Goal: Information Seeking & Learning: Learn about a topic

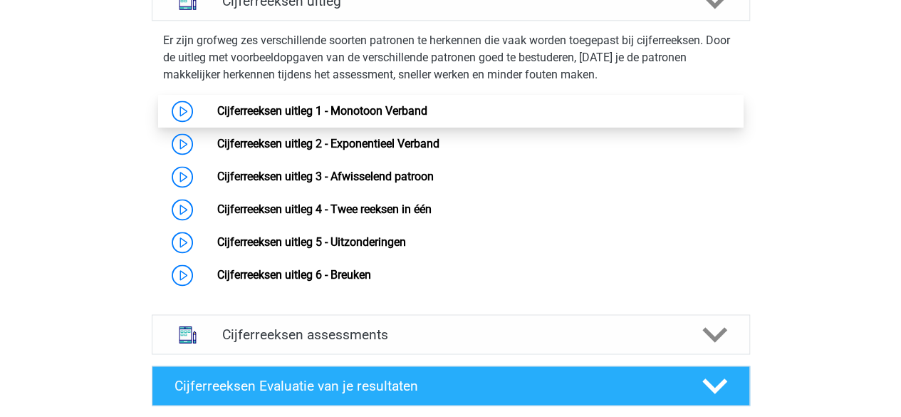
scroll to position [920, 0]
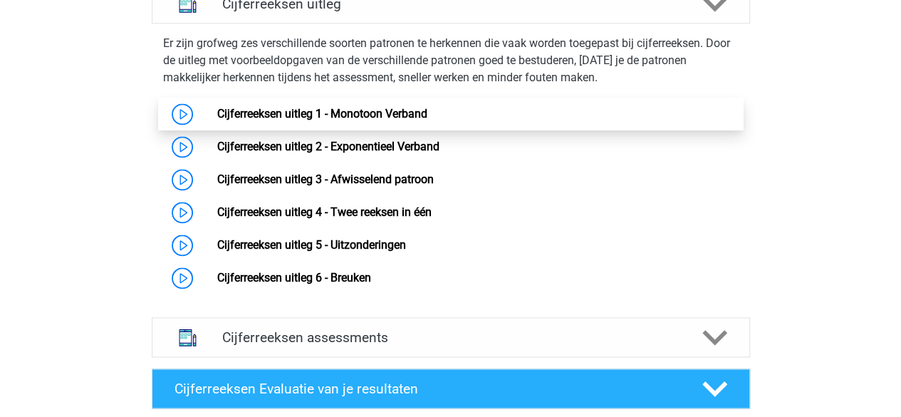
click at [343, 120] on link "Cijferreeksen uitleg 1 - Monotoon Verband" at bounding box center [322, 114] width 210 height 14
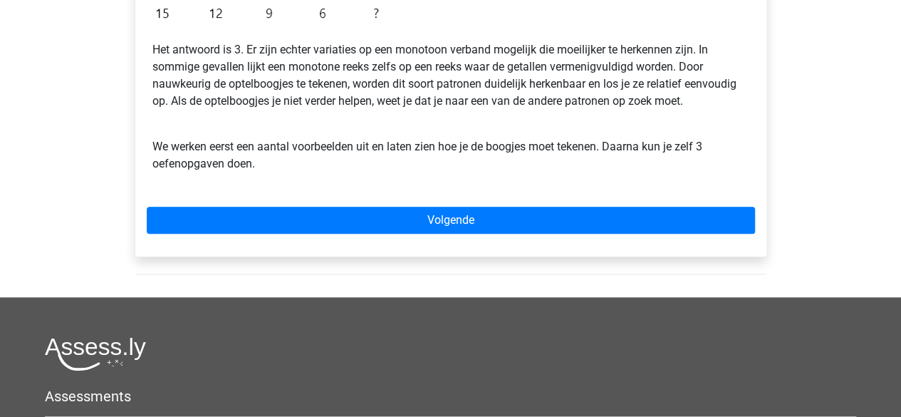
scroll to position [452, 0]
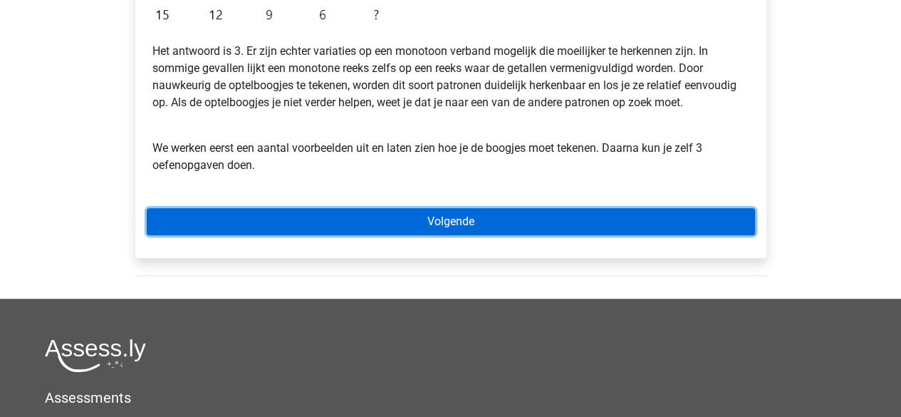
click at [333, 212] on link "Volgende" at bounding box center [451, 221] width 608 height 27
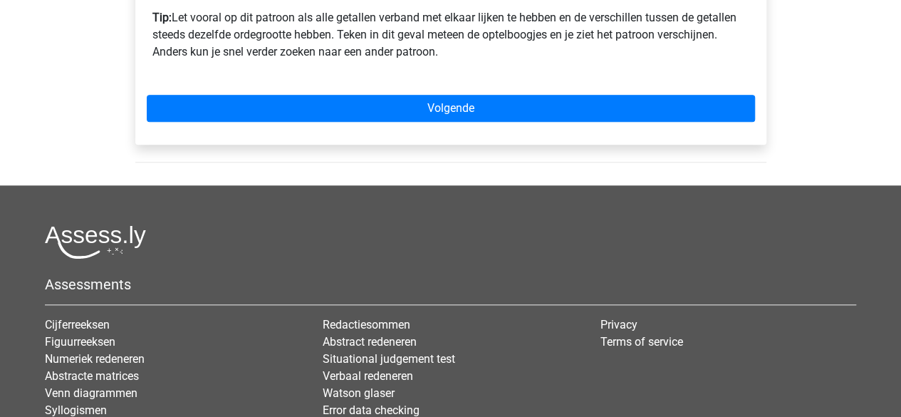
scroll to position [590, 0]
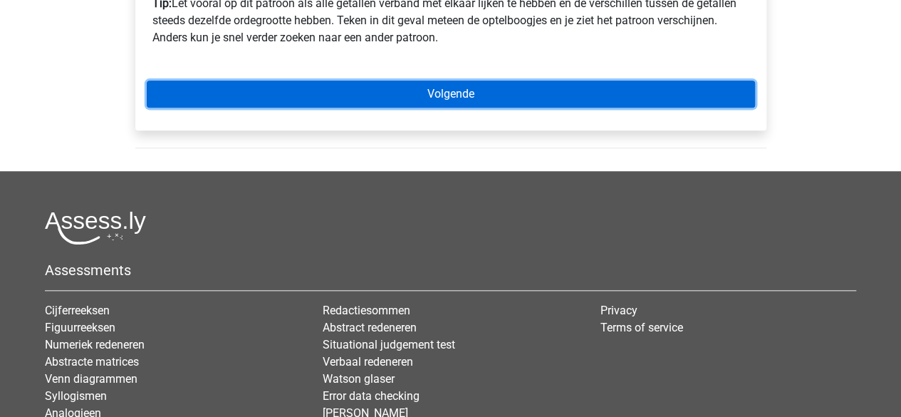
click at [461, 97] on link "Volgende" at bounding box center [451, 93] width 608 height 27
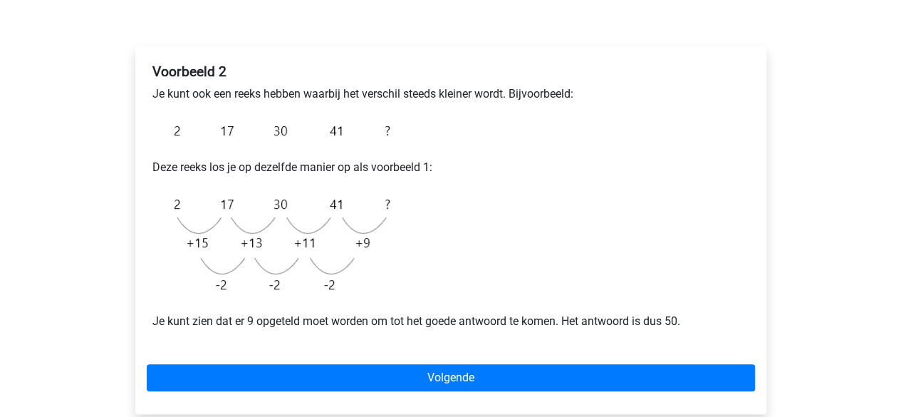
scroll to position [199, 0]
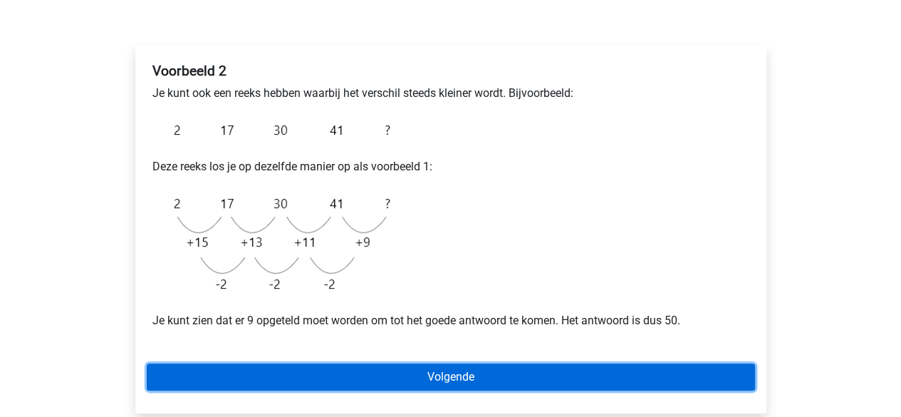
click at [265, 380] on link "Volgende" at bounding box center [451, 376] width 608 height 27
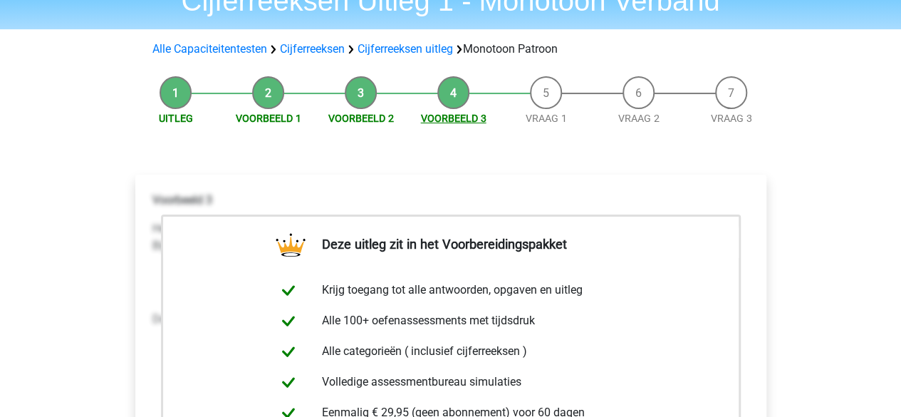
scroll to position [78, 0]
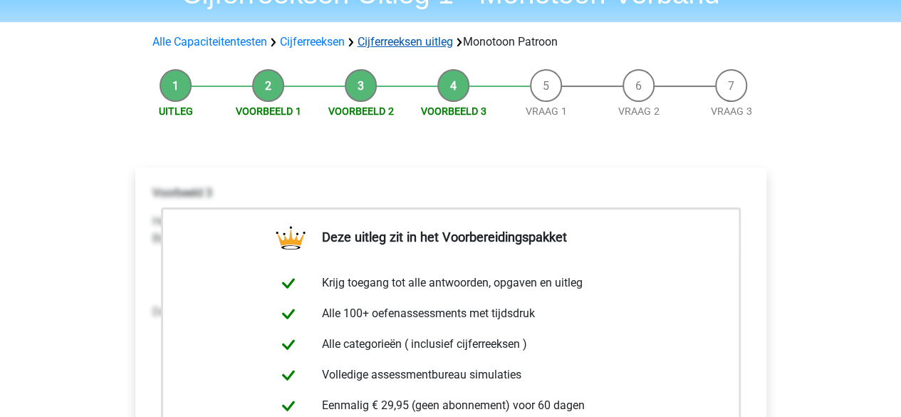
click at [416, 38] on link "Cijferreeksen uitleg" at bounding box center [405, 42] width 95 height 14
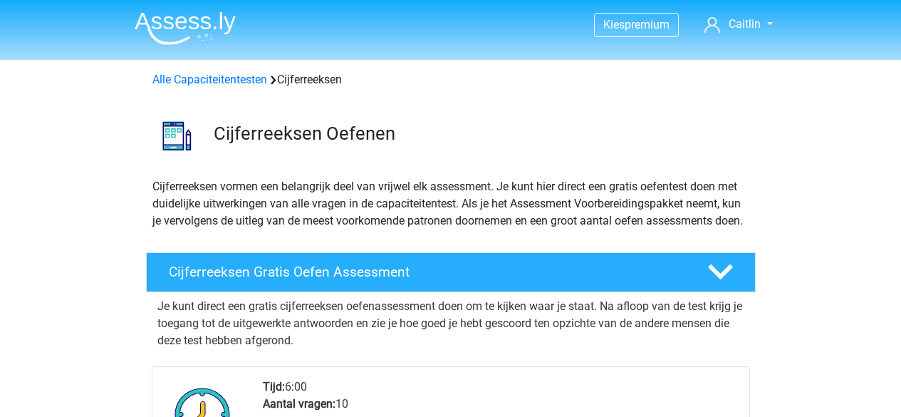
scroll to position [913, 0]
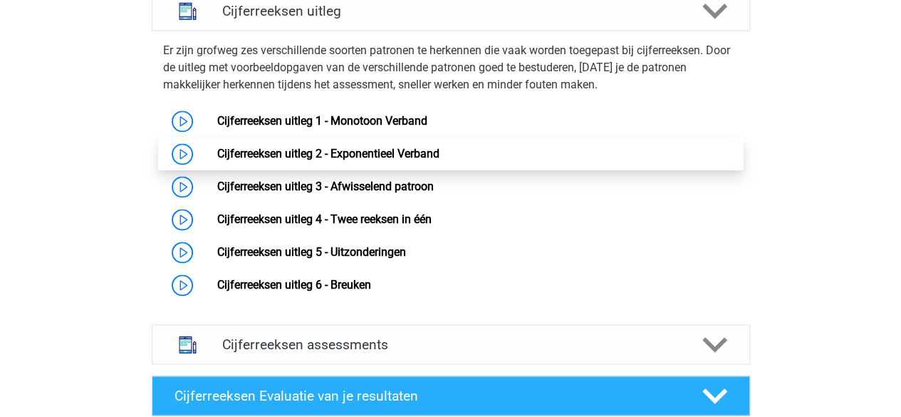
click at [339, 157] on link "Cijferreeksen uitleg 2 - Exponentieel Verband" at bounding box center [328, 154] width 222 height 14
click at [217, 160] on link "Cijferreeksen uitleg 2 - Exponentieel Verband" at bounding box center [328, 154] width 222 height 14
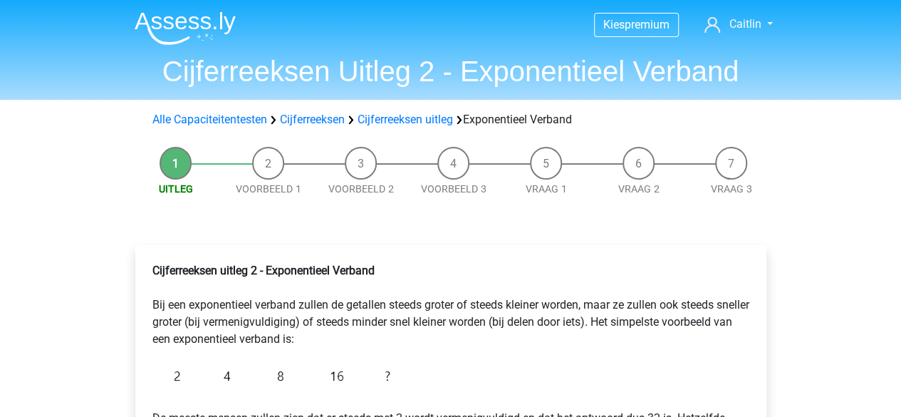
click at [440, 162] on li "Voorbeeld 3" at bounding box center [453, 172] width 93 height 50
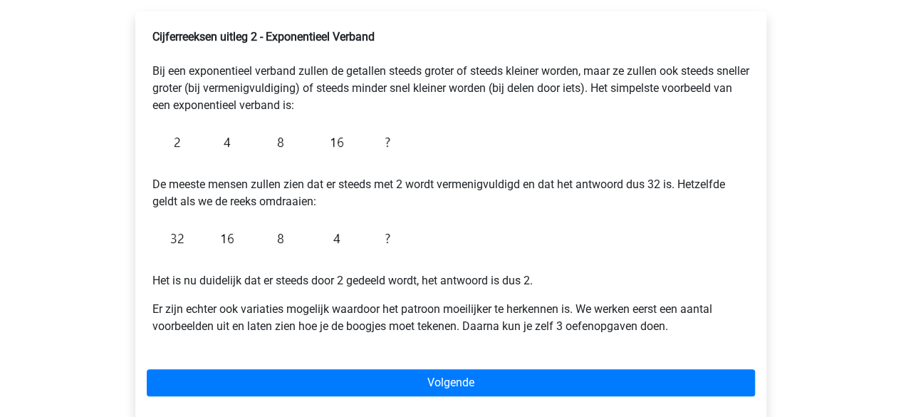
scroll to position [231, 0]
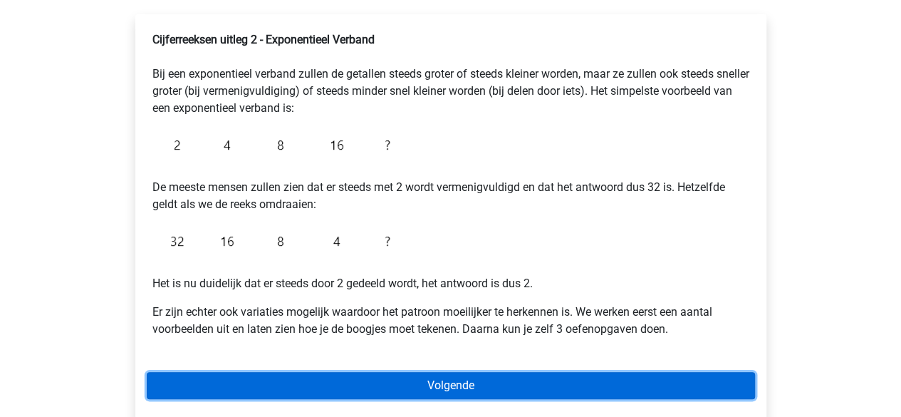
click at [182, 395] on link "Volgende" at bounding box center [451, 385] width 608 height 27
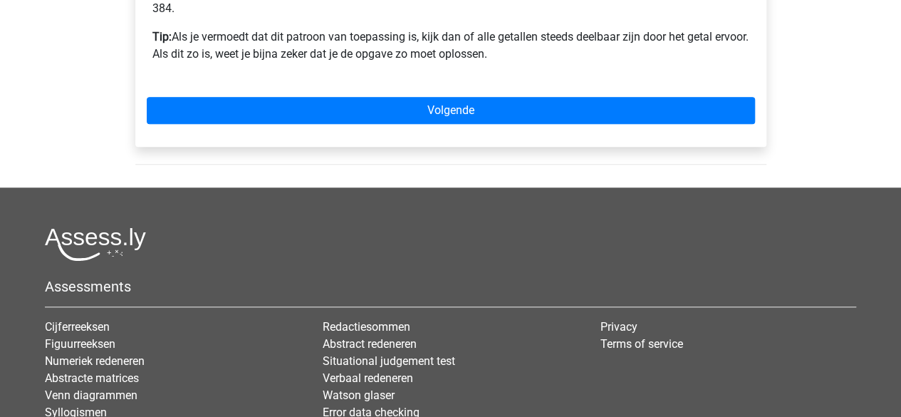
scroll to position [562, 0]
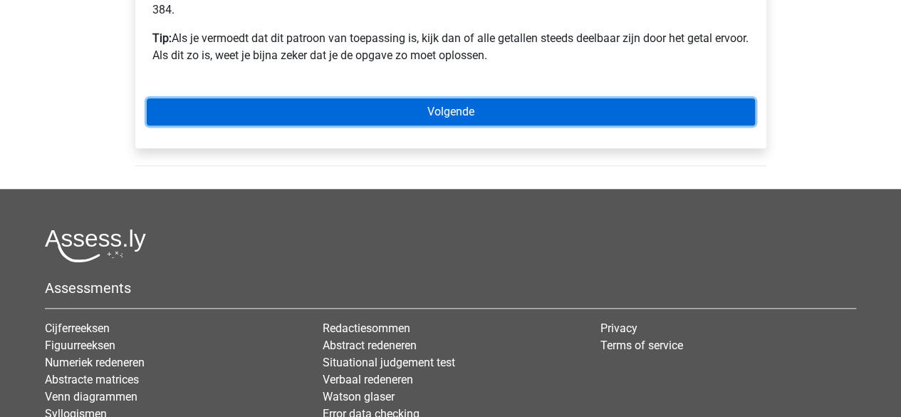
click at [275, 117] on link "Volgende" at bounding box center [451, 111] width 608 height 27
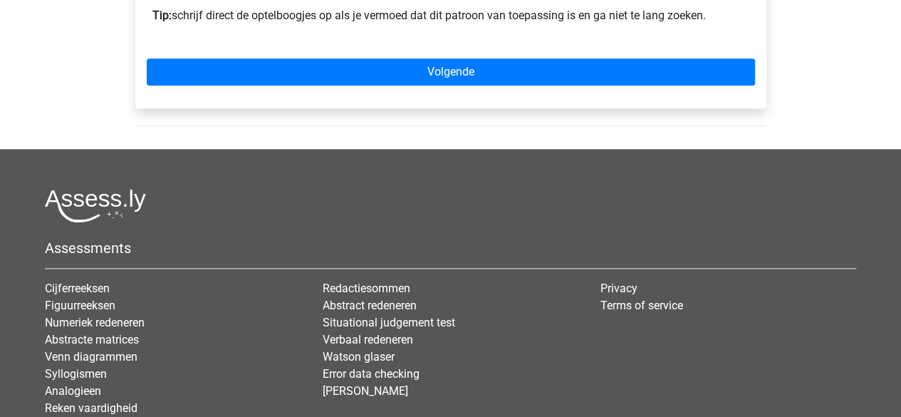
scroll to position [665, 0]
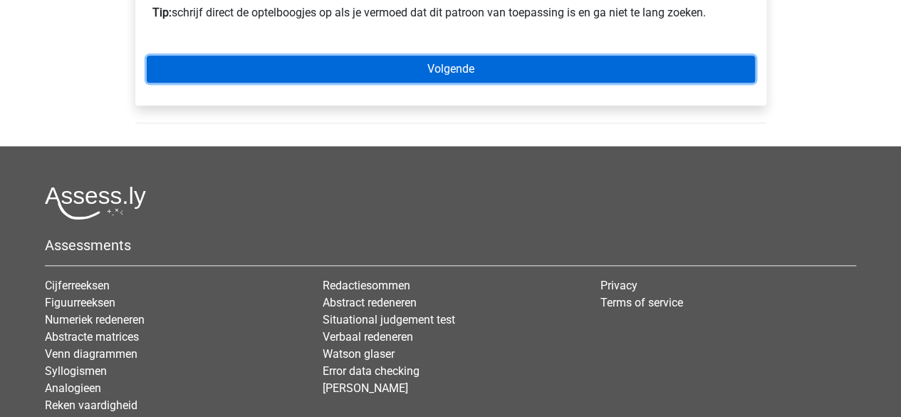
click at [338, 83] on link "Volgende" at bounding box center [451, 69] width 608 height 27
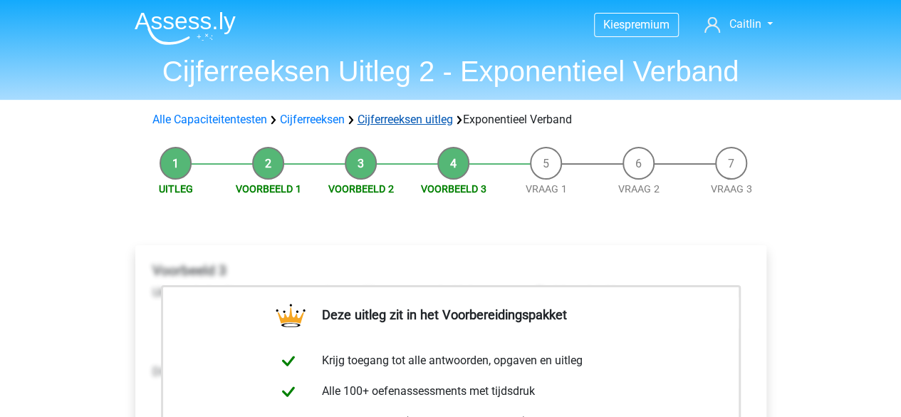
click at [432, 117] on link "Cijferreeksen uitleg" at bounding box center [405, 120] width 95 height 14
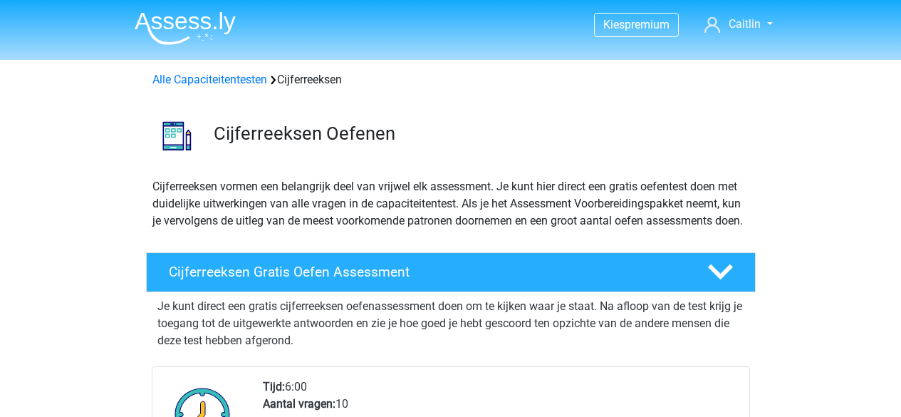
scroll to position [913, 0]
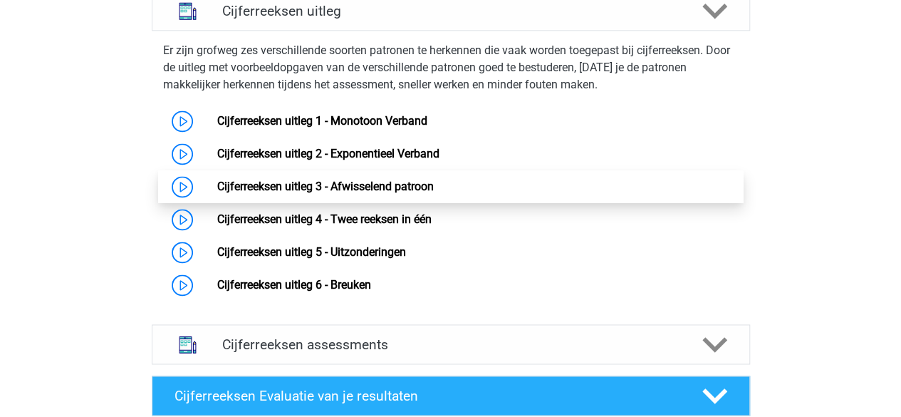
click at [303, 193] on link "Cijferreeksen uitleg 3 - Afwisselend patroon" at bounding box center [325, 186] width 217 height 14
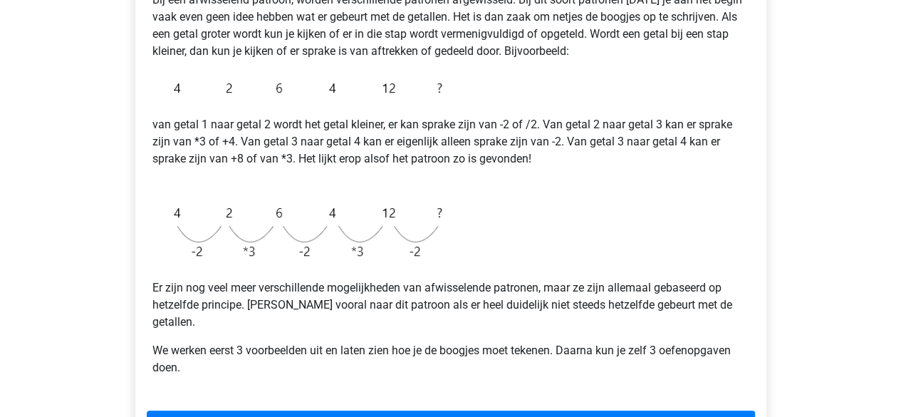
scroll to position [303, 0]
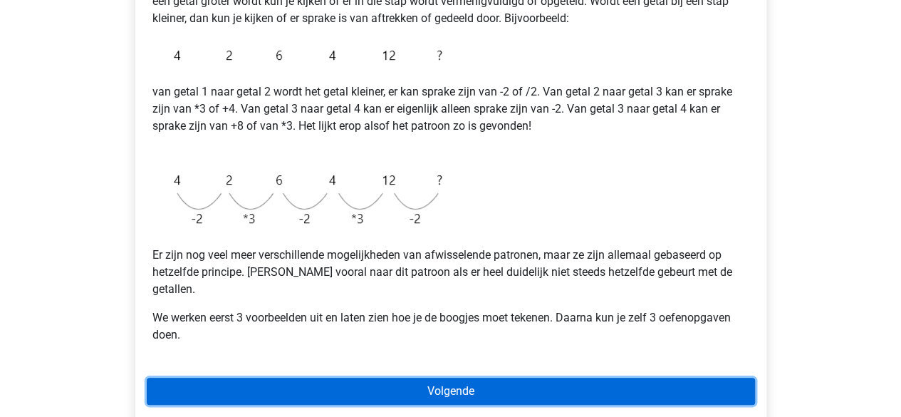
click at [320, 379] on link "Volgende" at bounding box center [451, 390] width 608 height 27
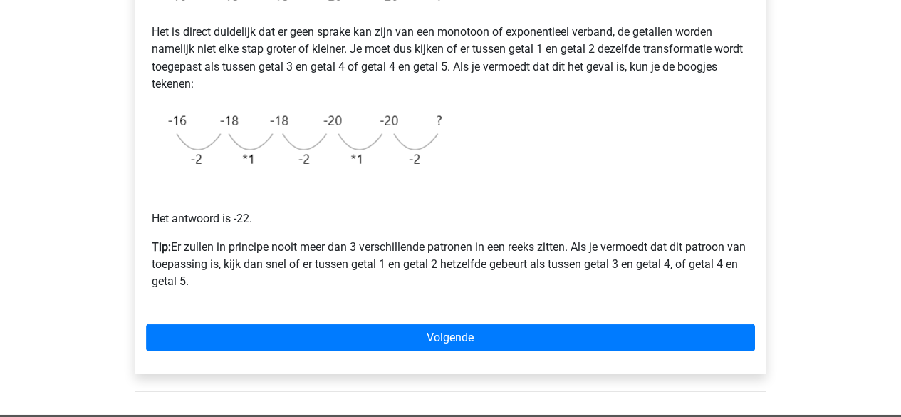
scroll to position [311, 0]
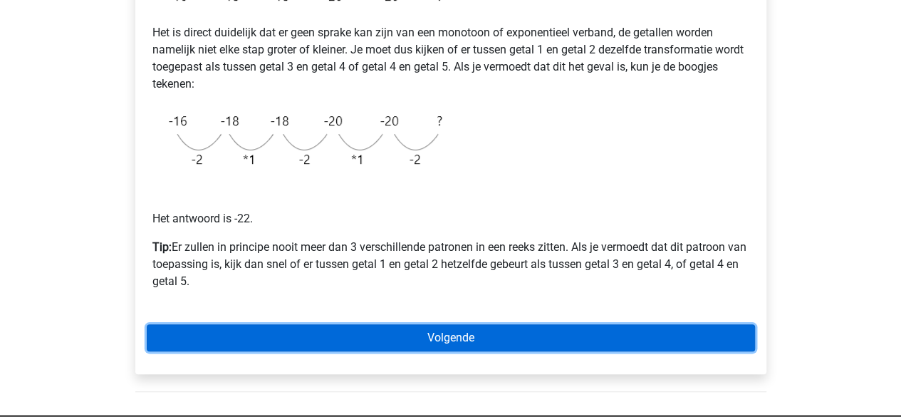
click at [392, 334] on link "Volgende" at bounding box center [451, 337] width 608 height 27
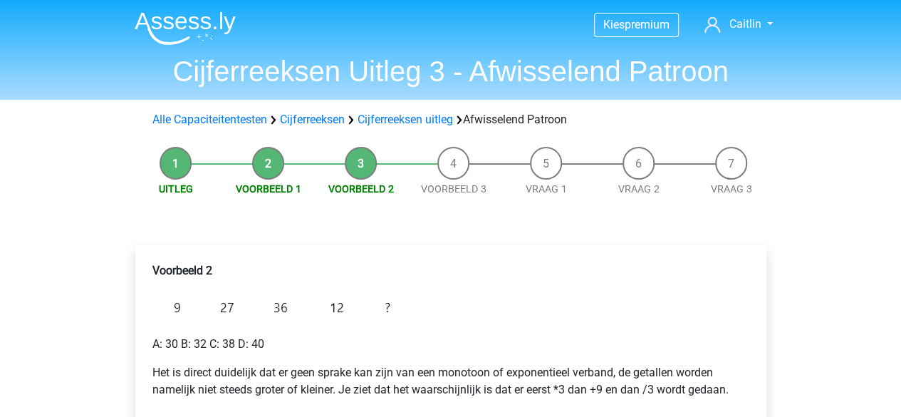
click at [264, 157] on li "Voorbeeld 1" at bounding box center [268, 172] width 93 height 50
click at [269, 192] on link "Voorbeeld 1" at bounding box center [269, 188] width 66 height 11
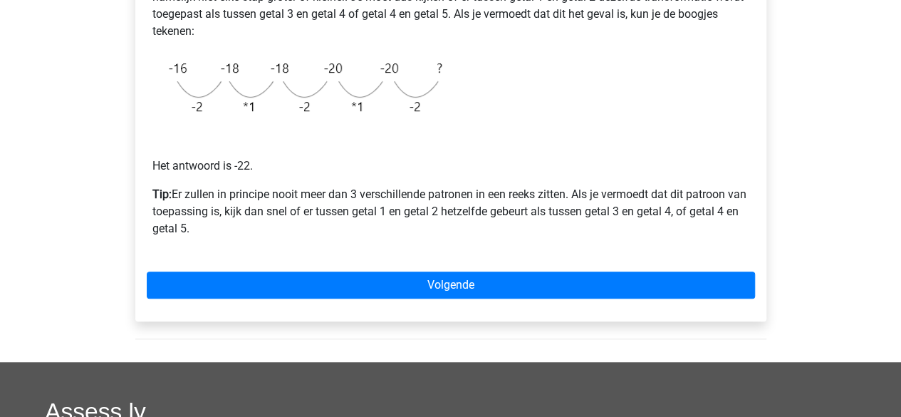
scroll to position [377, 0]
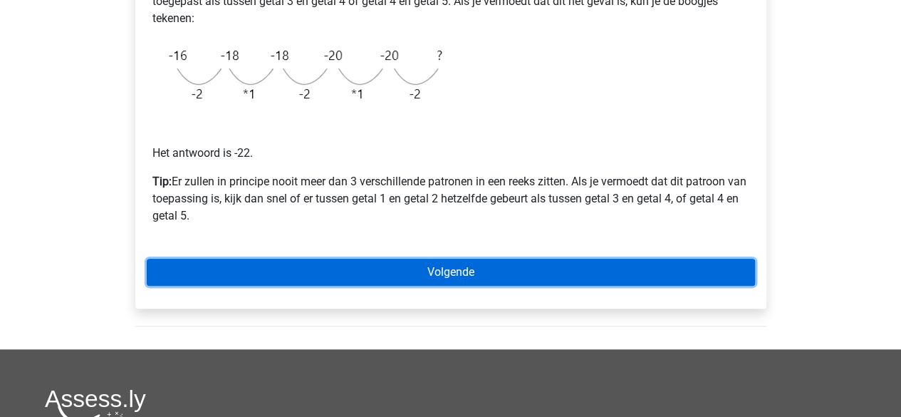
click at [208, 276] on link "Volgende" at bounding box center [451, 272] width 608 height 27
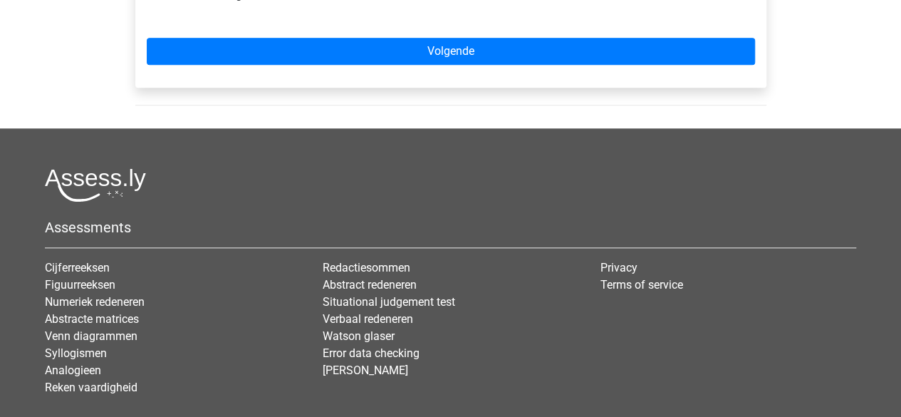
scroll to position [652, 0]
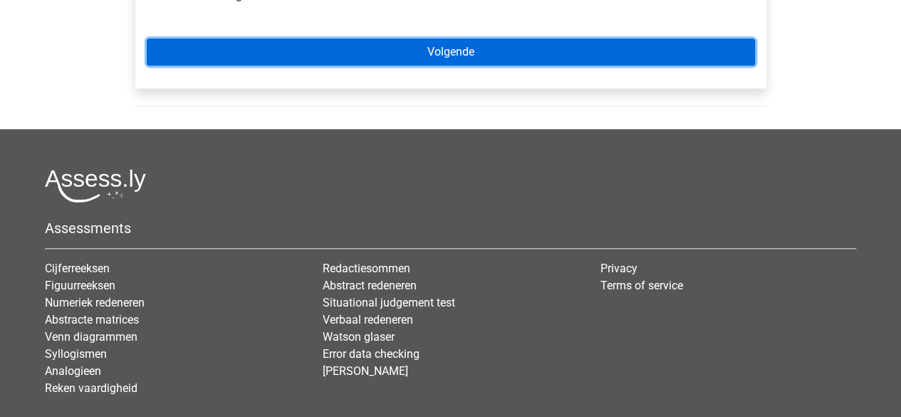
click at [293, 66] on link "Volgende" at bounding box center [451, 51] width 608 height 27
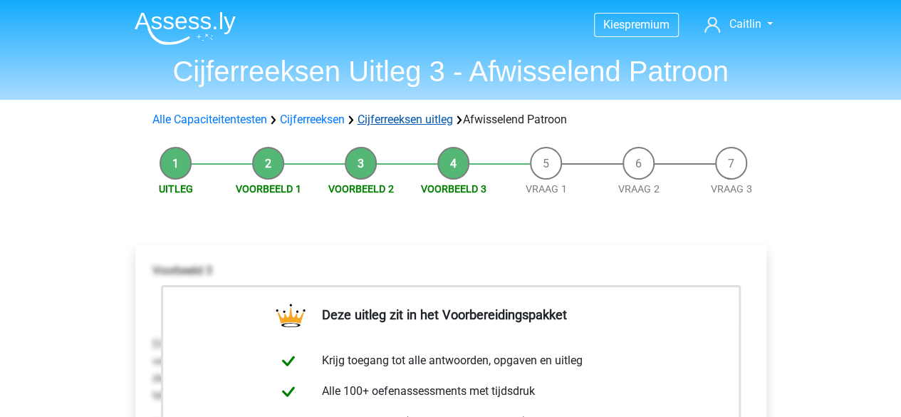
click at [382, 122] on link "Cijferreeksen uitleg" at bounding box center [405, 120] width 95 height 14
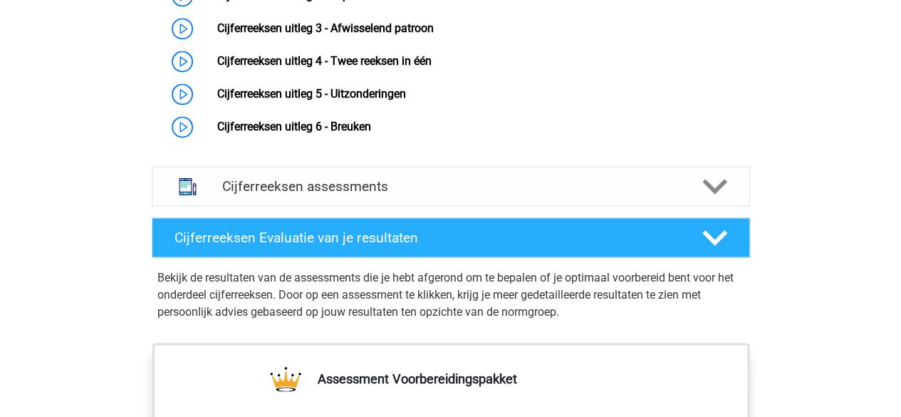
scroll to position [1074, 0]
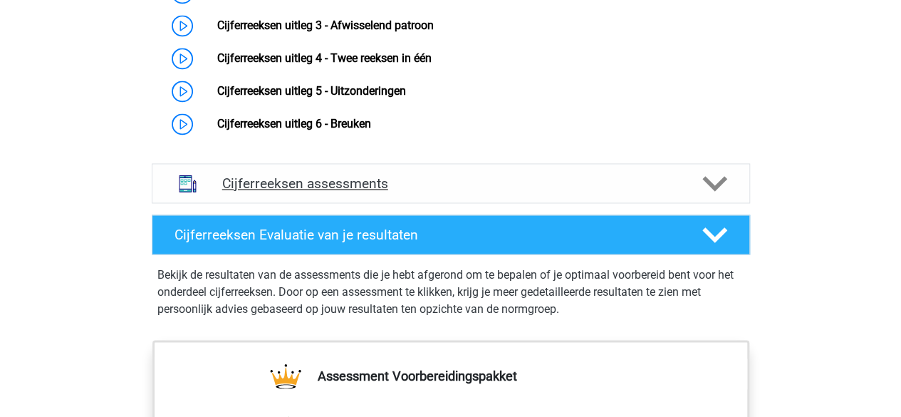
click at [377, 192] on h4 "Cijferreeksen assessments" at bounding box center [450, 183] width 457 height 16
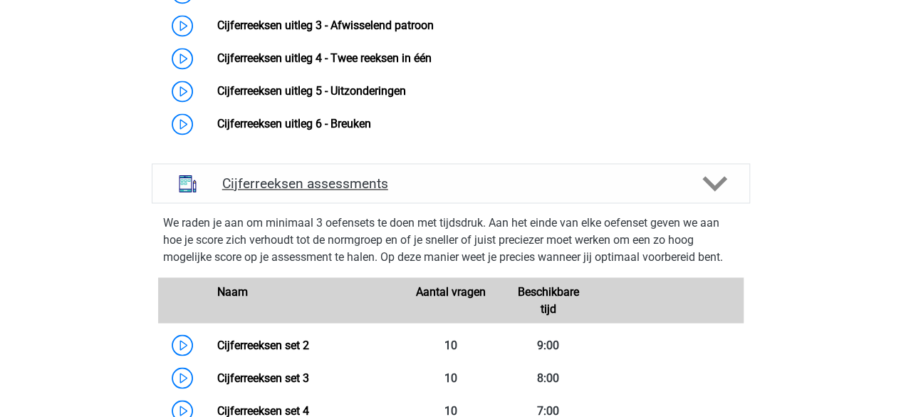
click at [448, 192] on h4 "Cijferreeksen assessments" at bounding box center [450, 183] width 457 height 16
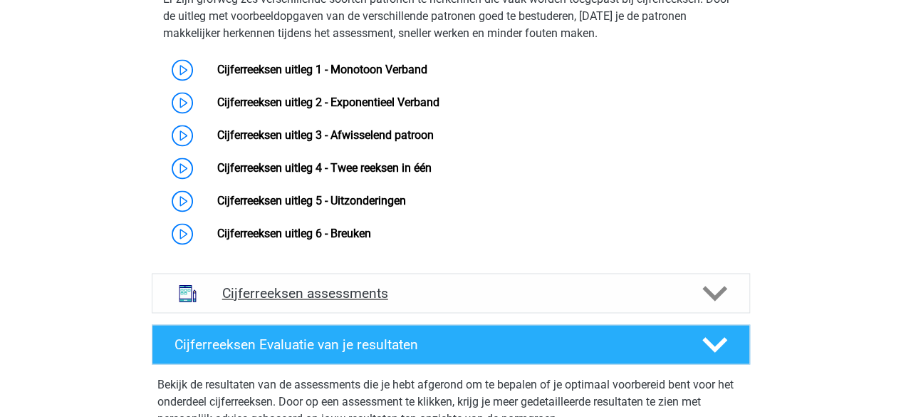
scroll to position [963, 0]
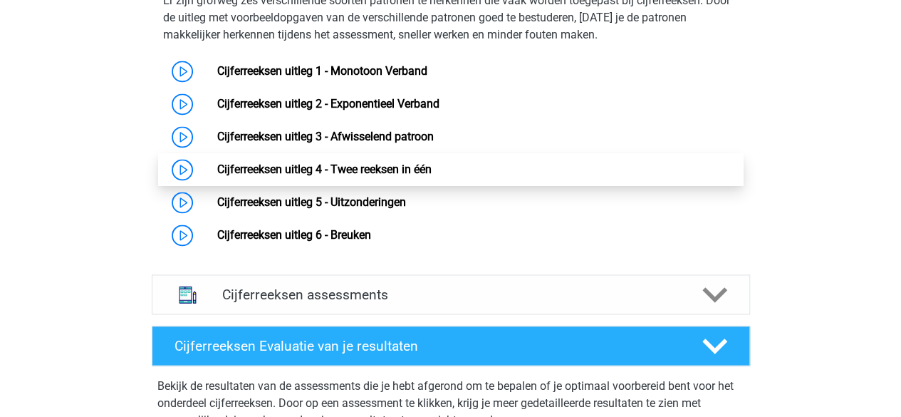
click at [328, 176] on link "Cijferreeksen uitleg 4 - Twee reeksen in één" at bounding box center [324, 169] width 214 height 14
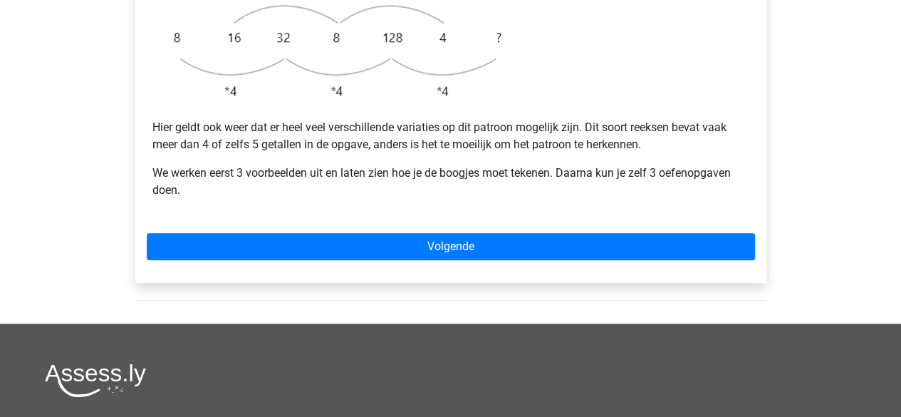
scroll to position [504, 0]
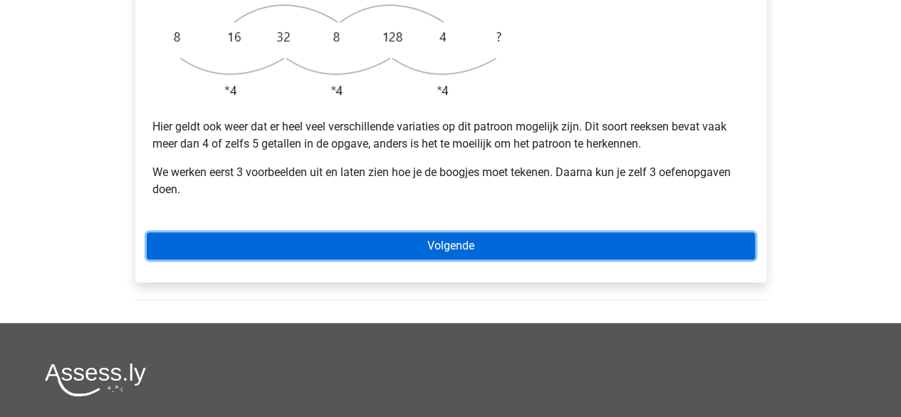
click at [284, 232] on link "Volgende" at bounding box center [451, 245] width 608 height 27
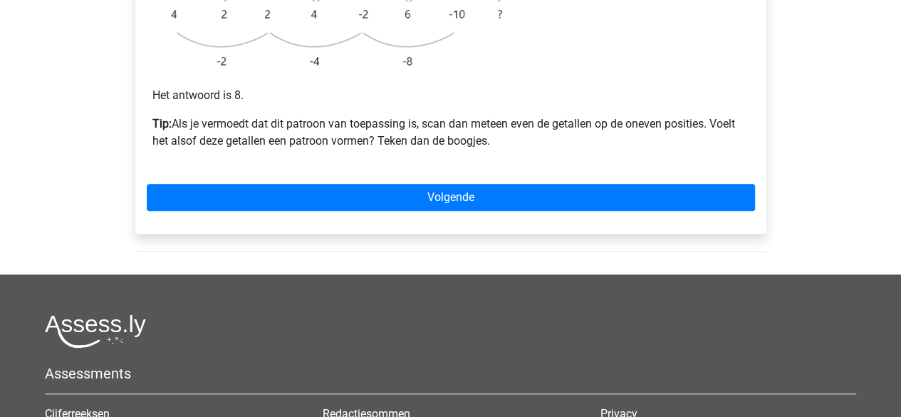
scroll to position [521, 0]
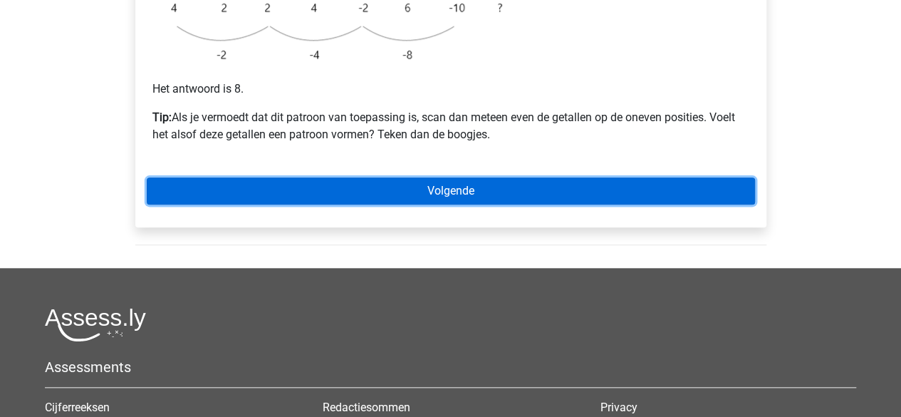
click at [276, 177] on link "Volgende" at bounding box center [451, 190] width 608 height 27
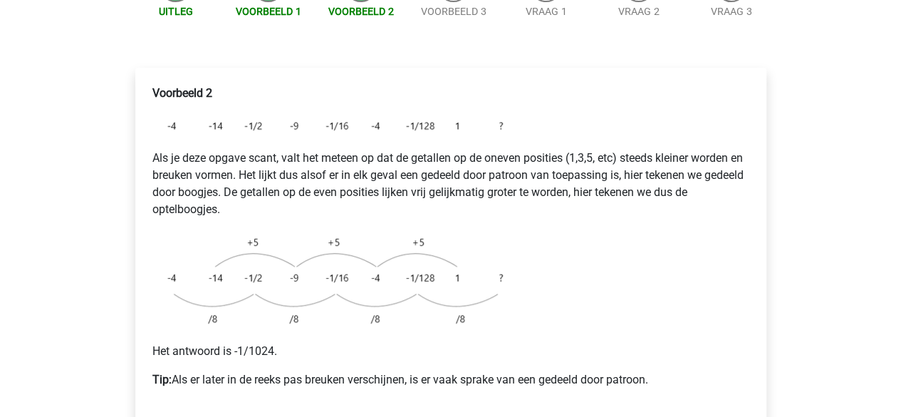
scroll to position [215, 0]
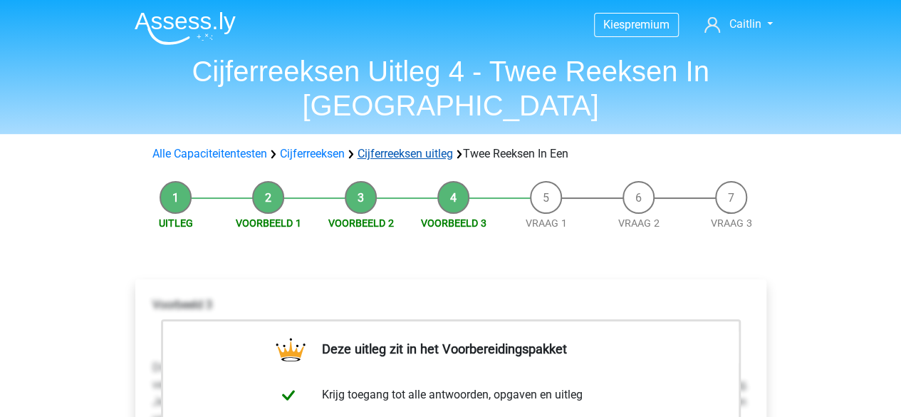
click at [382, 147] on link "Cijferreeksen uitleg" at bounding box center [405, 154] width 95 height 14
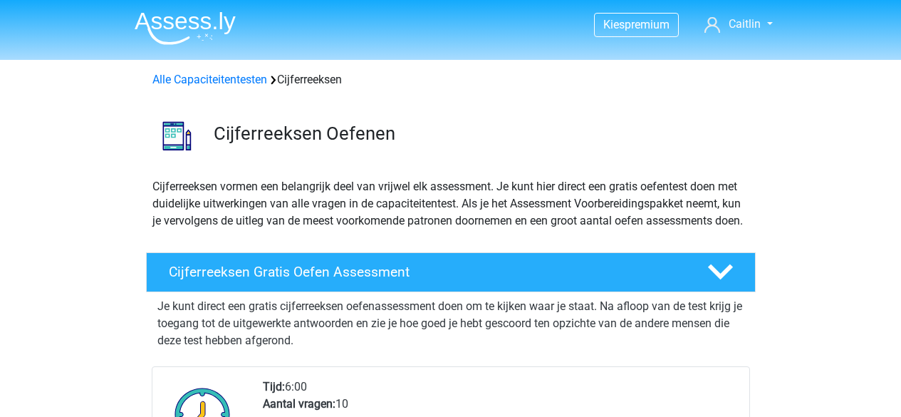
scroll to position [913, 0]
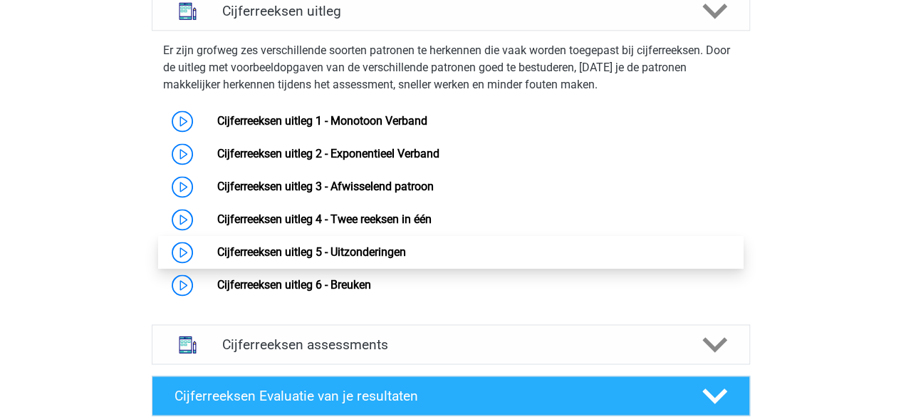
click at [308, 259] on link "Cijferreeksen uitleg 5 - Uitzonderingen" at bounding box center [311, 252] width 189 height 14
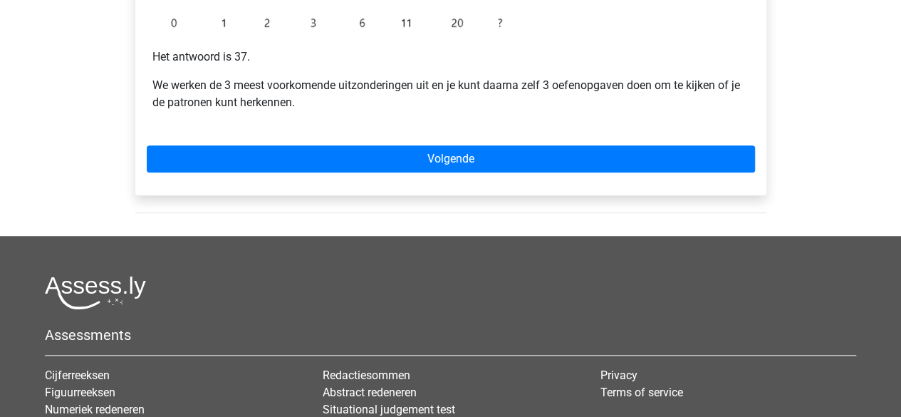
scroll to position [471, 0]
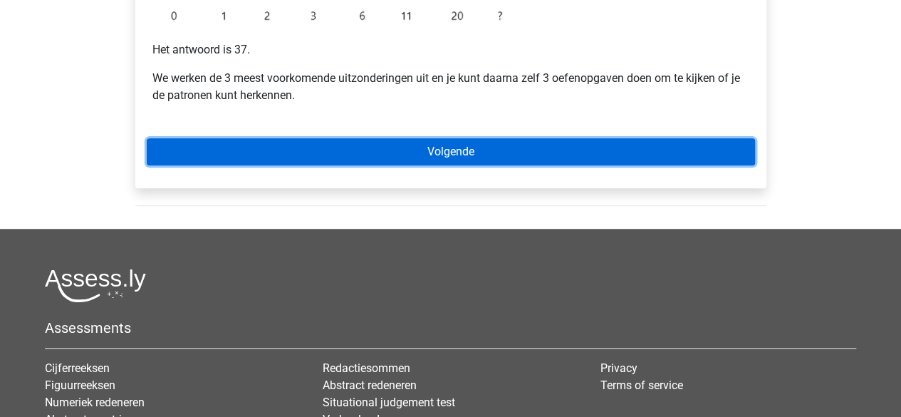
click at [268, 157] on link "Volgende" at bounding box center [451, 151] width 608 height 27
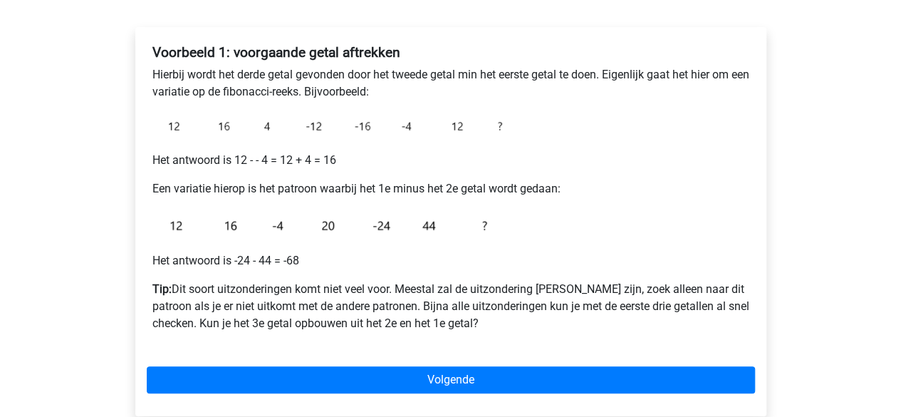
scroll to position [224, 0]
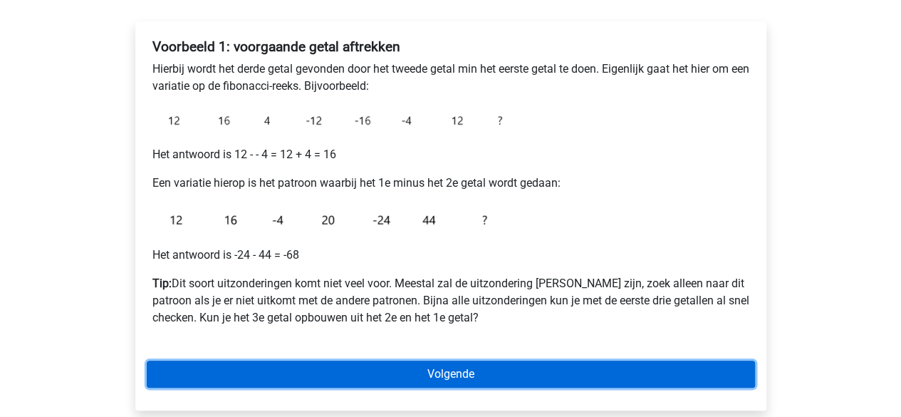
click at [307, 377] on link "Volgende" at bounding box center [451, 373] width 608 height 27
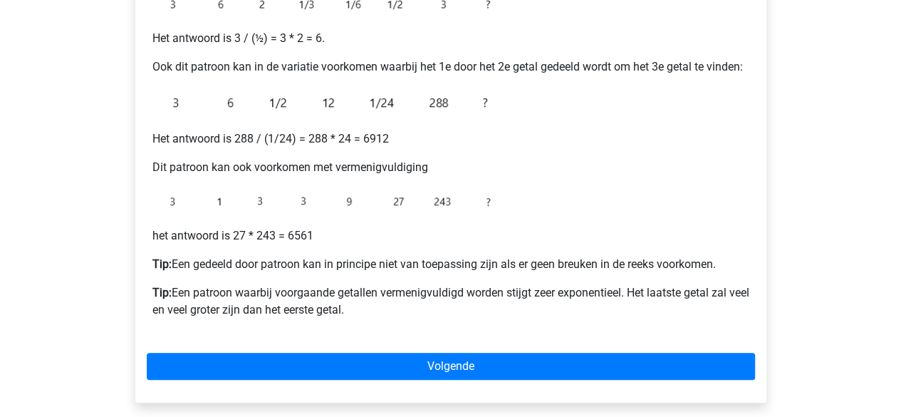
scroll to position [323, 0]
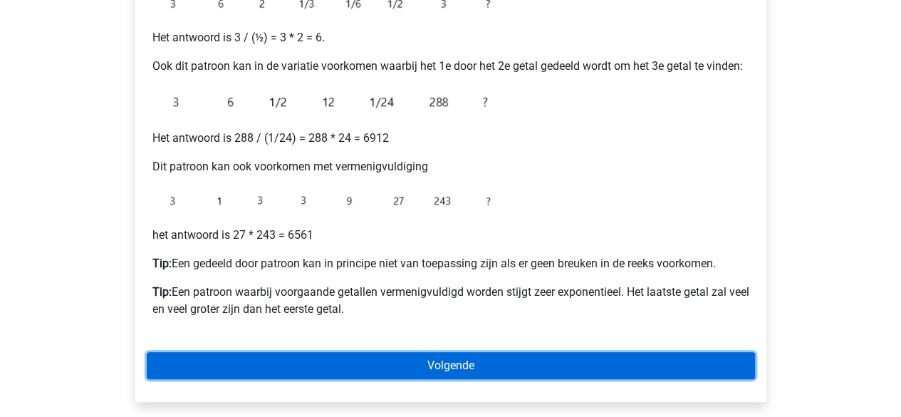
click at [269, 366] on link "Volgende" at bounding box center [451, 365] width 608 height 27
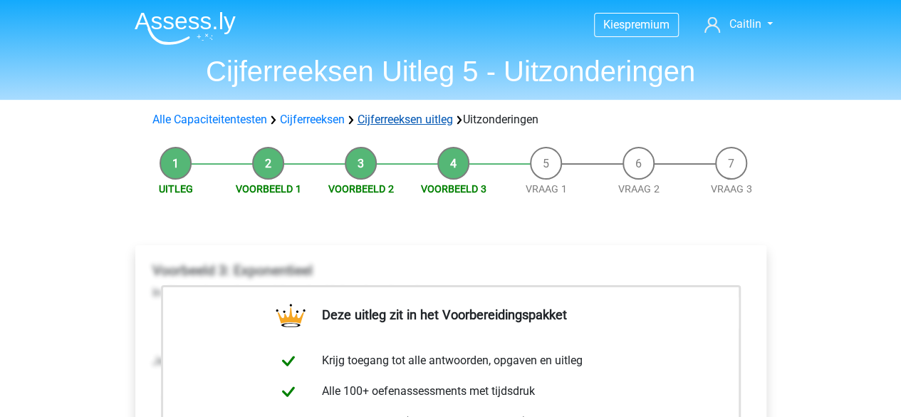
click at [400, 122] on link "Cijferreeksen uitleg" at bounding box center [405, 120] width 95 height 14
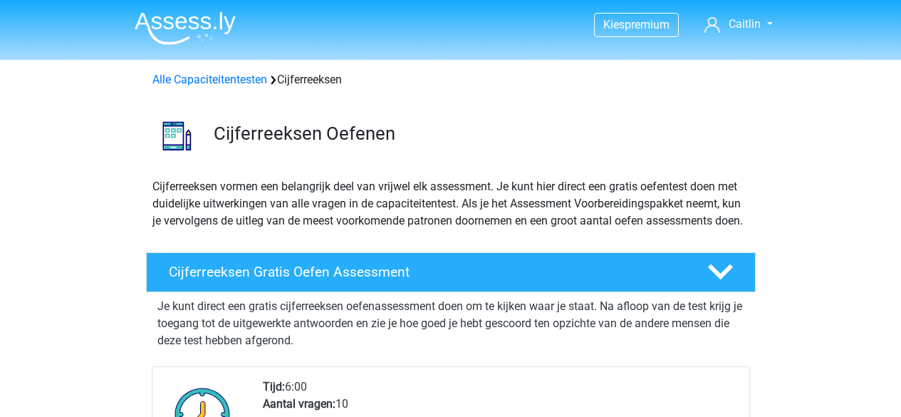
scroll to position [913, 0]
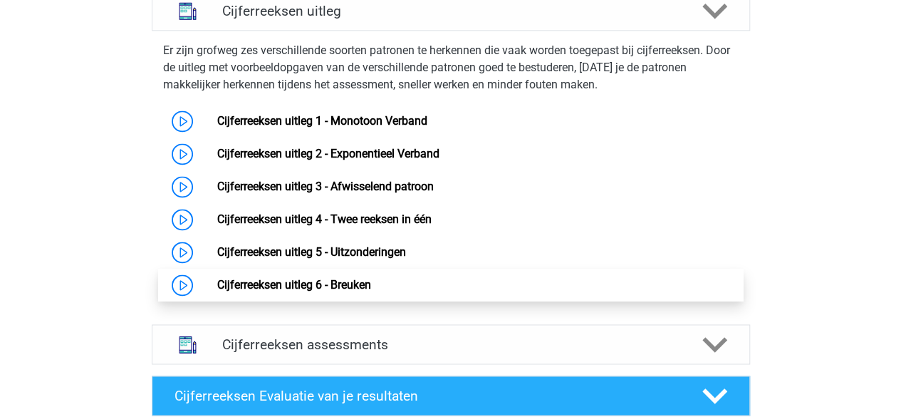
click at [300, 291] on link "Cijferreeksen uitleg 6 - Breuken" at bounding box center [294, 285] width 154 height 14
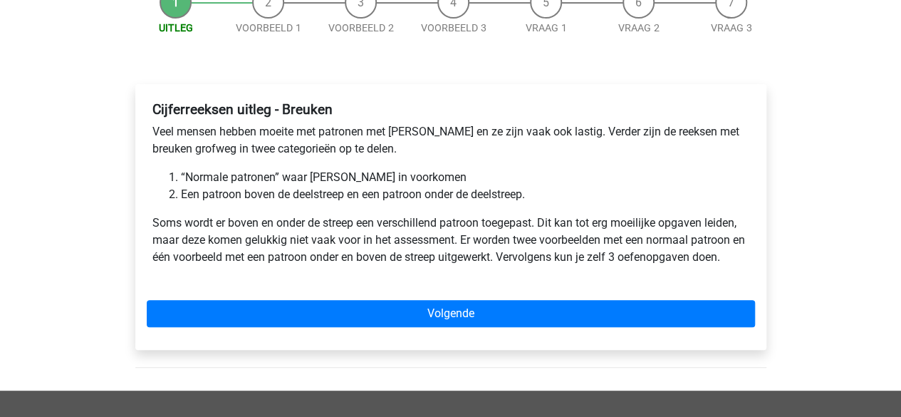
scroll to position [152, 0]
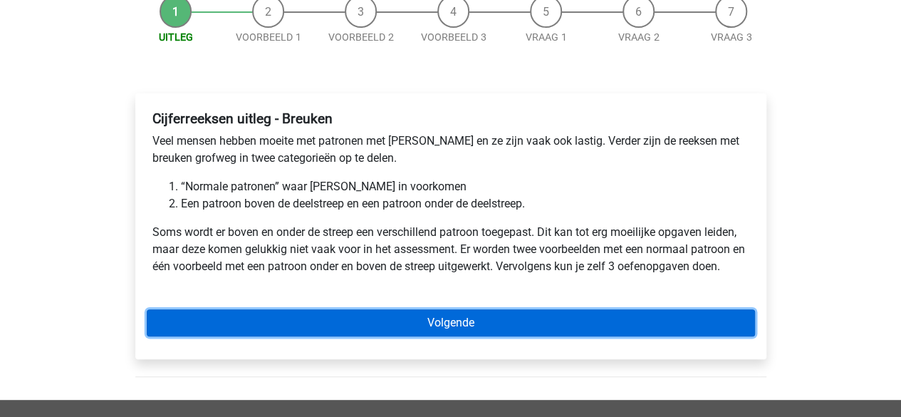
click at [300, 315] on link "Volgende" at bounding box center [451, 322] width 608 height 27
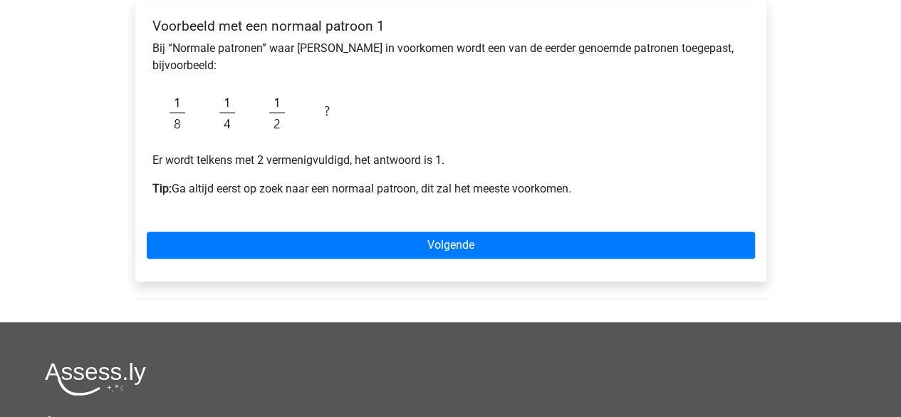
scroll to position [180, 0]
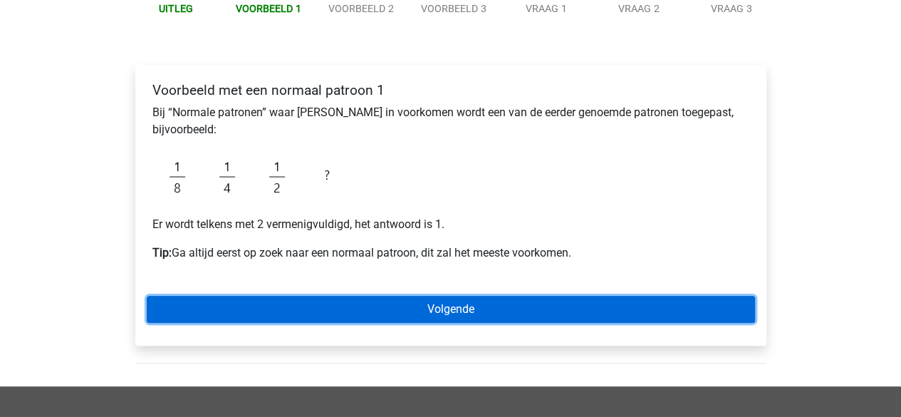
click at [348, 304] on link "Volgende" at bounding box center [451, 309] width 608 height 27
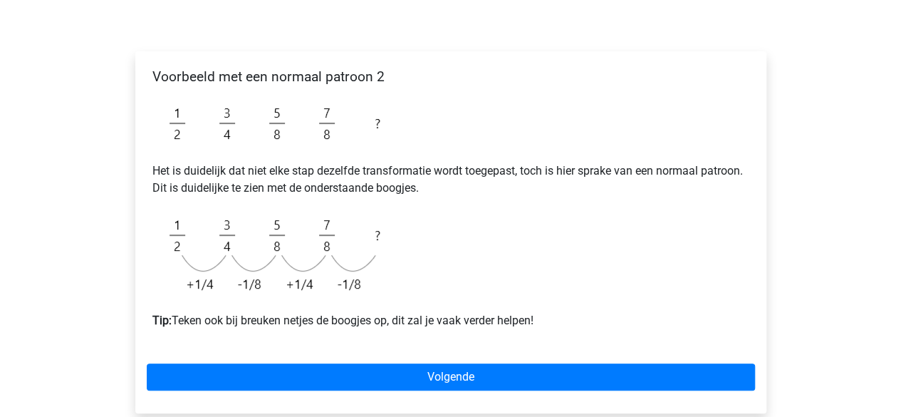
scroll to position [223, 0]
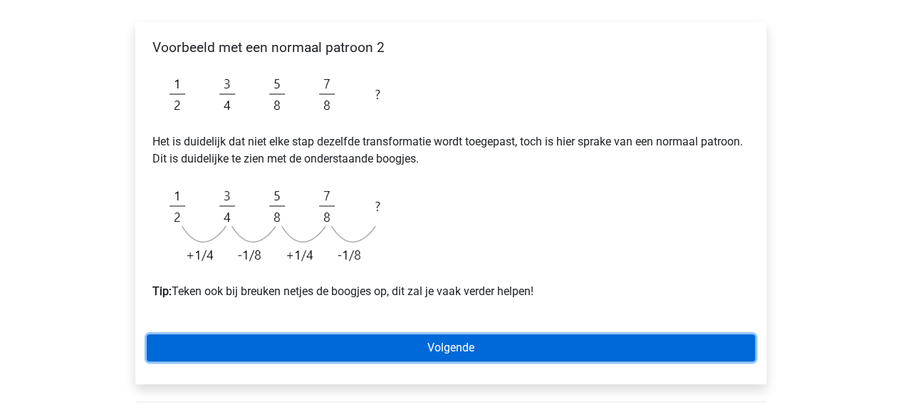
click at [319, 338] on link "Volgende" at bounding box center [451, 347] width 608 height 27
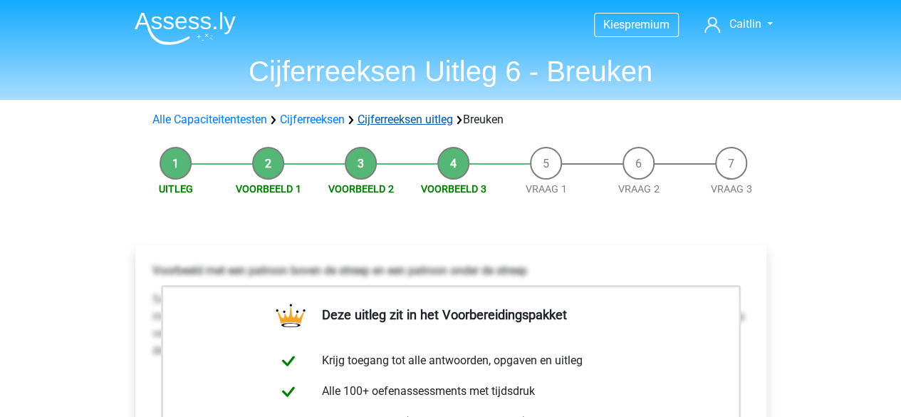
click at [407, 115] on link "Cijferreeksen uitleg" at bounding box center [405, 120] width 95 height 14
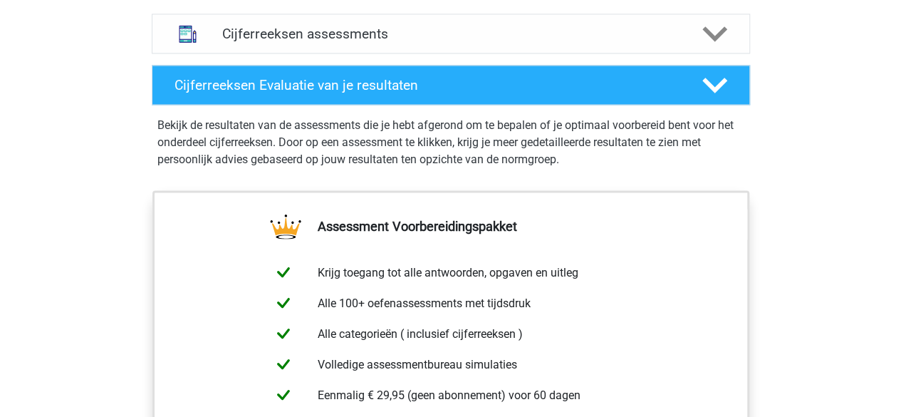
scroll to position [1225, 0]
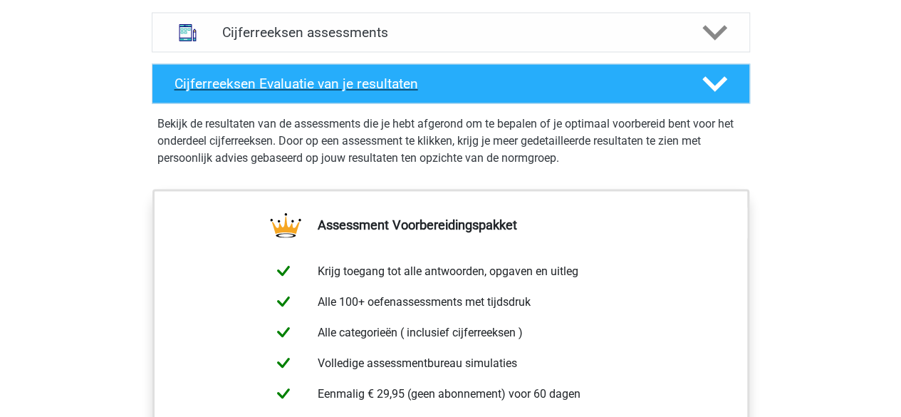
click at [392, 92] on h4 "Cijferreeksen Evaluatie van je resultaten" at bounding box center [426, 83] width 505 height 16
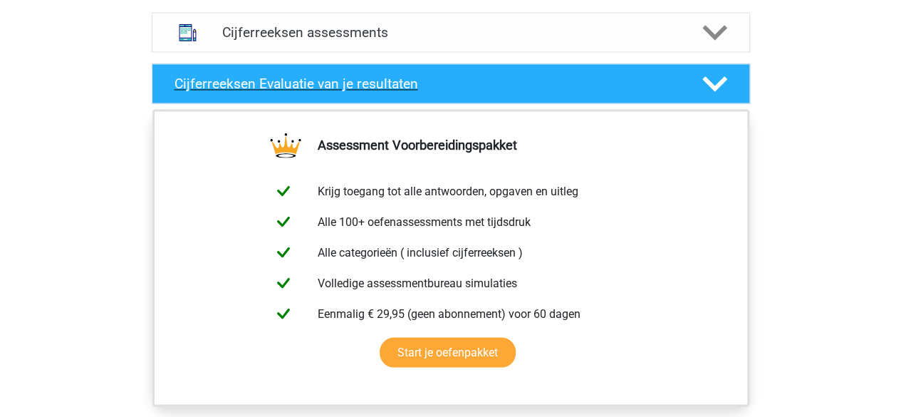
click at [392, 92] on h4 "Cijferreeksen Evaluatie van je resultaten" at bounding box center [426, 83] width 505 height 16
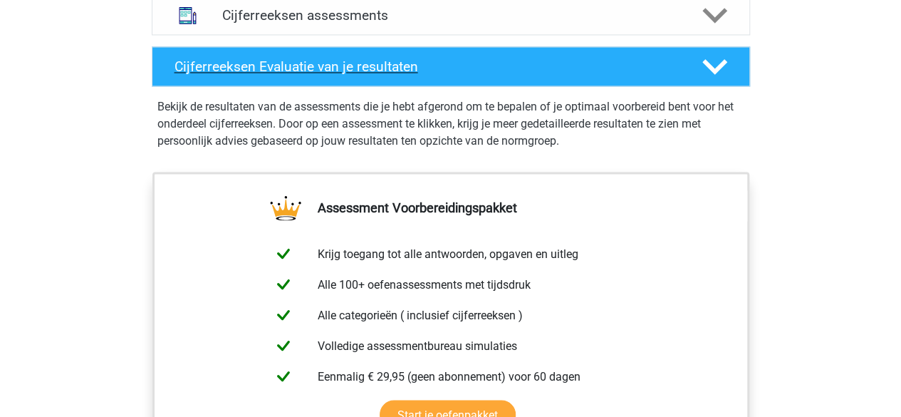
scroll to position [1241, 0]
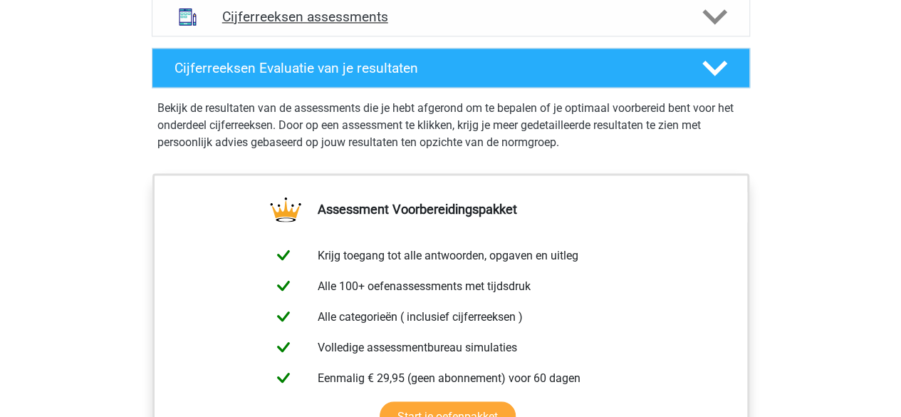
click at [387, 25] on h4 "Cijferreeksen assessments" at bounding box center [450, 17] width 457 height 16
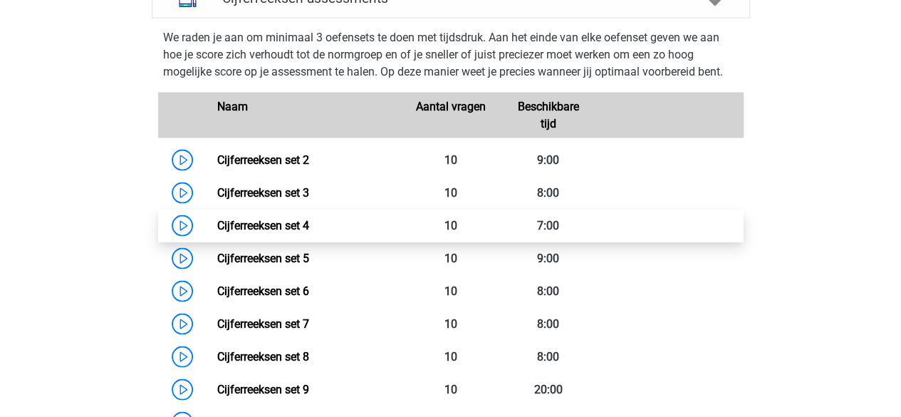
scroll to position [1260, 0]
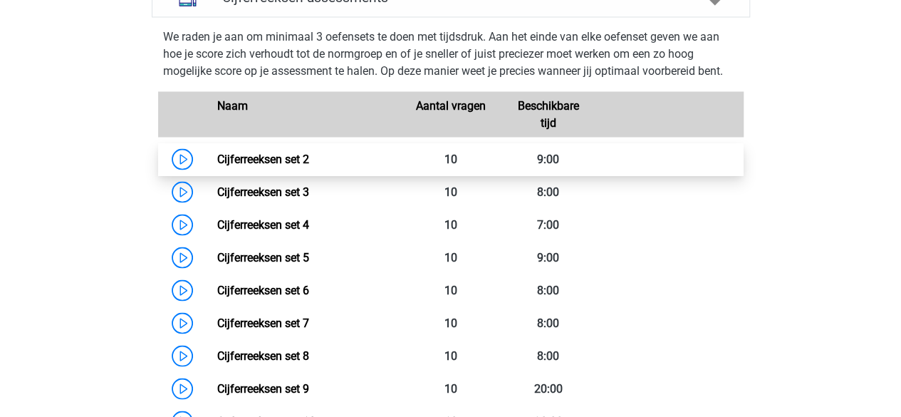
click at [217, 165] on link "Cijferreeksen set 2" at bounding box center [263, 159] width 92 height 14
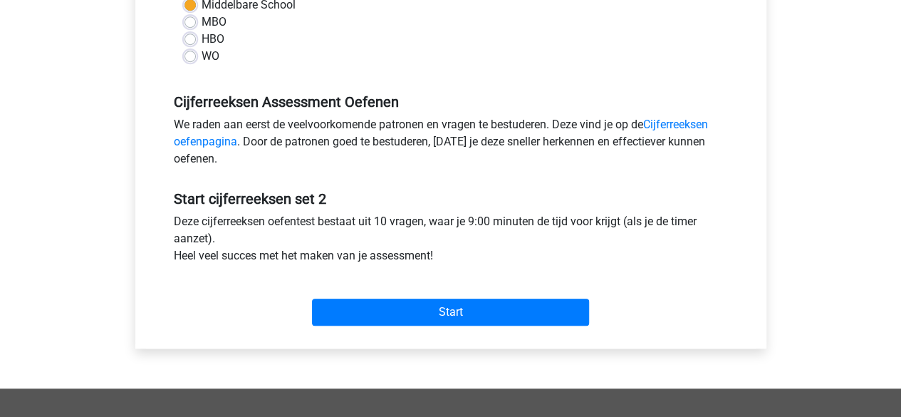
scroll to position [362, 0]
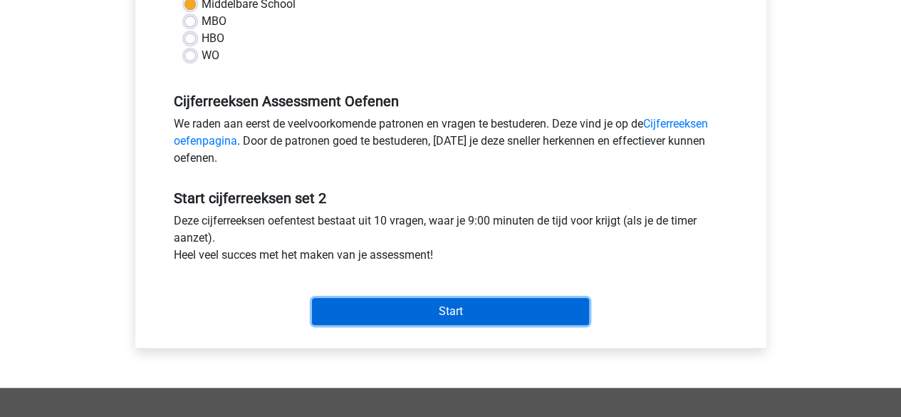
click at [343, 316] on input "Start" at bounding box center [450, 311] width 277 height 27
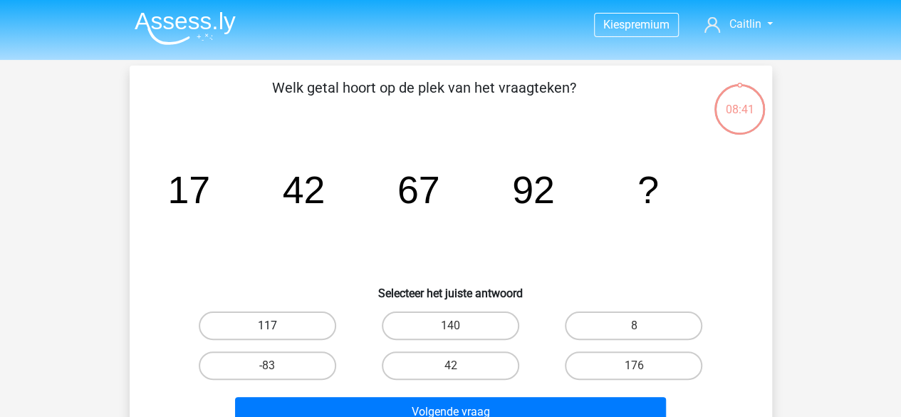
click at [268, 336] on label "117" at bounding box center [267, 325] width 137 height 28
click at [268, 335] on input "117" at bounding box center [271, 329] width 9 height 9
radio input "true"
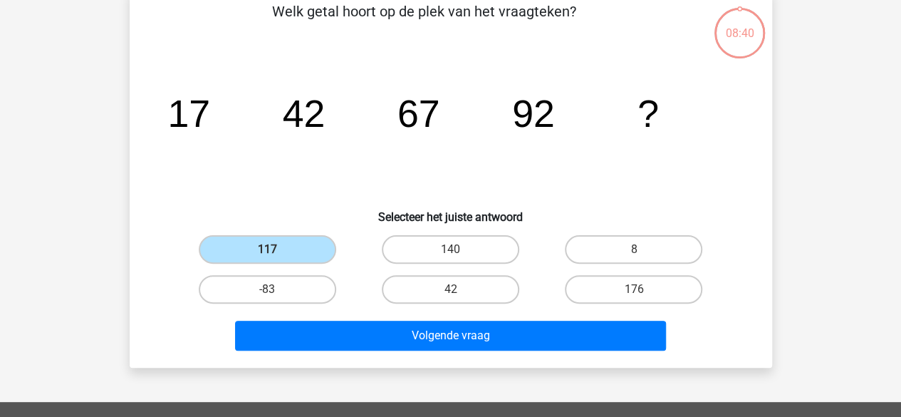
scroll to position [77, 0]
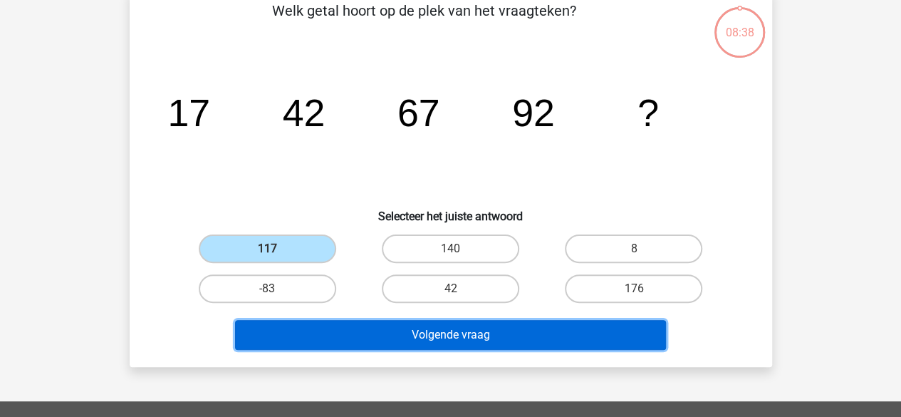
click at [342, 344] on button "Volgende vraag" at bounding box center [450, 335] width 431 height 30
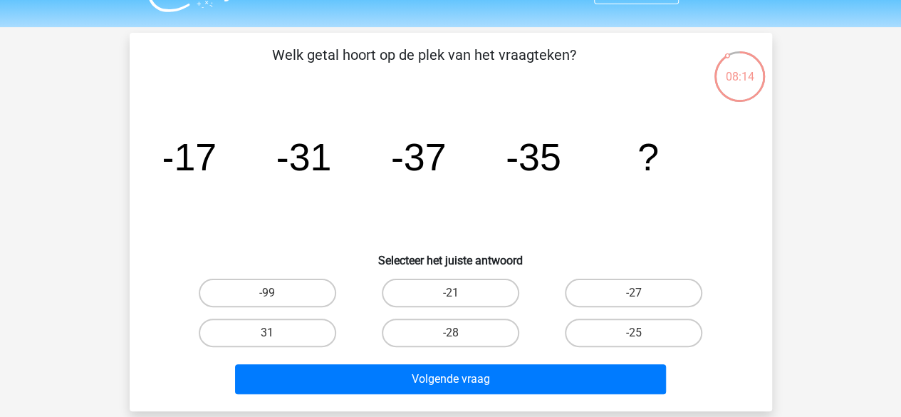
scroll to position [29, 0]
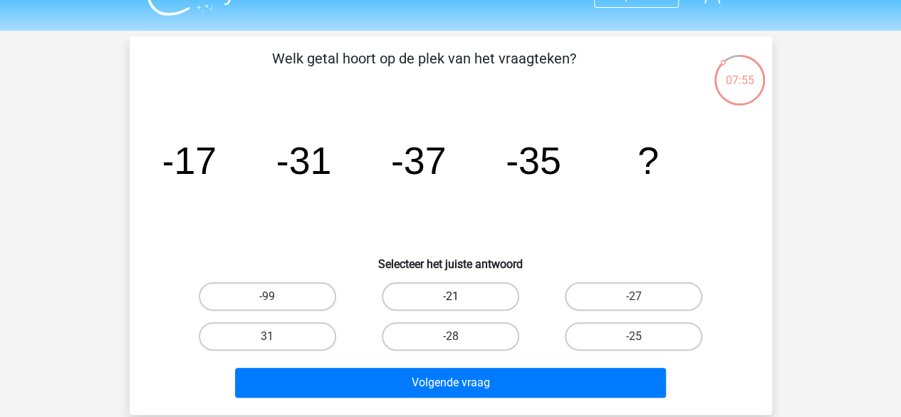
click at [432, 298] on label "-21" at bounding box center [450, 296] width 137 height 28
click at [450, 298] on input "-21" at bounding box center [454, 300] width 9 height 9
radio input "true"
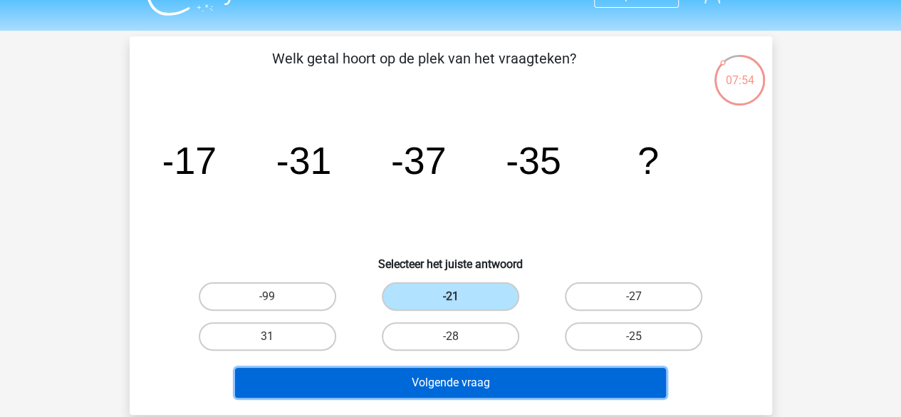
click at [418, 384] on button "Volgende vraag" at bounding box center [450, 382] width 431 height 30
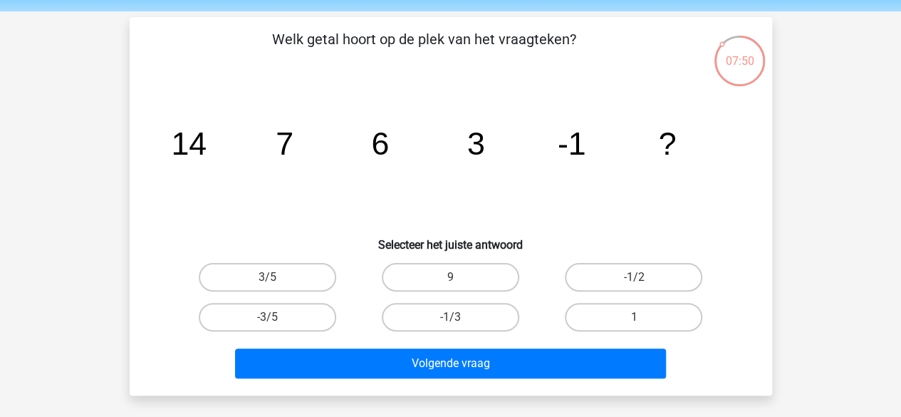
scroll to position [33, 0]
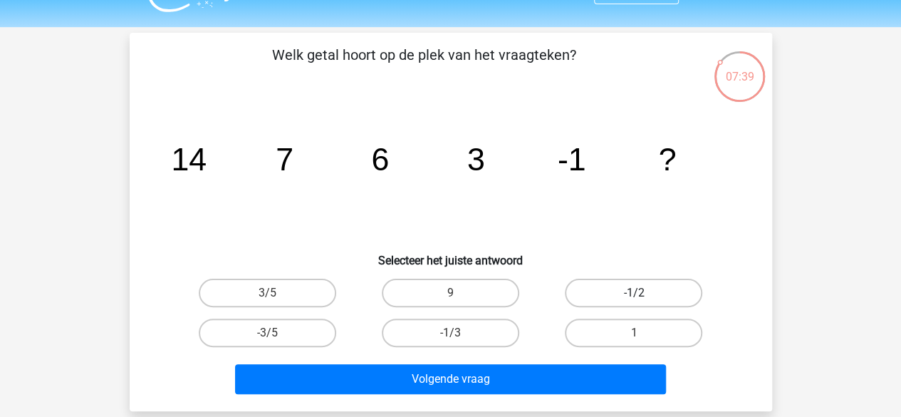
click at [620, 291] on label "-1/2" at bounding box center [633, 292] width 137 height 28
click at [634, 293] on input "-1/2" at bounding box center [638, 297] width 9 height 9
radio input "true"
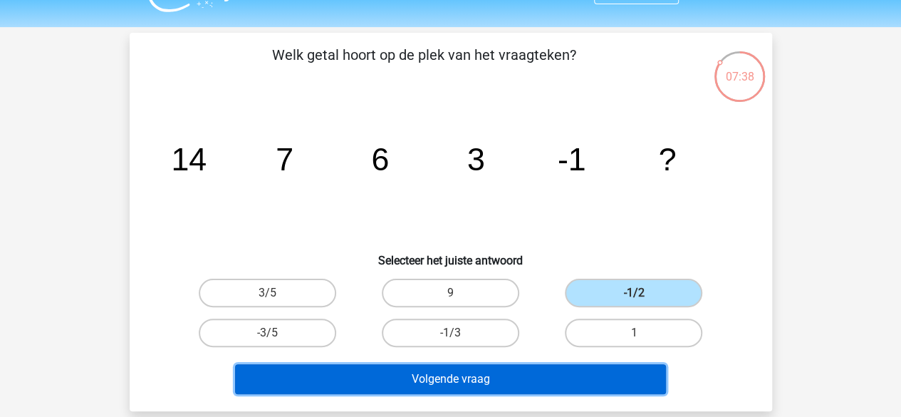
click at [535, 379] on button "Volgende vraag" at bounding box center [450, 379] width 431 height 30
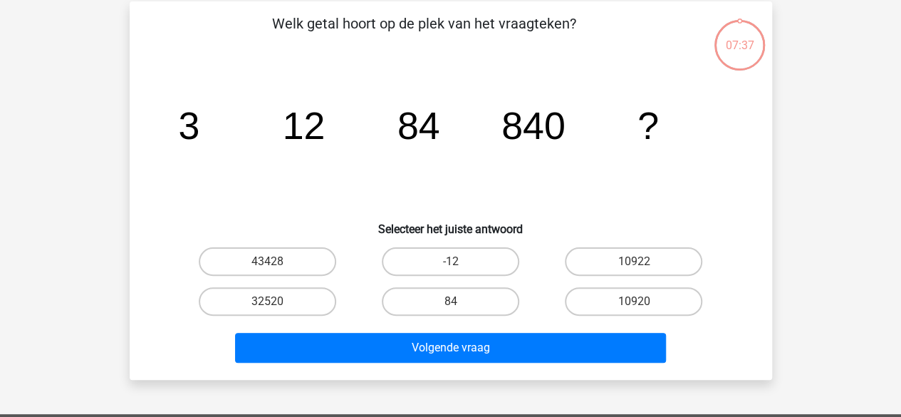
scroll to position [66, 0]
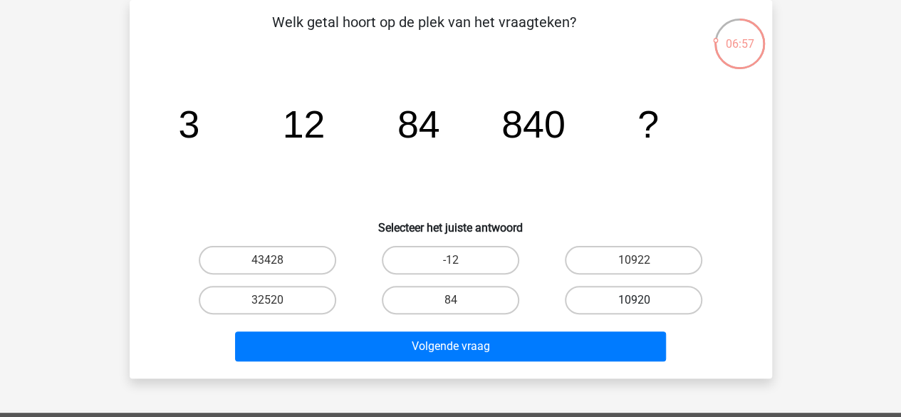
click at [627, 291] on label "10920" at bounding box center [633, 300] width 137 height 28
click at [634, 300] on input "10920" at bounding box center [638, 304] width 9 height 9
radio input "true"
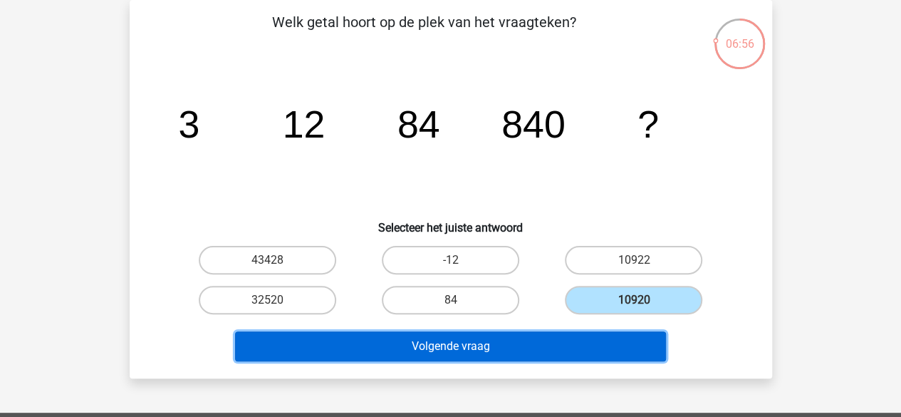
click at [528, 350] on button "Volgende vraag" at bounding box center [450, 346] width 431 height 30
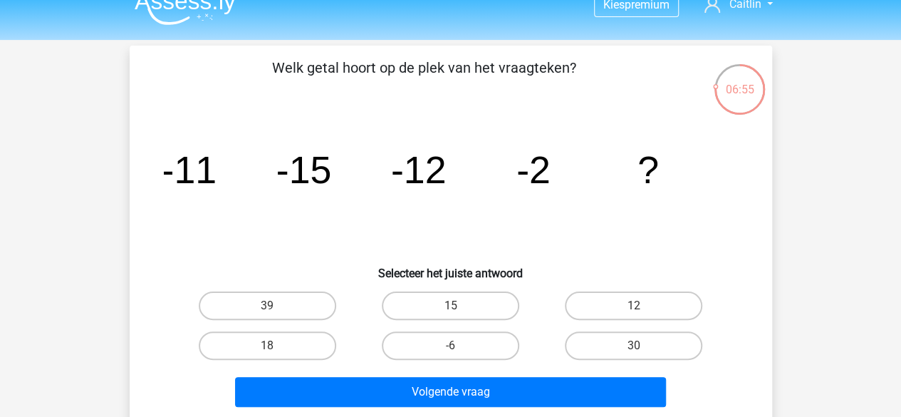
scroll to position [19, 0]
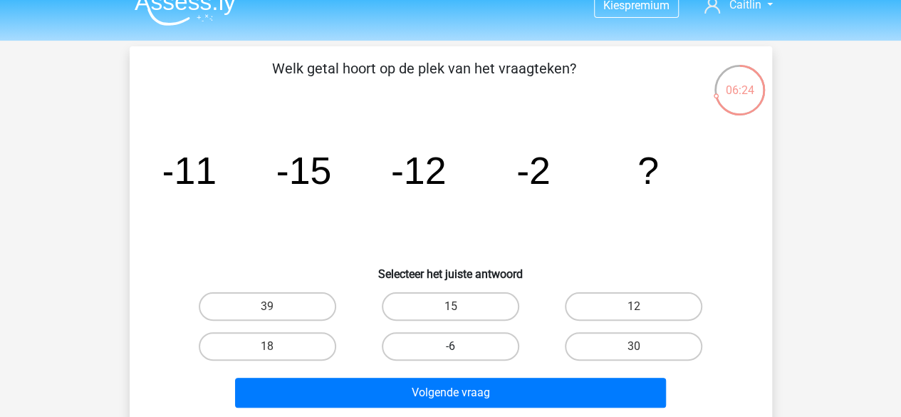
click at [471, 341] on label "-6" at bounding box center [450, 346] width 137 height 28
click at [459, 346] on input "-6" at bounding box center [454, 350] width 9 height 9
radio input "true"
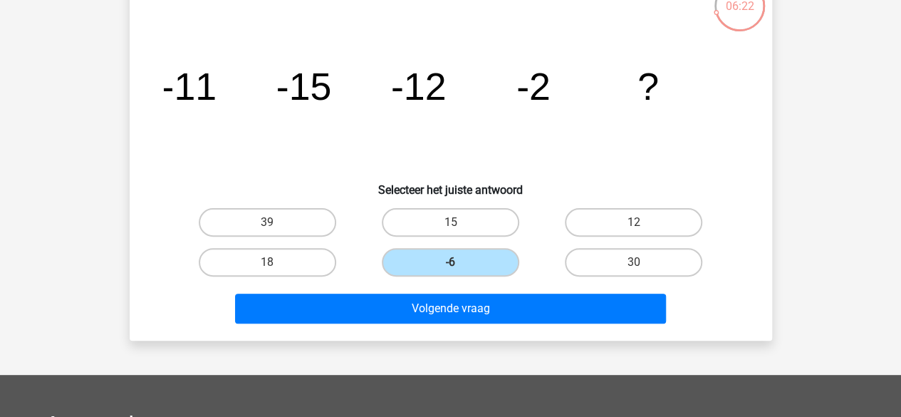
scroll to position [108, 0]
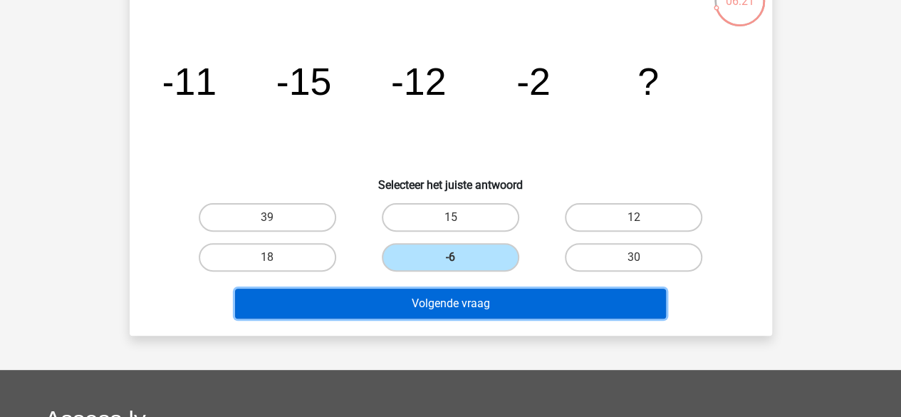
click at [416, 310] on button "Volgende vraag" at bounding box center [450, 303] width 431 height 30
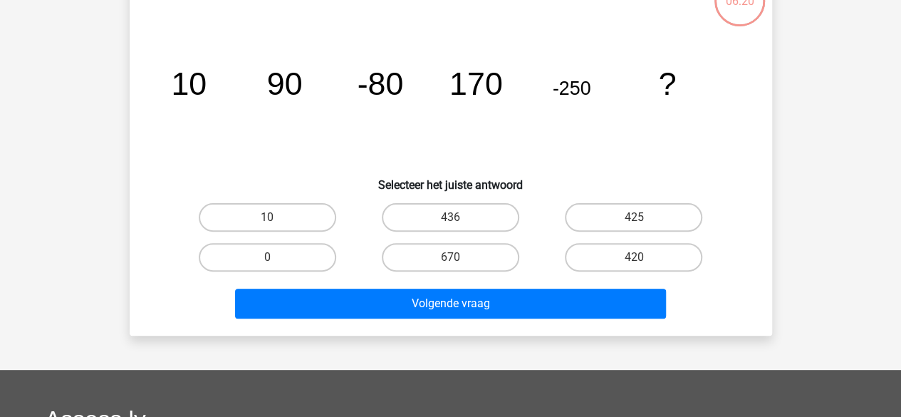
scroll to position [66, 0]
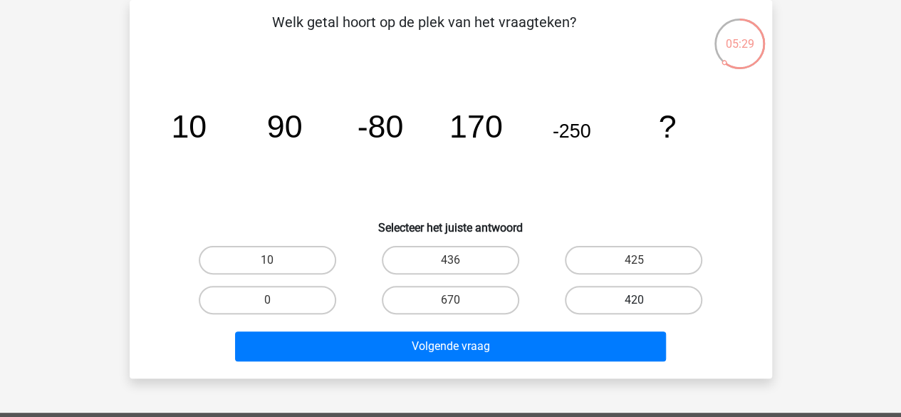
click at [578, 292] on label "420" at bounding box center [633, 300] width 137 height 28
click at [634, 300] on input "420" at bounding box center [638, 304] width 9 height 9
radio input "true"
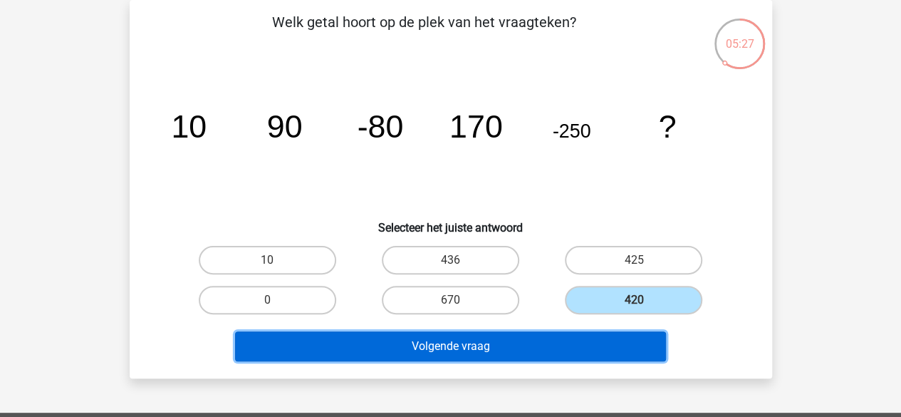
click at [534, 347] on button "Volgende vraag" at bounding box center [450, 346] width 431 height 30
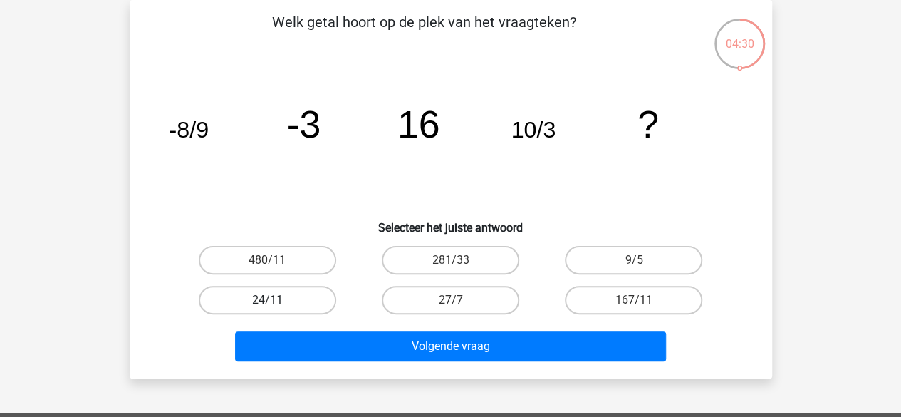
click at [285, 300] on label "24/11" at bounding box center [267, 300] width 137 height 28
click at [276, 300] on input "24/11" at bounding box center [271, 304] width 9 height 9
radio input "true"
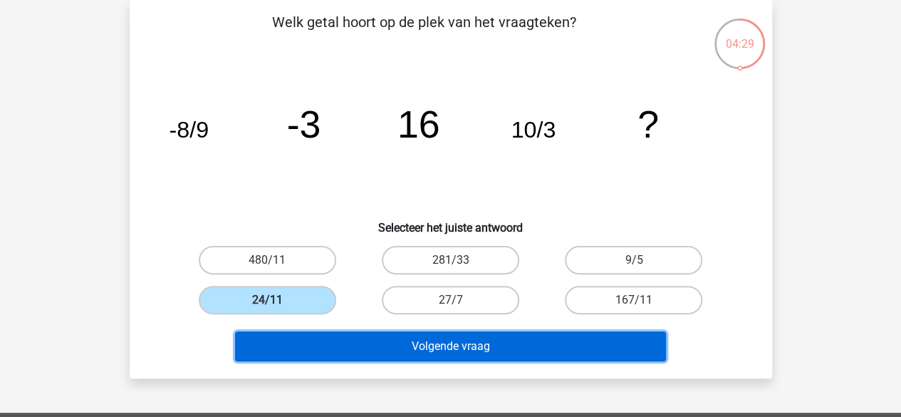
click at [303, 339] on button "Volgende vraag" at bounding box center [450, 346] width 431 height 30
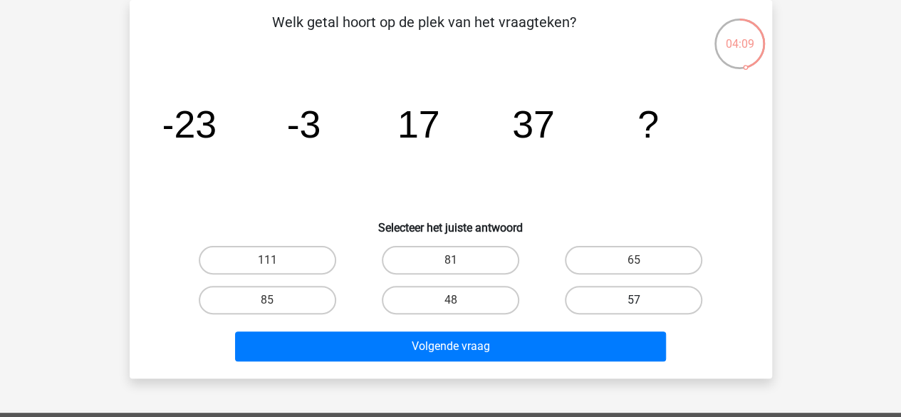
click at [597, 297] on label "57" at bounding box center [633, 300] width 137 height 28
click at [634, 300] on input "57" at bounding box center [638, 304] width 9 height 9
radio input "true"
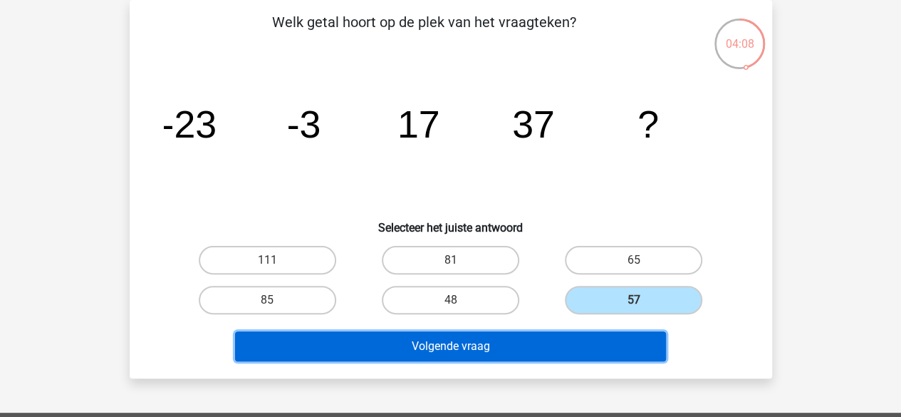
click at [585, 337] on button "Volgende vraag" at bounding box center [450, 346] width 431 height 30
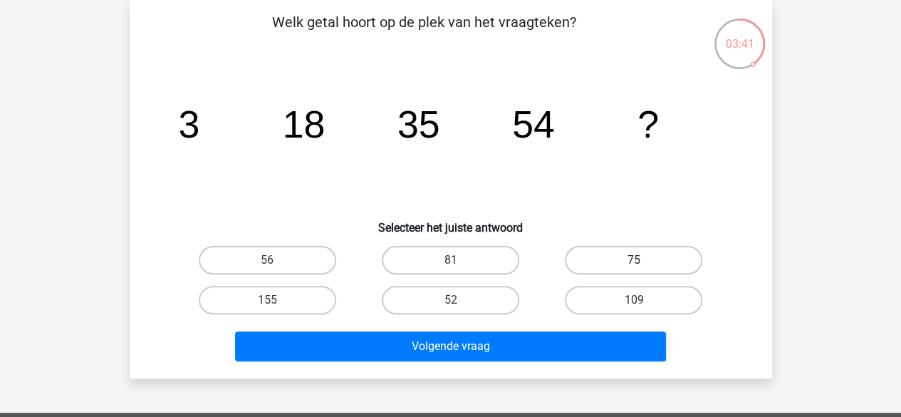
click at [615, 256] on label "75" at bounding box center [633, 260] width 137 height 28
click at [634, 260] on input "75" at bounding box center [638, 264] width 9 height 9
radio input "true"
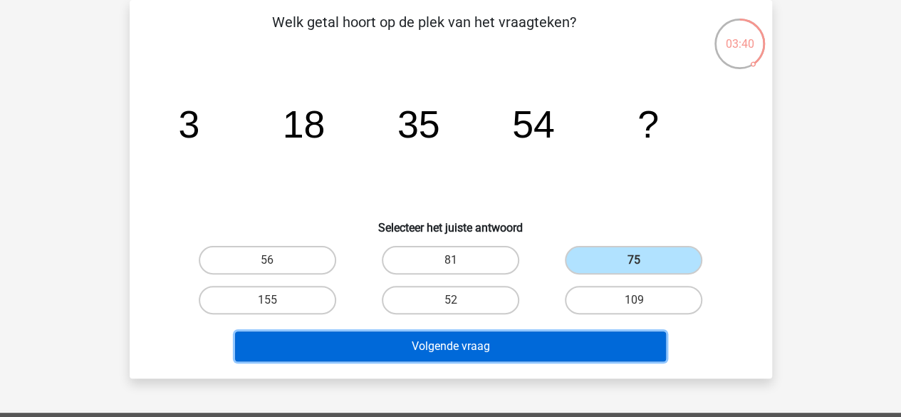
click at [554, 357] on button "Volgende vraag" at bounding box center [450, 346] width 431 height 30
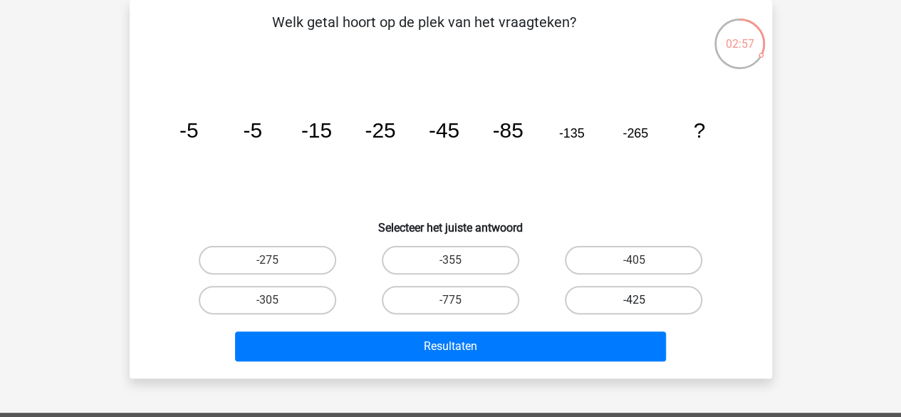
click at [612, 296] on label "-425" at bounding box center [633, 300] width 137 height 28
click at [634, 300] on input "-425" at bounding box center [638, 304] width 9 height 9
radio input "true"
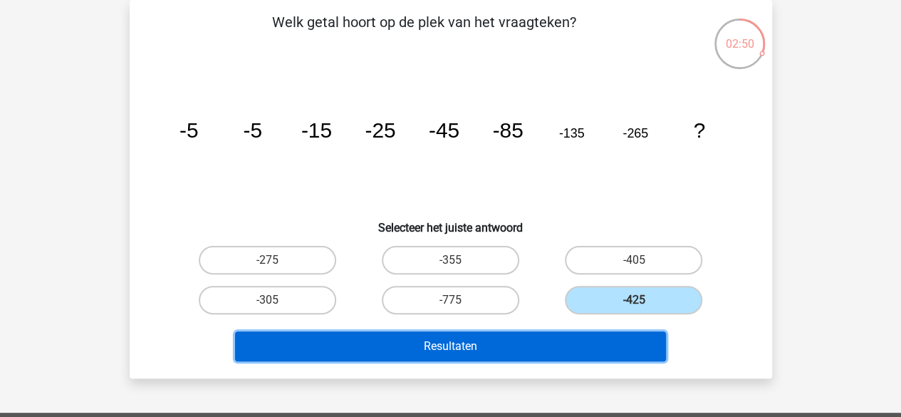
click at [520, 355] on button "Resultaten" at bounding box center [450, 346] width 431 height 30
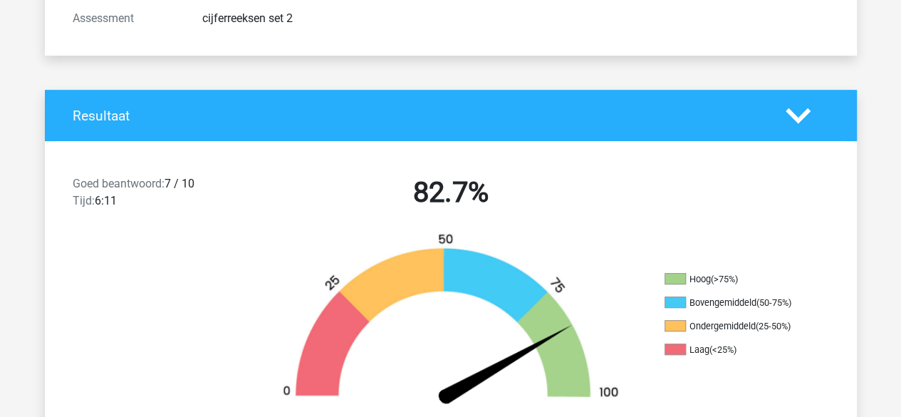
scroll to position [224, 0]
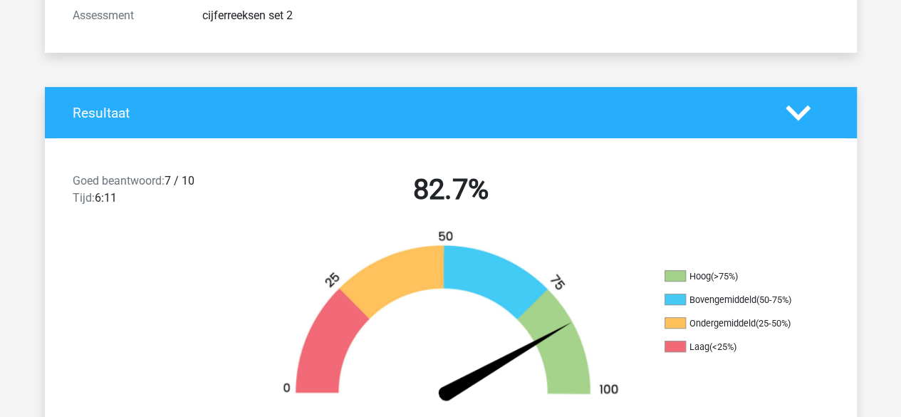
click at [443, 109] on h4 "Resultaat" at bounding box center [419, 113] width 692 height 16
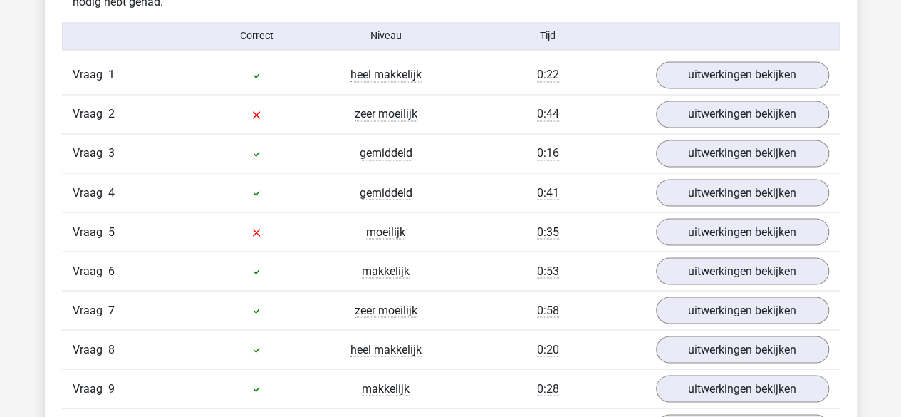
scroll to position [1174, 0]
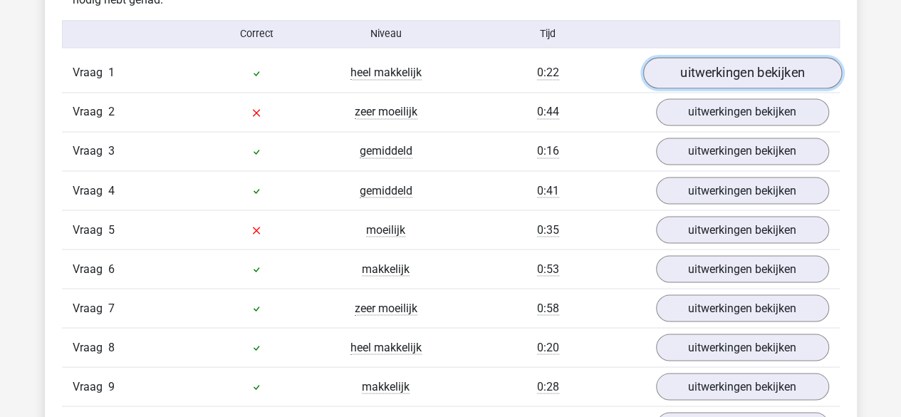
click at [673, 75] on link "uitwerkingen bekijken" at bounding box center [741, 73] width 199 height 31
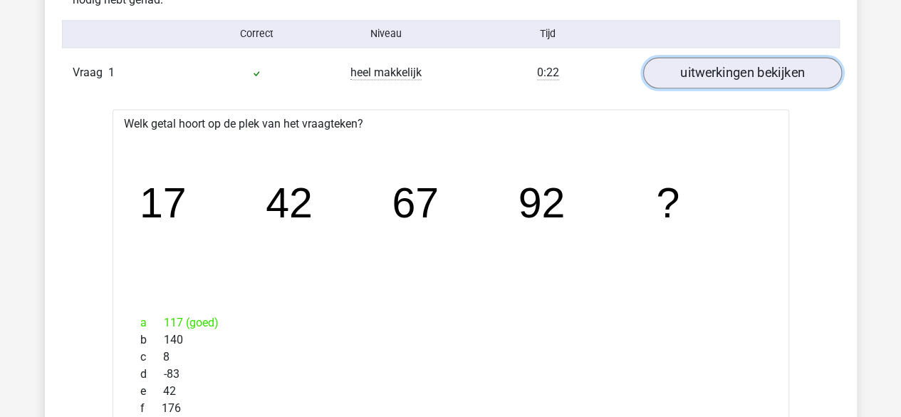
click at [683, 65] on link "uitwerkingen bekijken" at bounding box center [741, 73] width 199 height 31
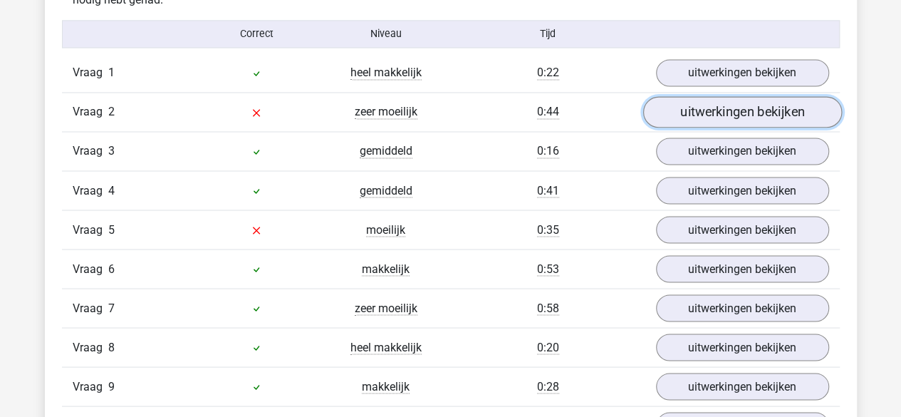
click at [696, 104] on link "uitwerkingen bekijken" at bounding box center [741, 112] width 199 height 31
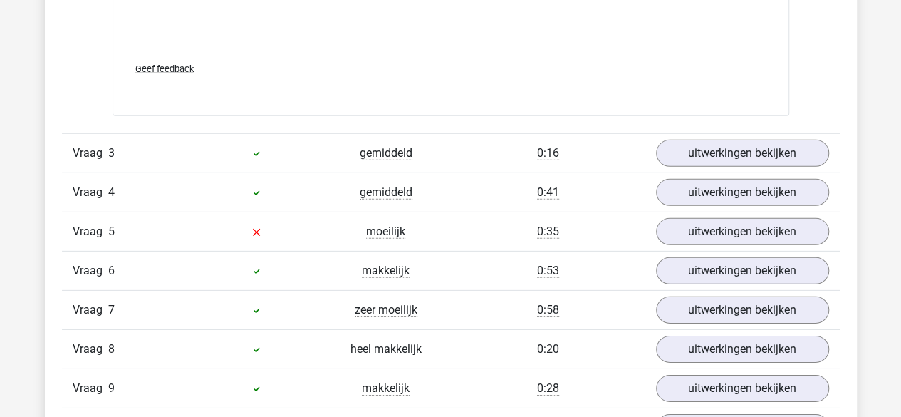
scroll to position [2039, 0]
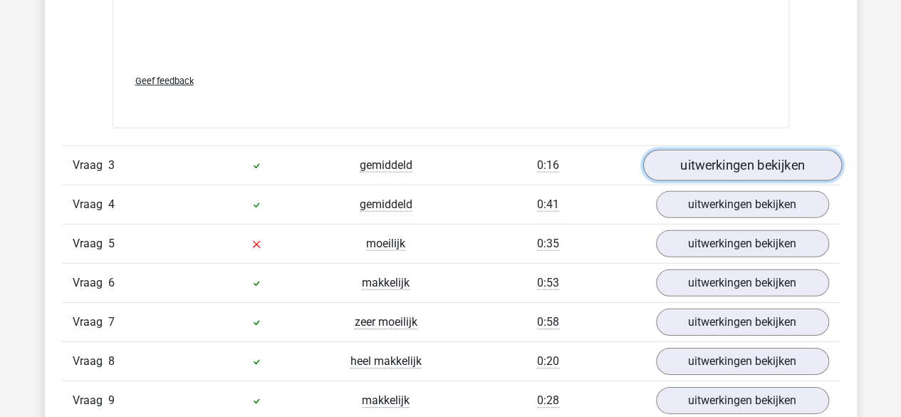
click at [680, 165] on link "uitwerkingen bekijken" at bounding box center [741, 165] width 199 height 31
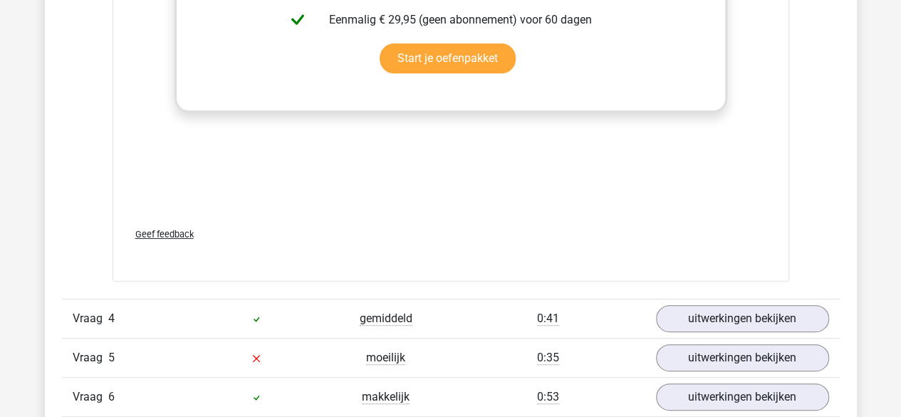
scroll to position [2879, 0]
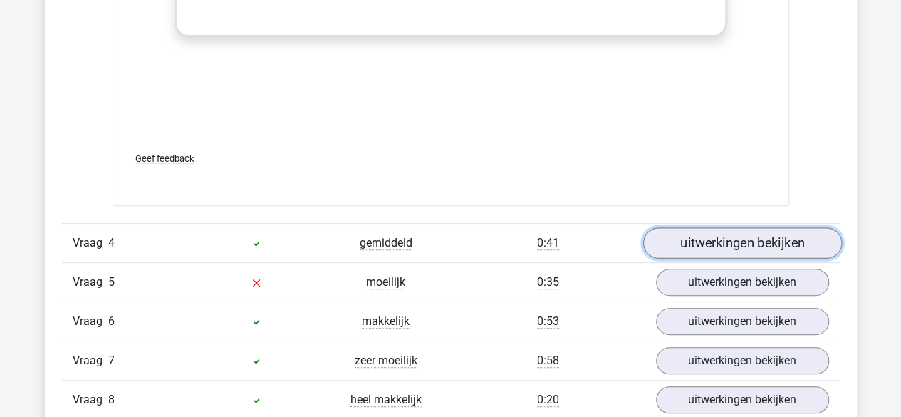
click at [667, 234] on link "uitwerkingen bekijken" at bounding box center [741, 242] width 199 height 31
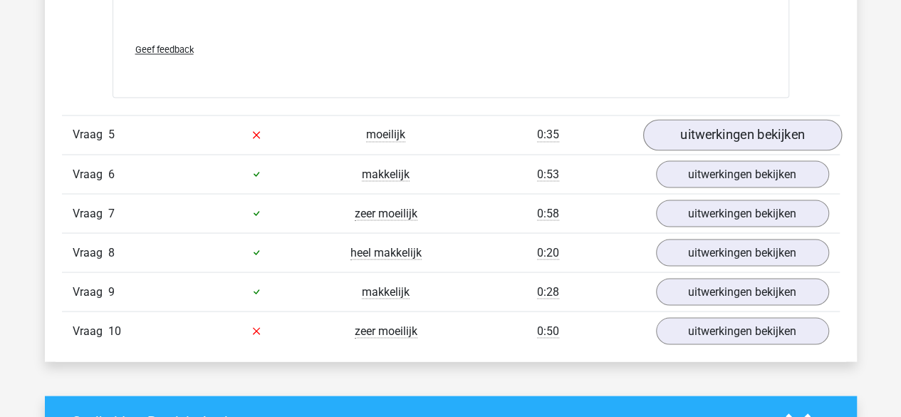
scroll to position [3907, 0]
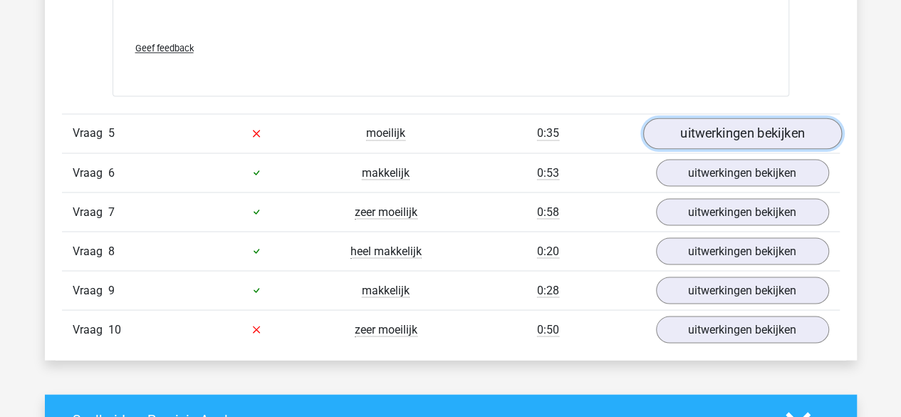
click at [675, 127] on link "uitwerkingen bekijken" at bounding box center [741, 133] width 199 height 31
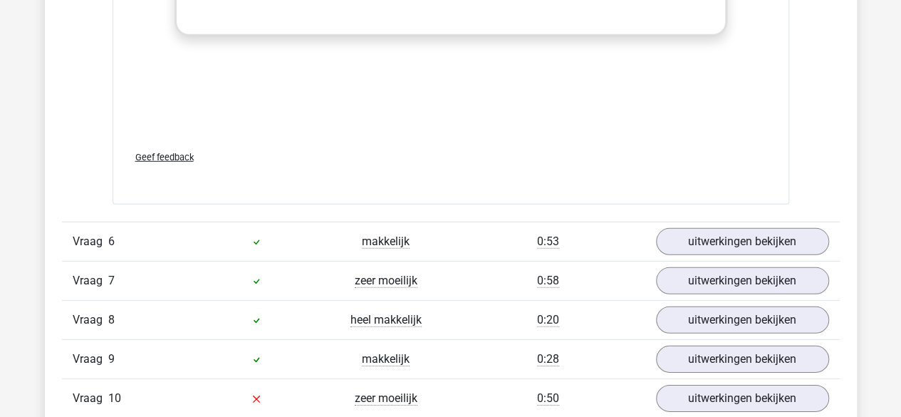
scroll to position [4814, 0]
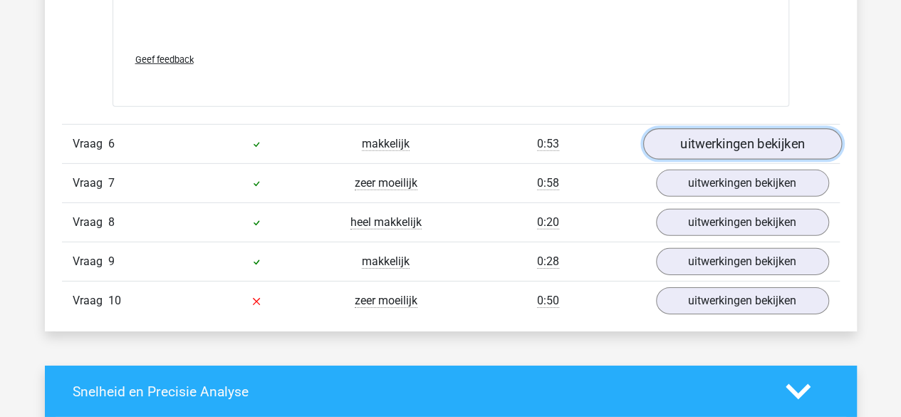
click at [679, 142] on link "uitwerkingen bekijken" at bounding box center [741, 143] width 199 height 31
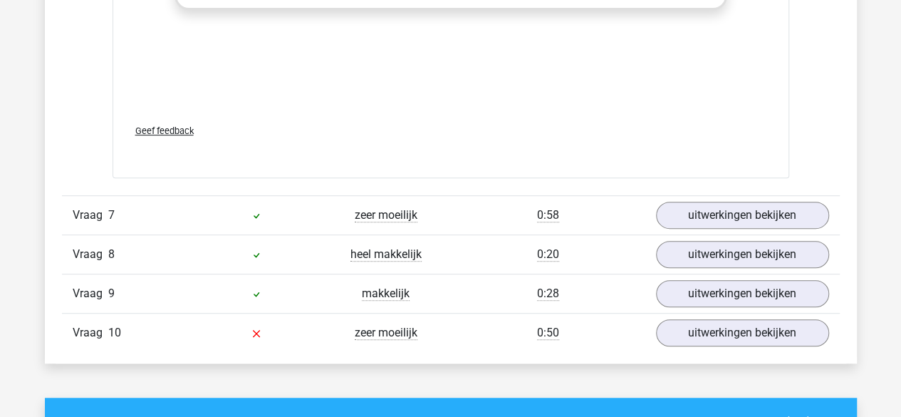
scroll to position [5717, 0]
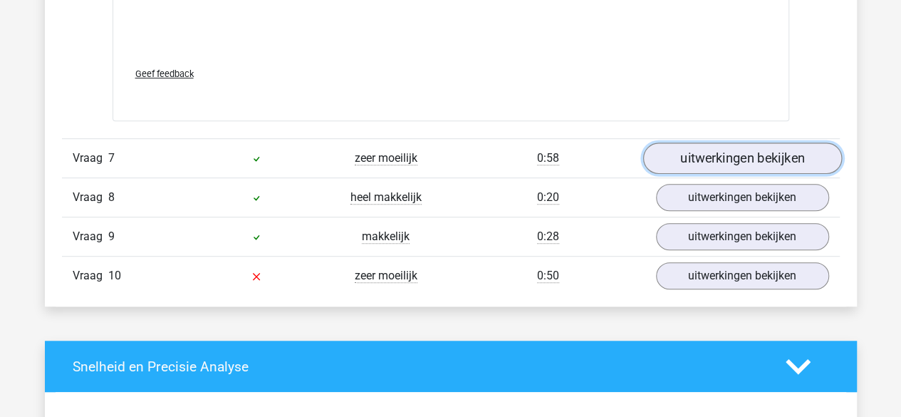
click at [688, 150] on link "uitwerkingen bekijken" at bounding box center [741, 157] width 199 height 31
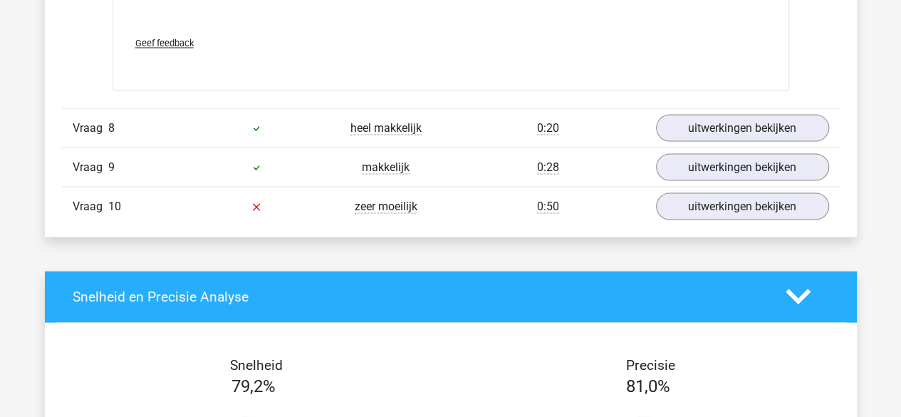
scroll to position [6668, 0]
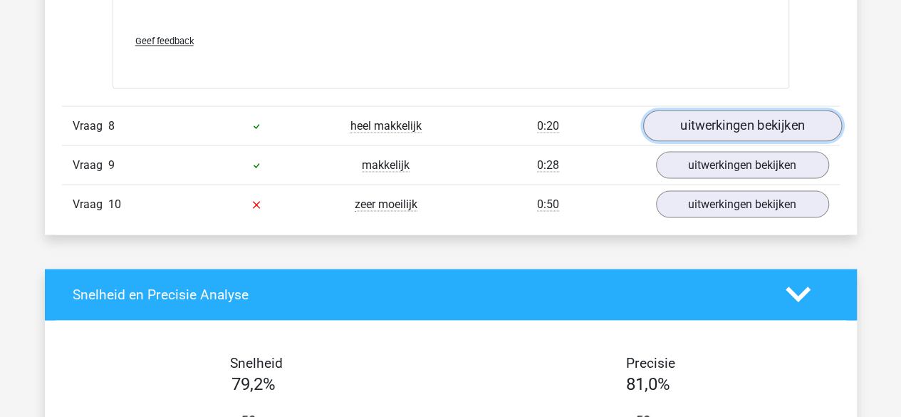
click at [688, 115] on link "uitwerkingen bekijken" at bounding box center [741, 125] width 199 height 31
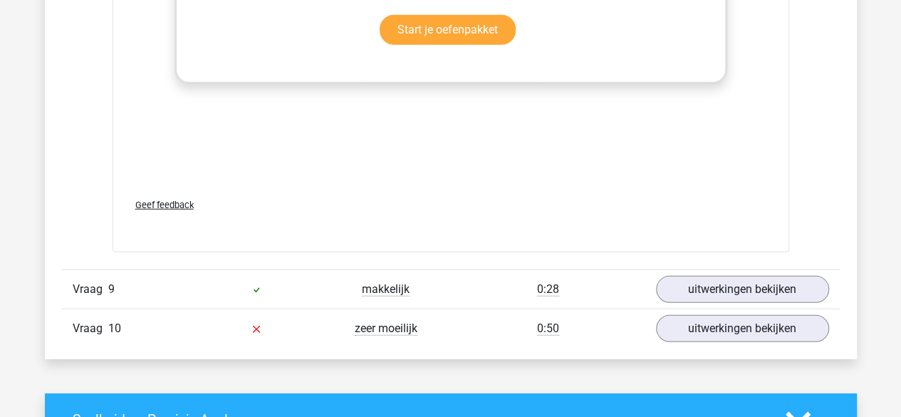
scroll to position [7431, 0]
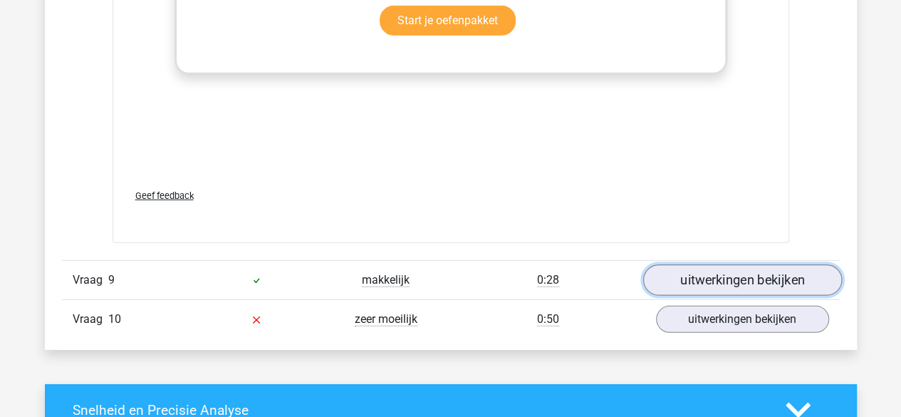
click at [709, 265] on link "uitwerkingen bekijken" at bounding box center [741, 280] width 199 height 31
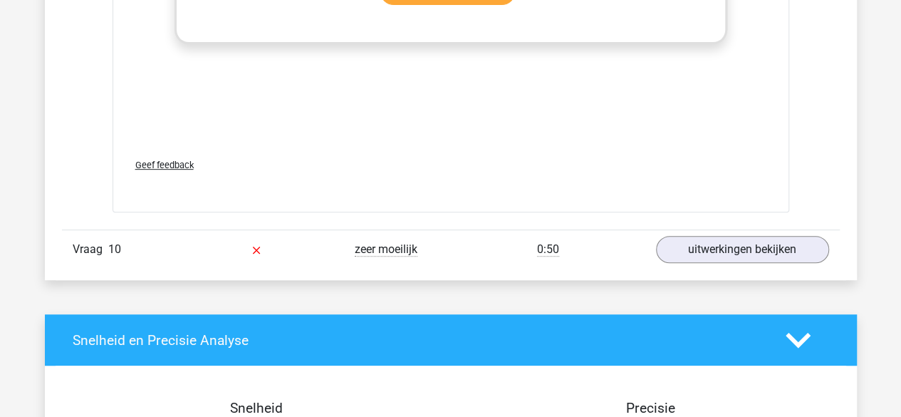
scroll to position [8378, 0]
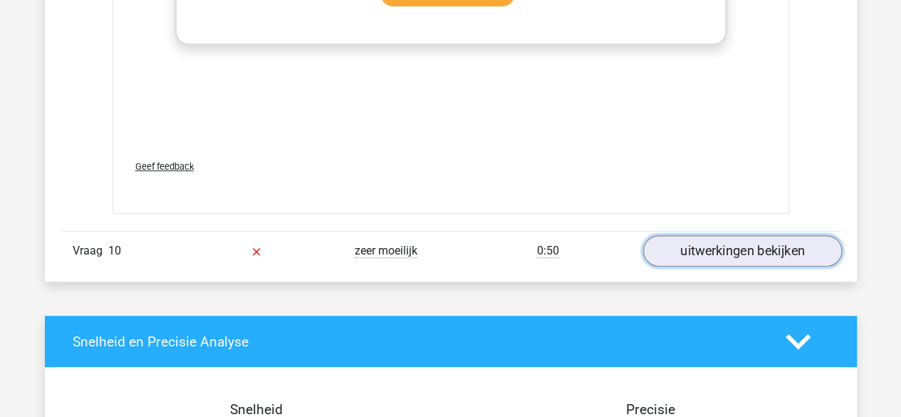
click at [693, 250] on link "uitwerkingen bekijken" at bounding box center [741, 250] width 199 height 31
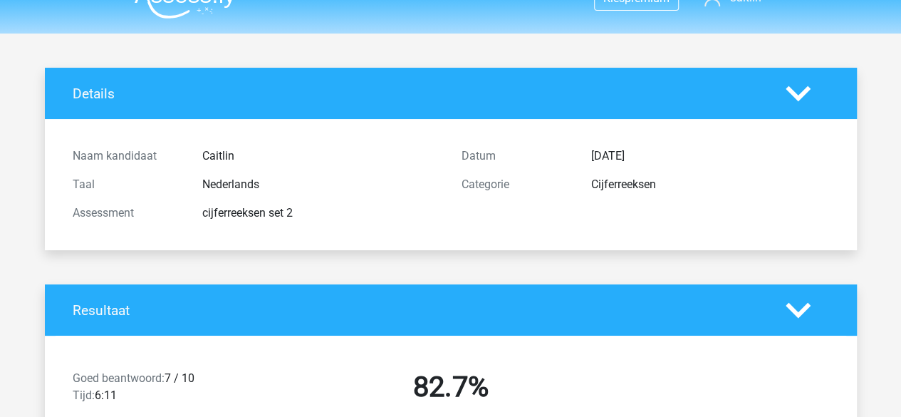
scroll to position [0, 0]
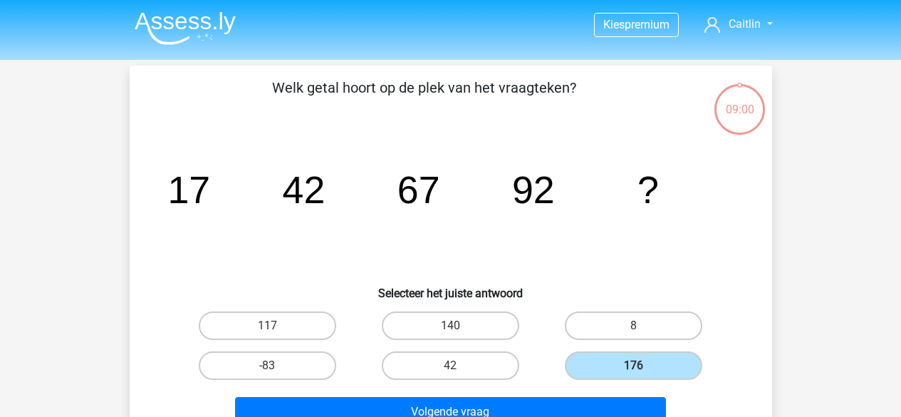
scroll to position [66, 0]
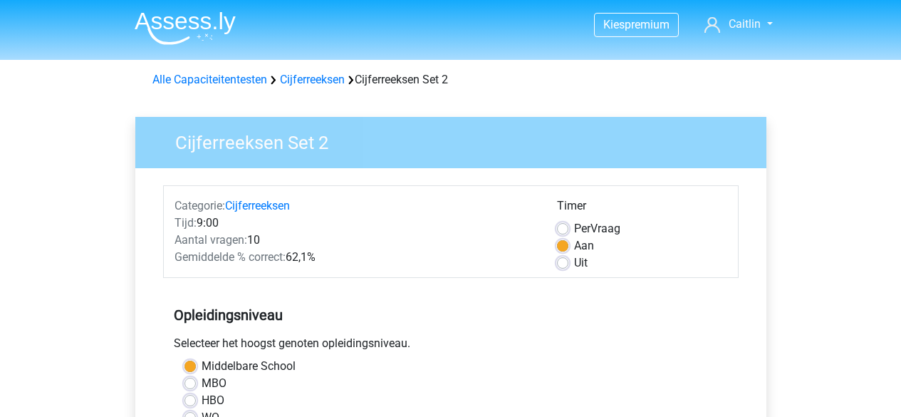
scroll to position [362, 0]
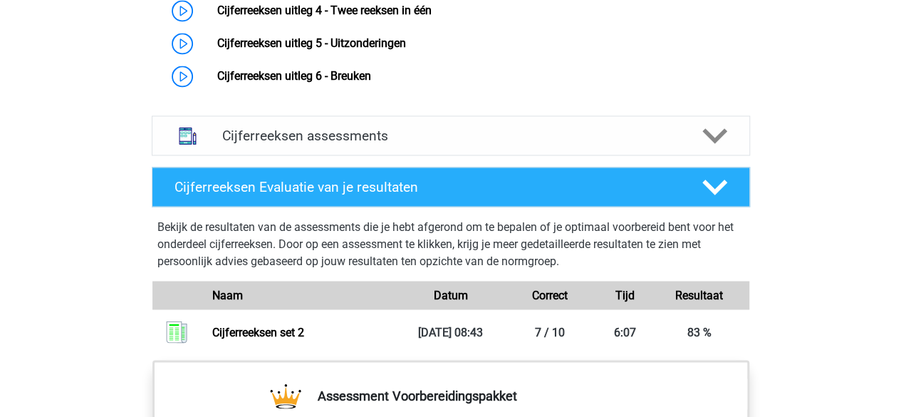
scroll to position [1122, 0]
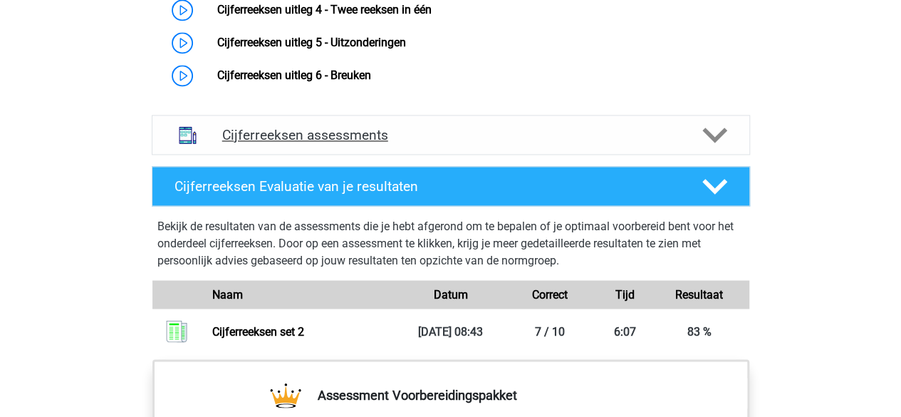
click at [280, 143] on h4 "Cijferreeksen assessments" at bounding box center [450, 135] width 457 height 16
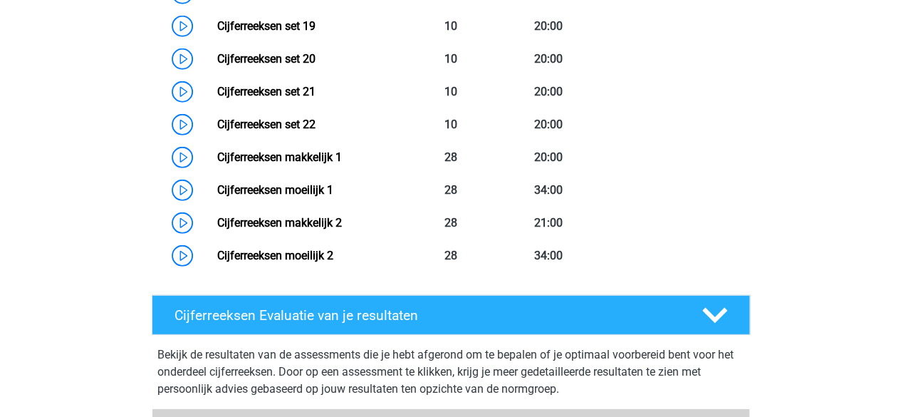
scroll to position [1949, 0]
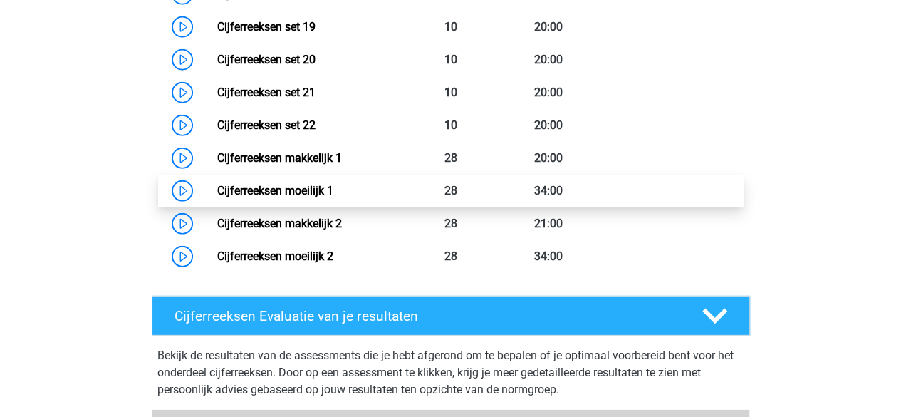
click at [217, 197] on link "Cijferreeksen moeilijk 1" at bounding box center [275, 191] width 116 height 14
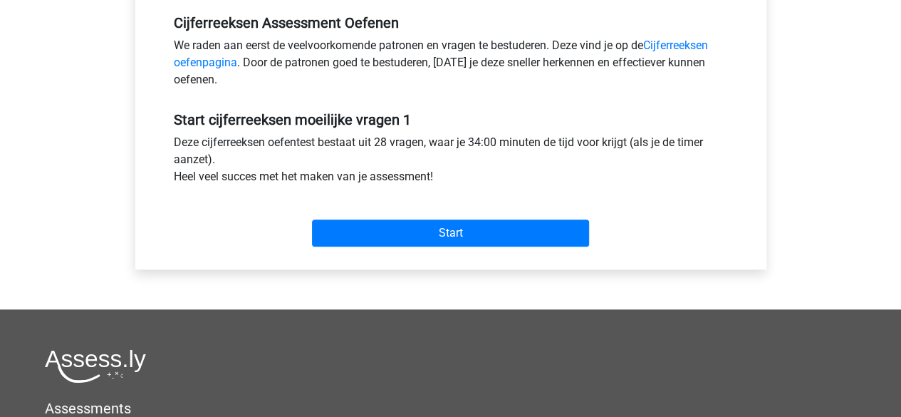
scroll to position [439, 0]
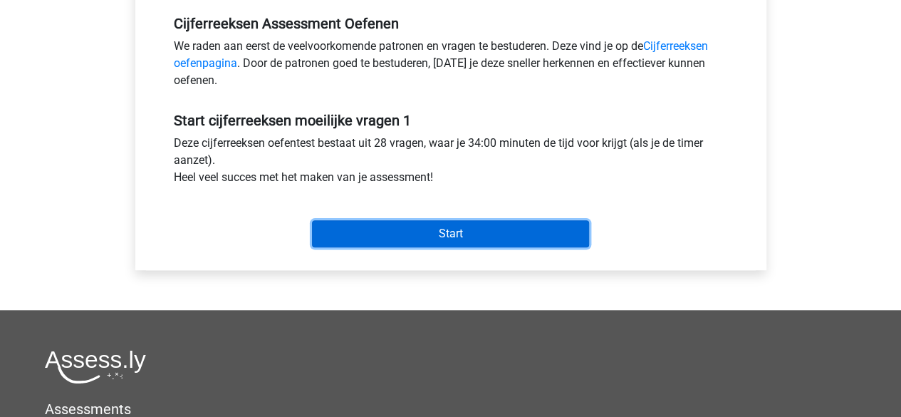
click at [330, 236] on input "Start" at bounding box center [450, 233] width 277 height 27
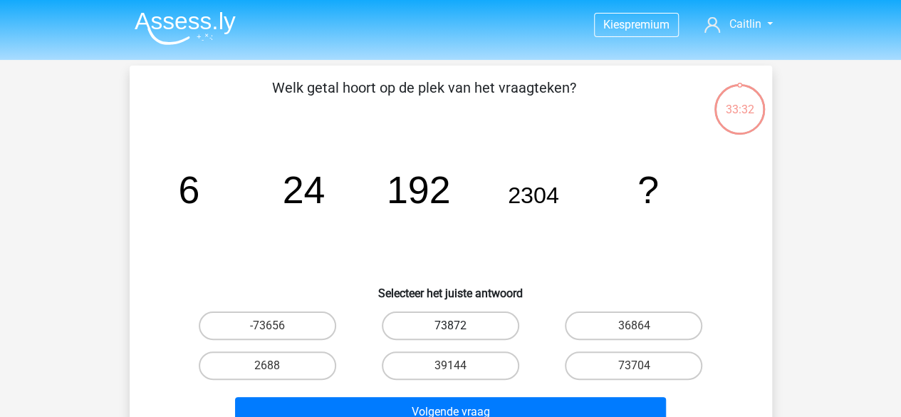
click at [447, 328] on label "73872" at bounding box center [450, 325] width 137 height 28
click at [450, 328] on input "73872" at bounding box center [454, 329] width 9 height 9
radio input "true"
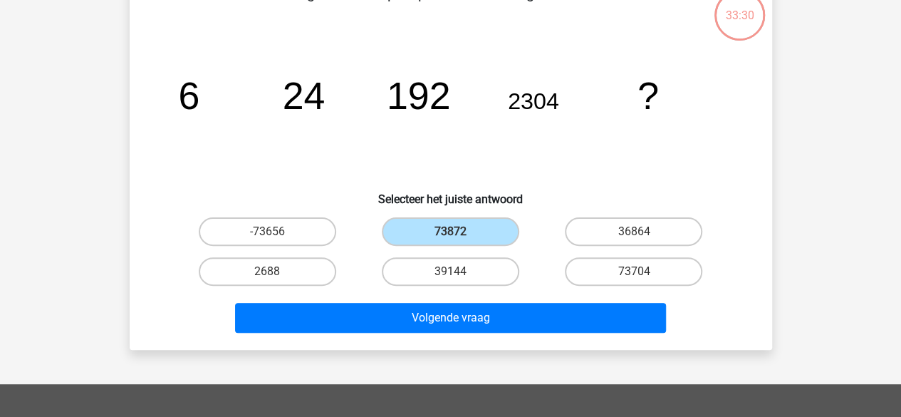
scroll to position [105, 0]
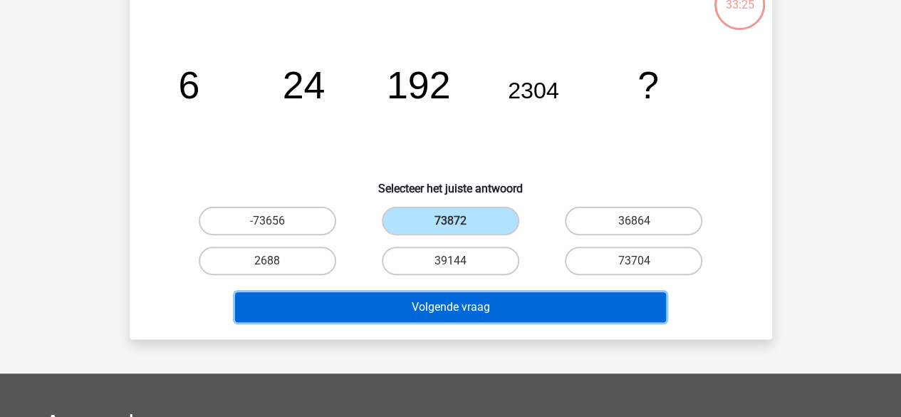
click at [416, 307] on button "Volgende vraag" at bounding box center [450, 307] width 431 height 30
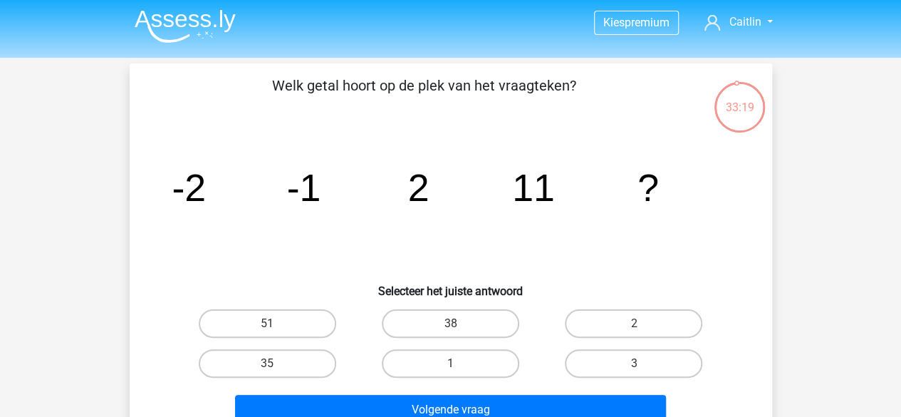
scroll to position [1, 0]
click at [479, 338] on label "38" at bounding box center [450, 324] width 137 height 28
click at [459, 333] on input "38" at bounding box center [454, 328] width 9 height 9
radio input "true"
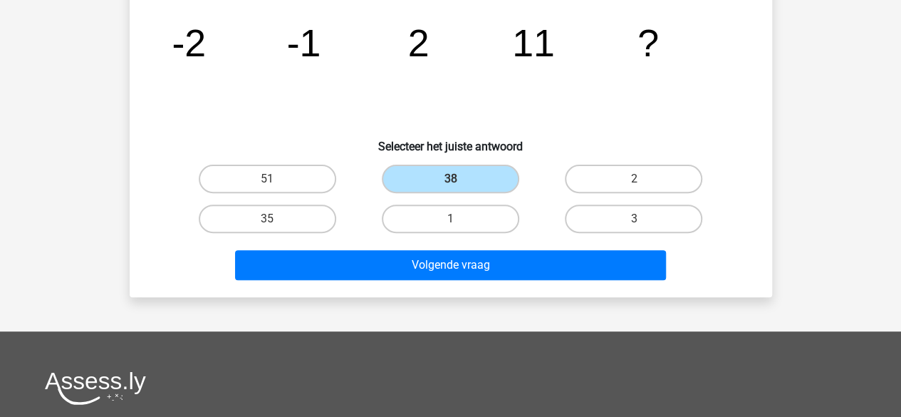
scroll to position [152, 0]
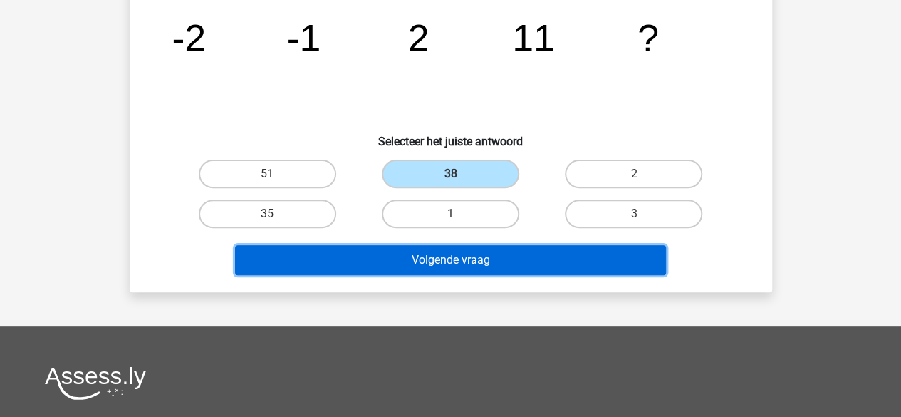
click at [481, 264] on button "Volgende vraag" at bounding box center [450, 260] width 431 height 30
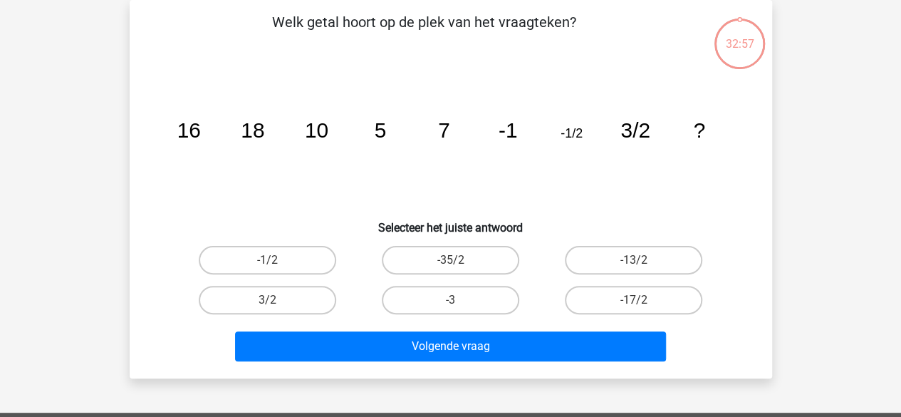
scroll to position [0, 0]
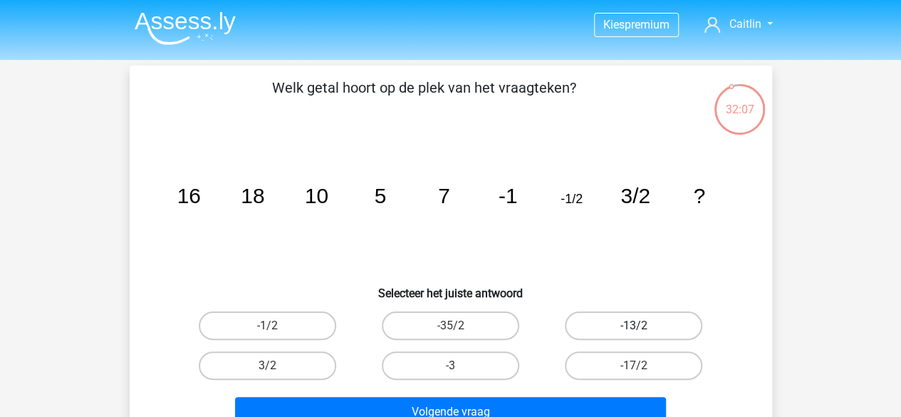
click at [640, 316] on label "-13/2" at bounding box center [633, 325] width 137 height 28
click at [640, 325] on input "-13/2" at bounding box center [638, 329] width 9 height 9
radio input "true"
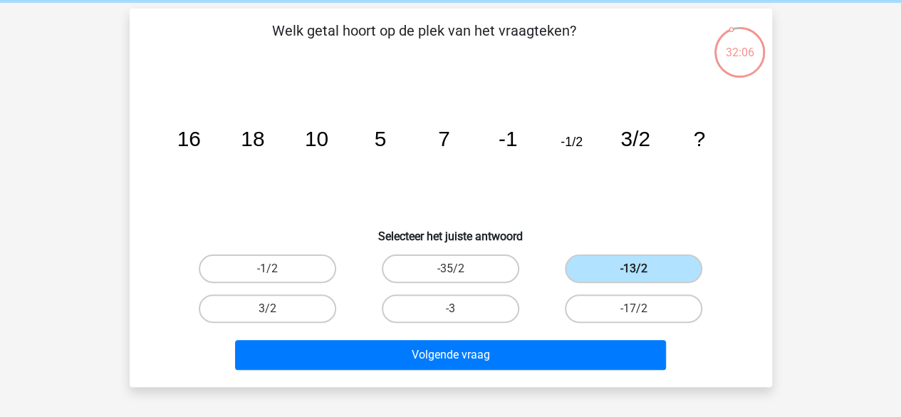
scroll to position [58, 0]
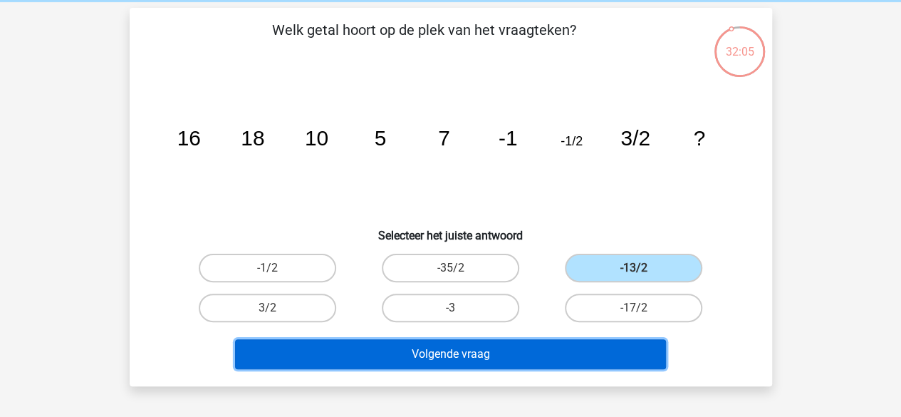
click at [611, 357] on button "Volgende vraag" at bounding box center [450, 354] width 431 height 30
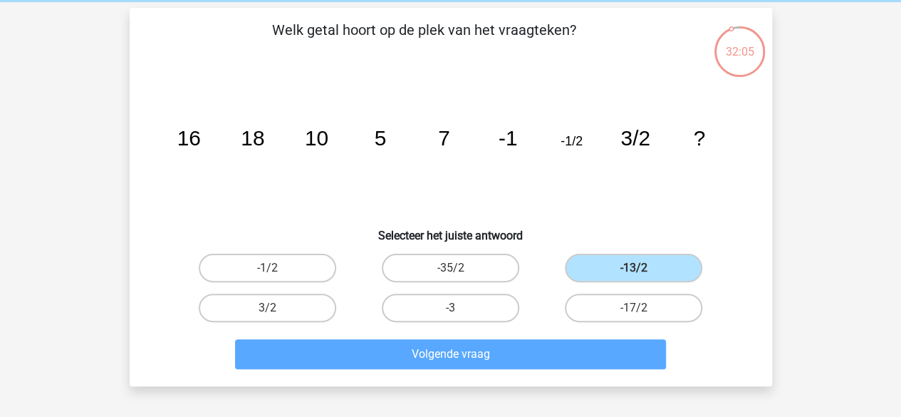
scroll to position [66, 0]
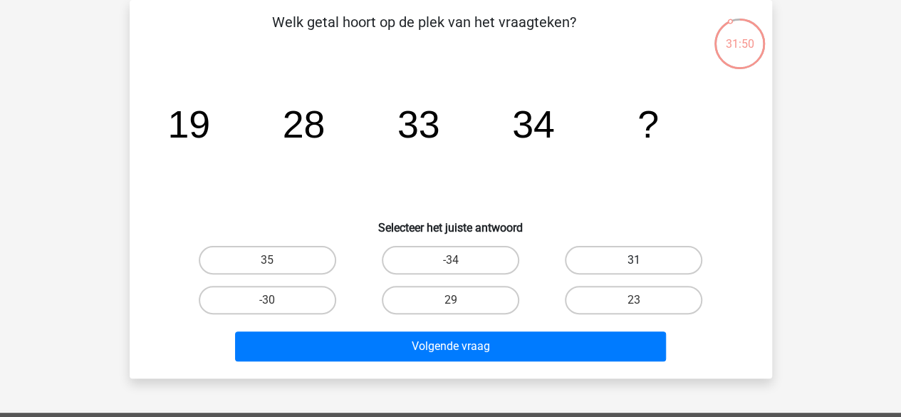
click at [610, 260] on label "31" at bounding box center [633, 260] width 137 height 28
click at [634, 260] on input "31" at bounding box center [638, 264] width 9 height 9
radio input "true"
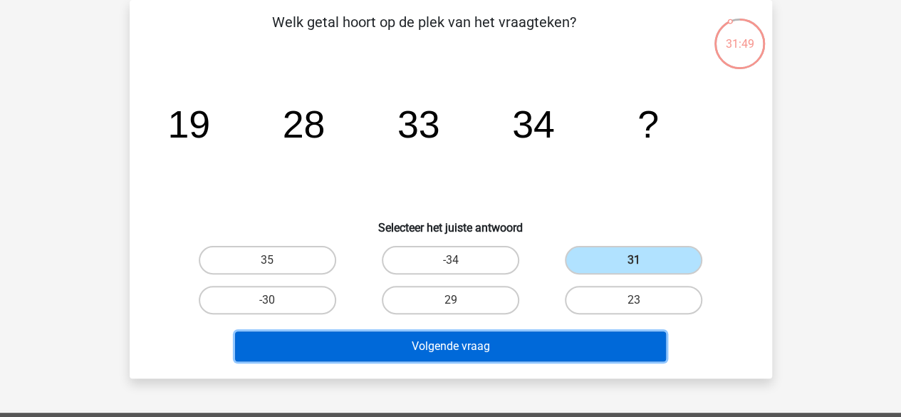
click at [497, 348] on button "Volgende vraag" at bounding box center [450, 346] width 431 height 30
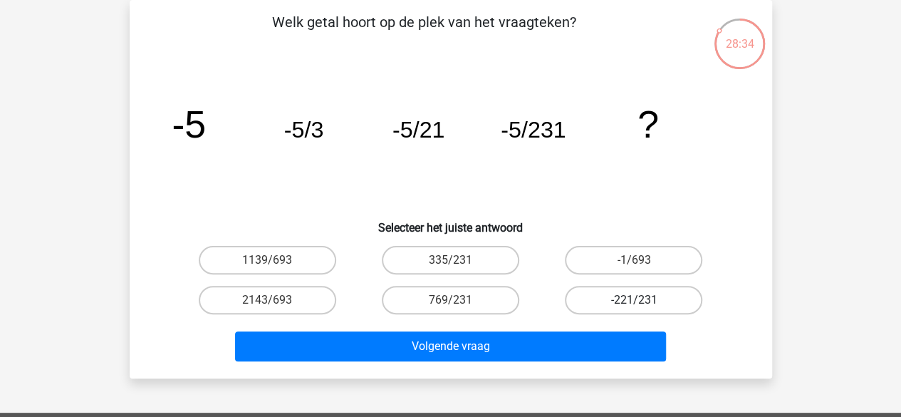
click at [658, 302] on label "-221/231" at bounding box center [633, 300] width 137 height 28
click at [643, 302] on input "-221/231" at bounding box center [638, 304] width 9 height 9
radio input "true"
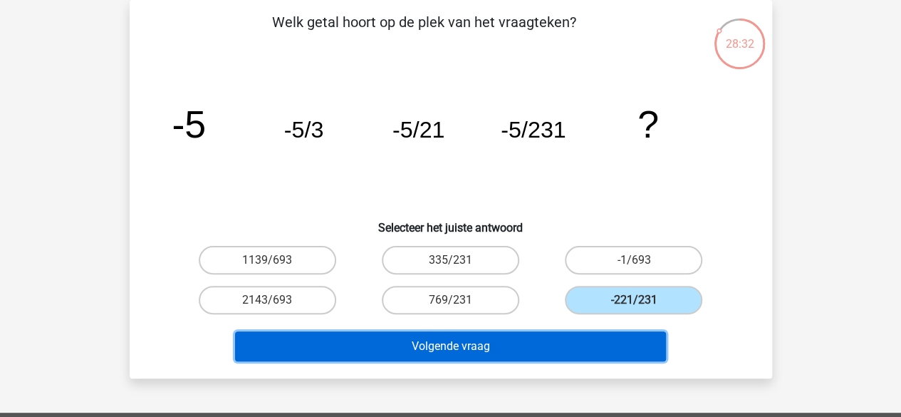
click at [574, 345] on button "Volgende vraag" at bounding box center [450, 346] width 431 height 30
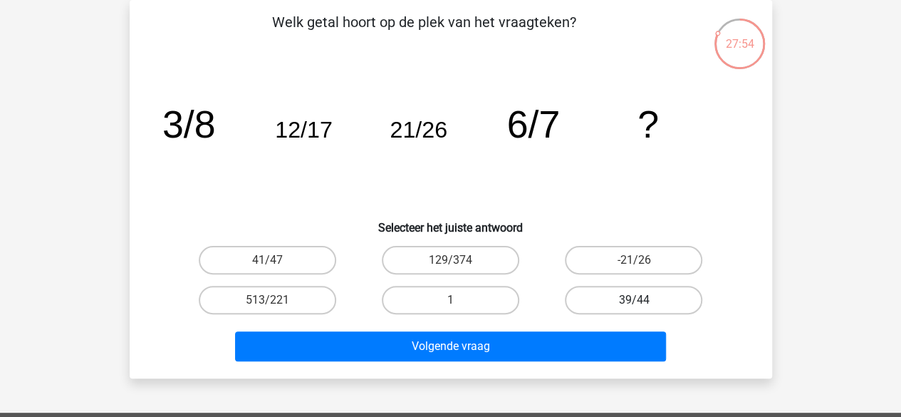
click at [595, 303] on label "39/44" at bounding box center [633, 300] width 137 height 28
click at [634, 303] on input "39/44" at bounding box center [638, 304] width 9 height 9
radio input "true"
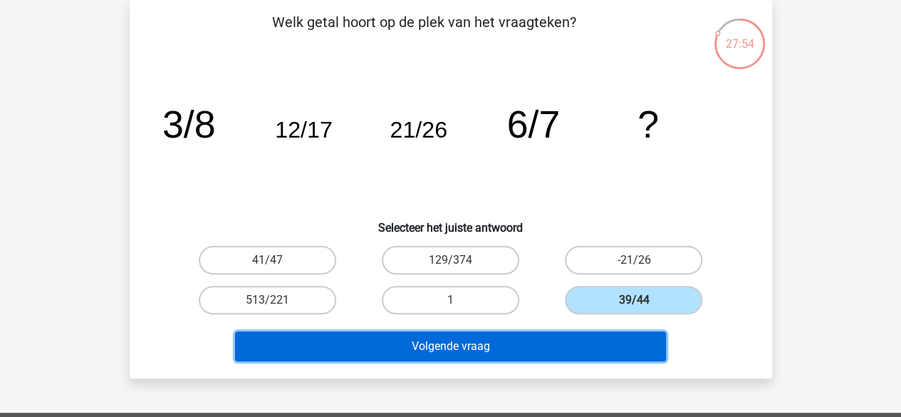
click at [565, 343] on button "Volgende vraag" at bounding box center [450, 346] width 431 height 30
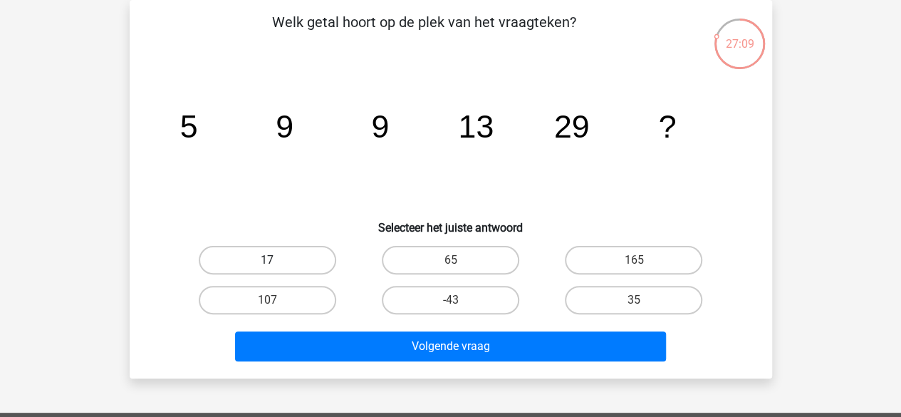
click at [257, 259] on label "17" at bounding box center [267, 260] width 137 height 28
click at [267, 260] on input "17" at bounding box center [271, 264] width 9 height 9
radio input "true"
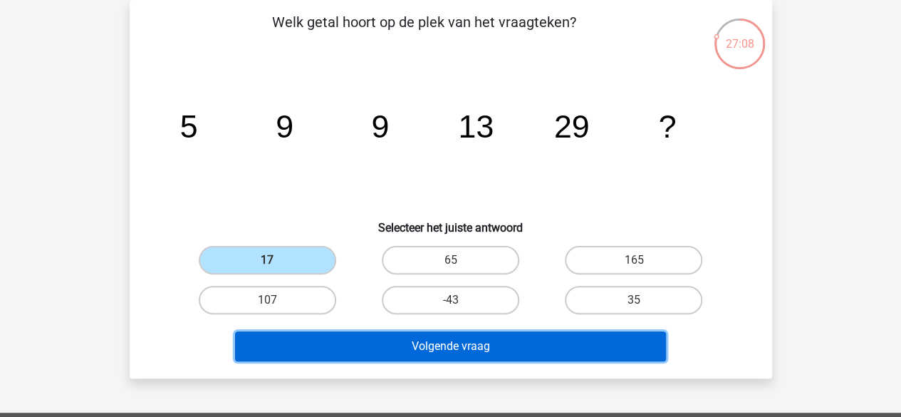
click at [282, 354] on button "Volgende vraag" at bounding box center [450, 346] width 431 height 30
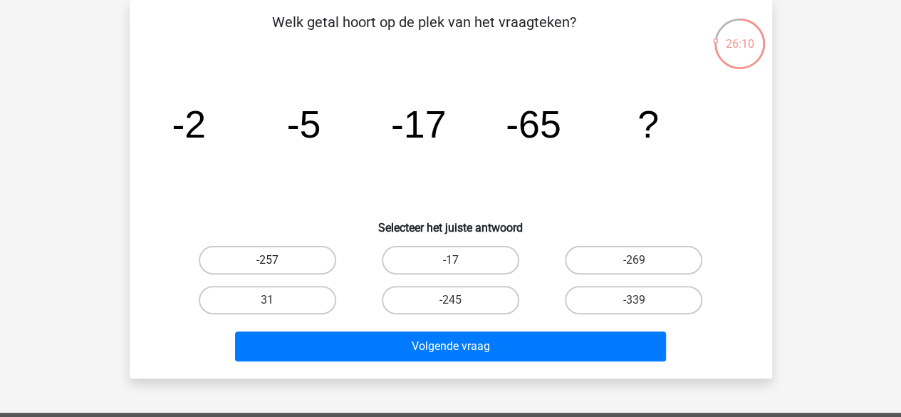
click at [259, 253] on label "-257" at bounding box center [267, 260] width 137 height 28
click at [267, 260] on input "-257" at bounding box center [271, 264] width 9 height 9
radio input "true"
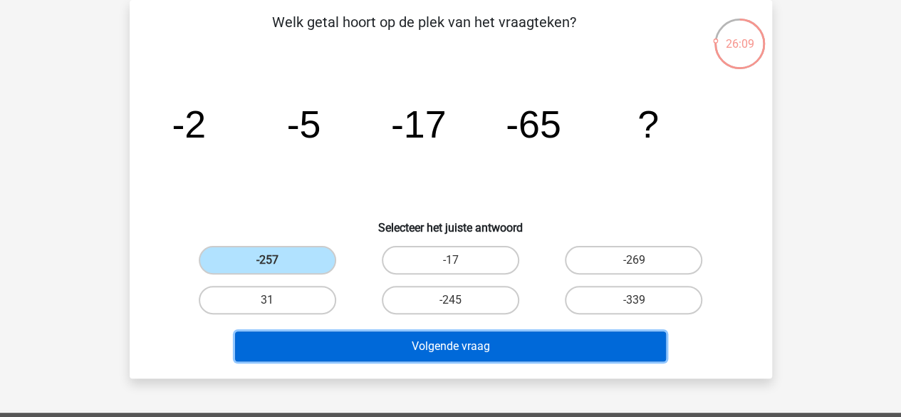
click at [294, 349] on button "Volgende vraag" at bounding box center [450, 346] width 431 height 30
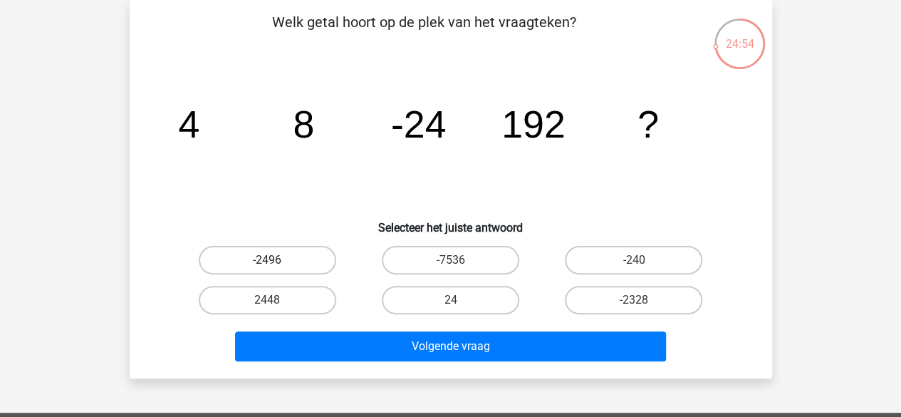
click at [253, 263] on label "-2496" at bounding box center [267, 260] width 137 height 28
click at [267, 263] on input "-2496" at bounding box center [271, 264] width 9 height 9
radio input "true"
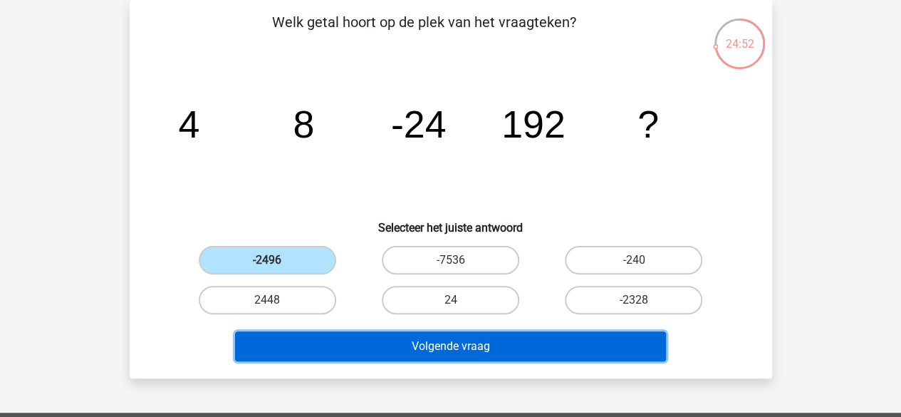
click at [365, 340] on button "Volgende vraag" at bounding box center [450, 346] width 431 height 30
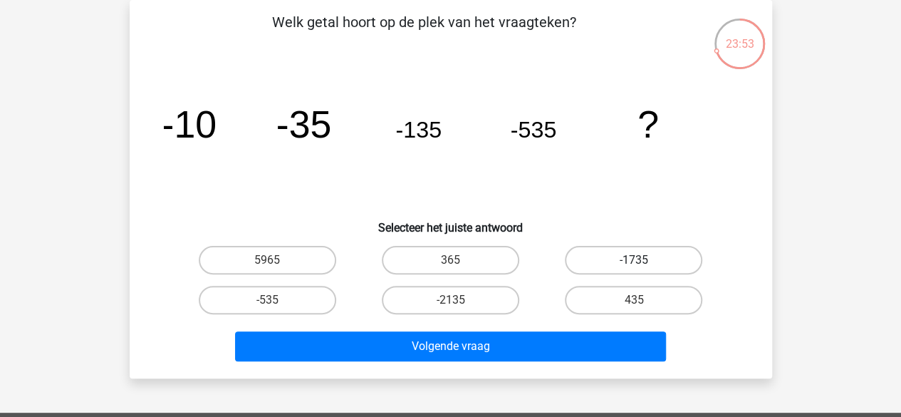
click at [593, 254] on label "-1735" at bounding box center [633, 260] width 137 height 28
click at [634, 260] on input "-1735" at bounding box center [638, 264] width 9 height 9
radio input "true"
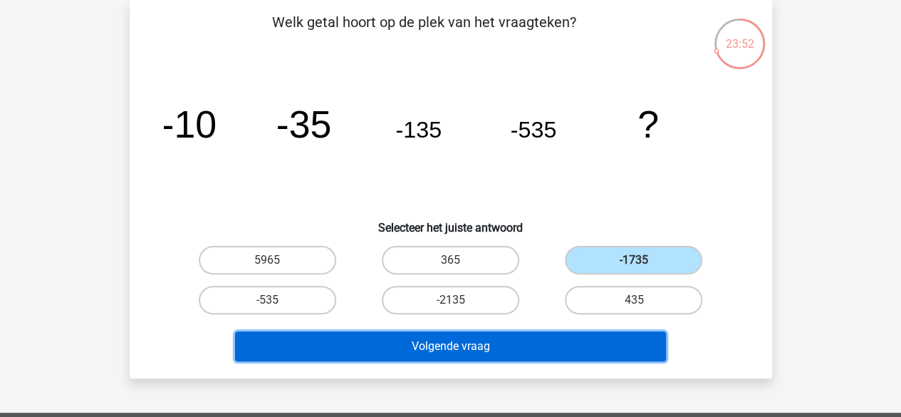
click at [527, 350] on button "Volgende vraag" at bounding box center [450, 346] width 431 height 30
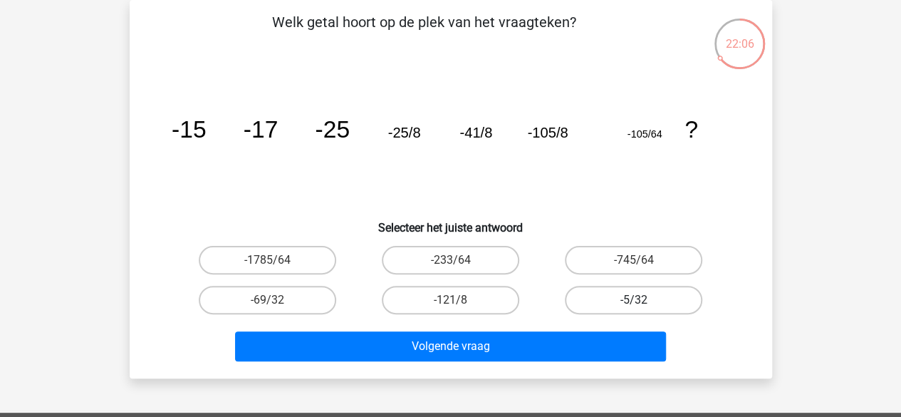
click at [584, 291] on label "-5/32" at bounding box center [633, 300] width 137 height 28
click at [634, 300] on input "-5/32" at bounding box center [638, 304] width 9 height 9
radio input "true"
click at [597, 256] on label "-745/64" at bounding box center [633, 260] width 137 height 28
click at [634, 260] on input "-745/64" at bounding box center [638, 264] width 9 height 9
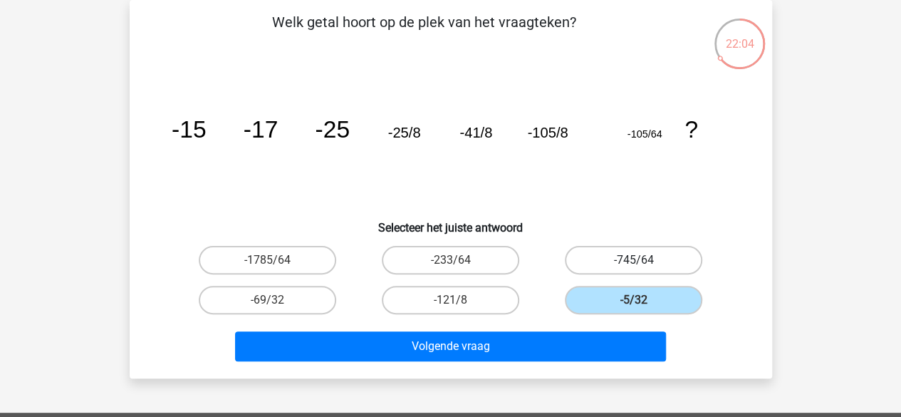
radio input "true"
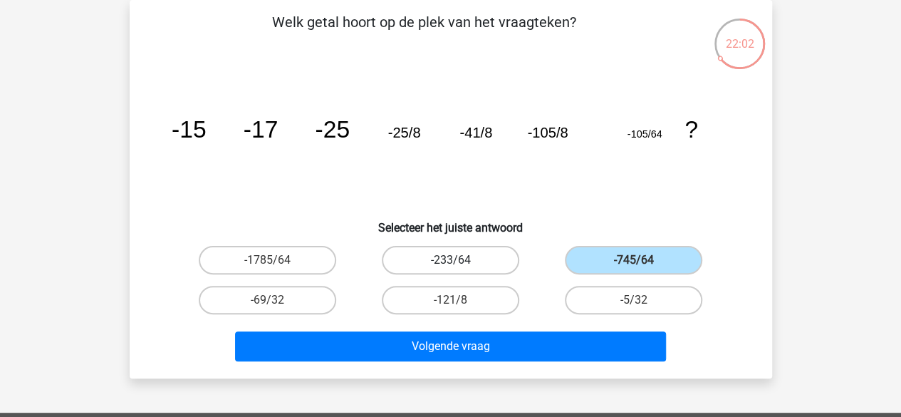
click at [461, 246] on label "-233/64" at bounding box center [450, 260] width 137 height 28
click at [459, 260] on input "-233/64" at bounding box center [454, 264] width 9 height 9
radio input "true"
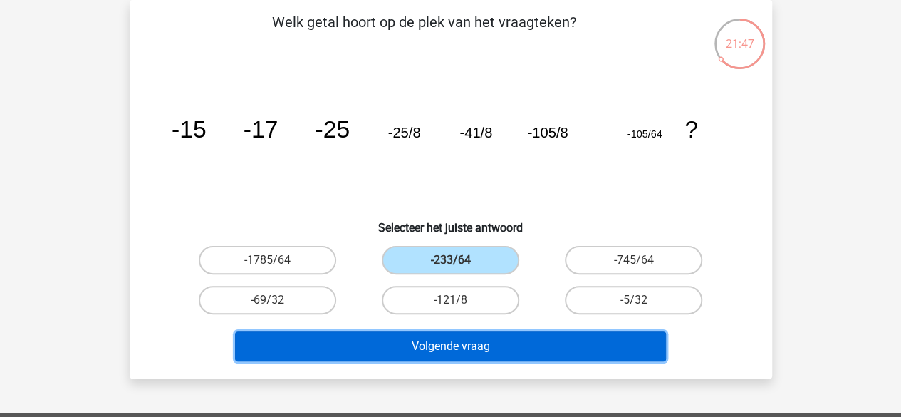
click at [444, 356] on button "Volgende vraag" at bounding box center [450, 346] width 431 height 30
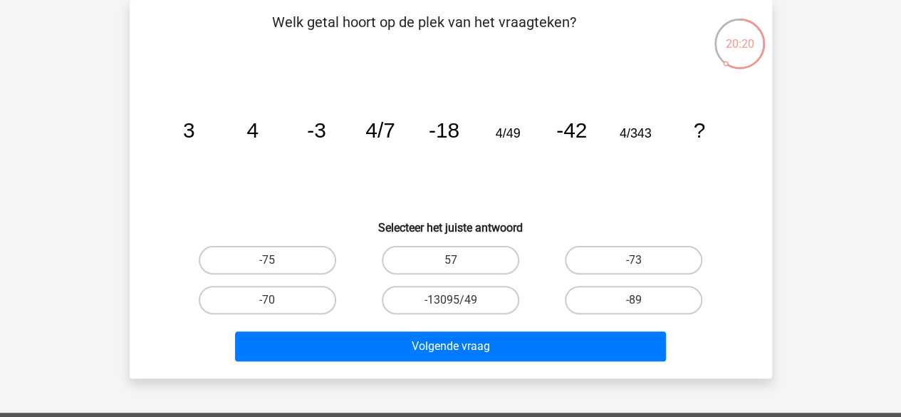
click at [214, 207] on icon "image/svg+xml 3 4 -3 4/7 -18 4/49 -42 4/343 ?" at bounding box center [451, 138] width 574 height 144
click at [219, 252] on label "-75" at bounding box center [267, 260] width 137 height 28
click at [267, 260] on input "-75" at bounding box center [271, 264] width 9 height 9
radio input "true"
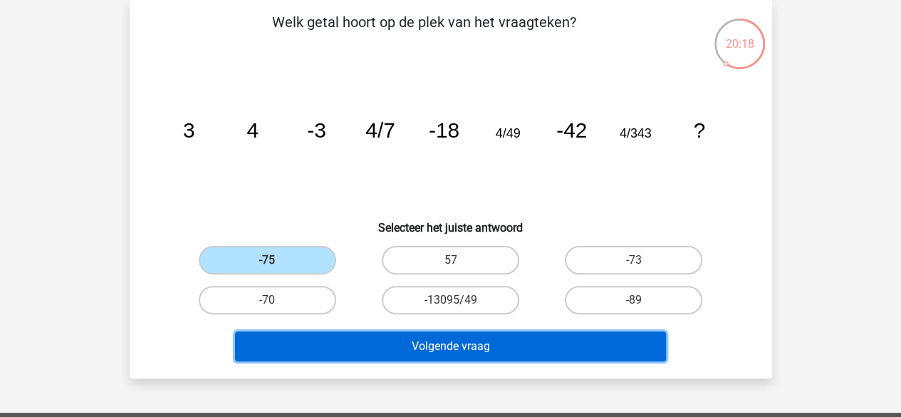
click at [276, 341] on button "Volgende vraag" at bounding box center [450, 346] width 431 height 30
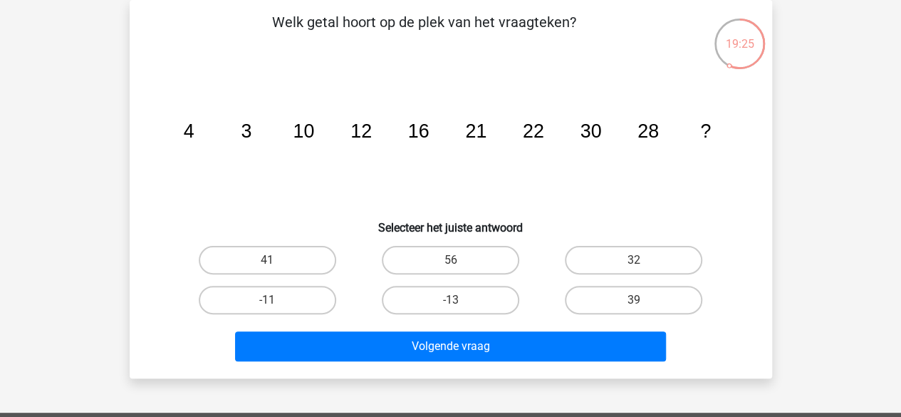
click at [625, 314] on div "39" at bounding box center [633, 300] width 183 height 40
click at [621, 303] on label "39" at bounding box center [633, 300] width 137 height 28
click at [634, 303] on input "39" at bounding box center [638, 304] width 9 height 9
radio input "true"
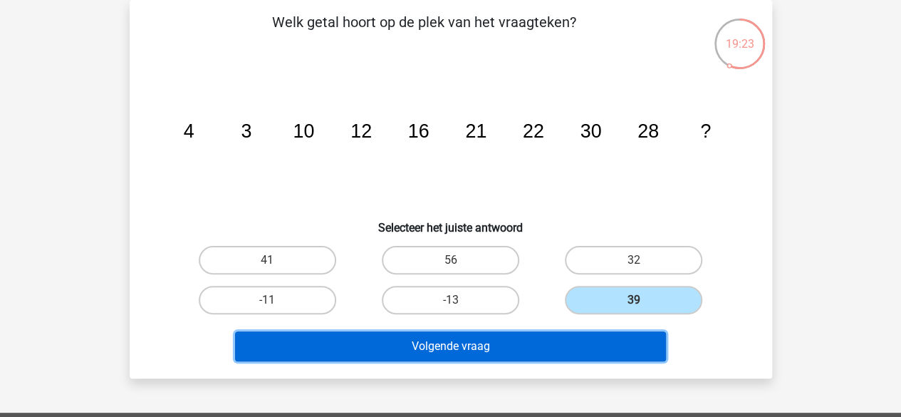
click at [582, 338] on button "Volgende vraag" at bounding box center [450, 346] width 431 height 30
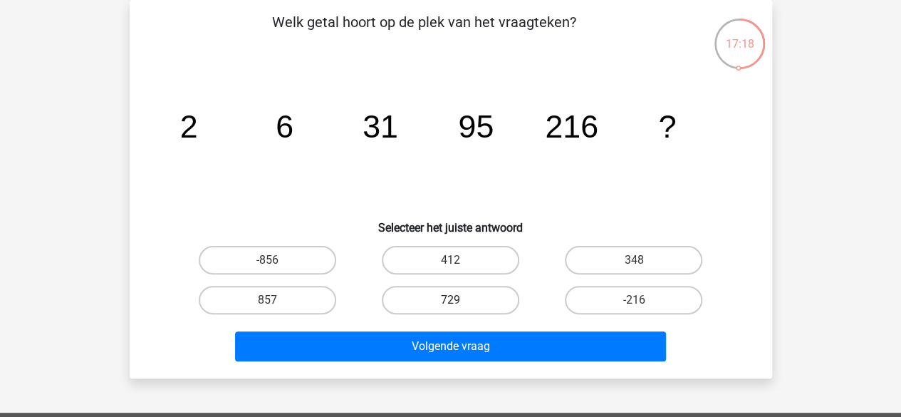
click at [453, 298] on label "729" at bounding box center [450, 300] width 137 height 28
click at [453, 300] on input "729" at bounding box center [454, 304] width 9 height 9
radio input "true"
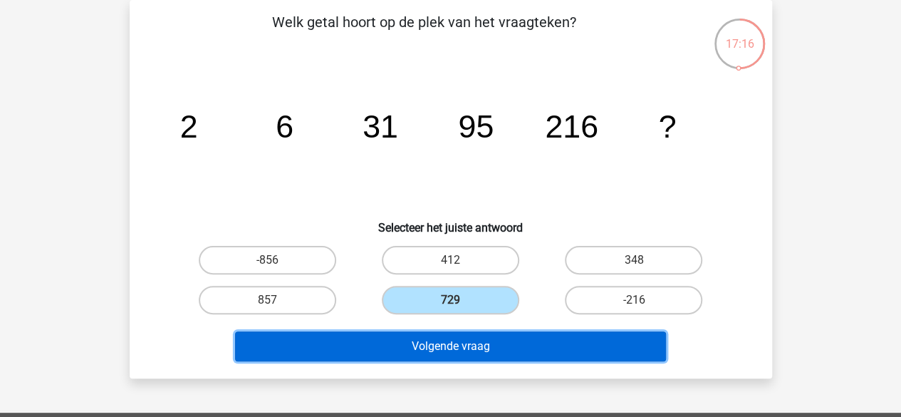
click at [553, 343] on button "Volgende vraag" at bounding box center [450, 346] width 431 height 30
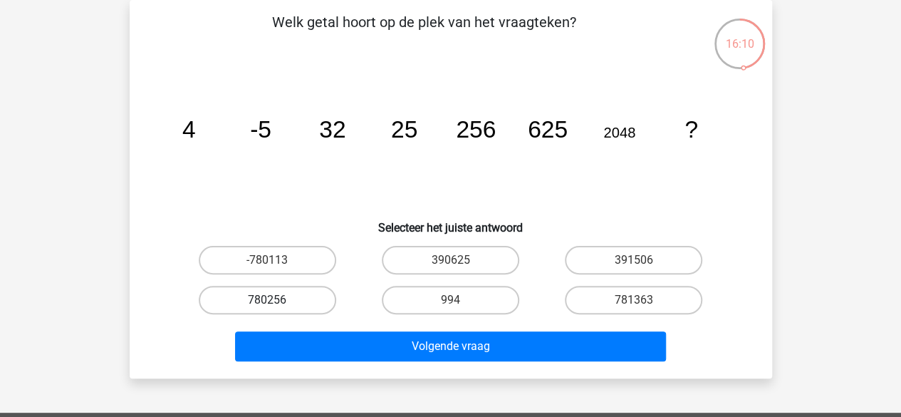
click at [279, 298] on label "780256" at bounding box center [267, 300] width 137 height 28
click at [276, 300] on input "780256" at bounding box center [271, 304] width 9 height 9
radio input "true"
click at [405, 251] on label "390625" at bounding box center [450, 260] width 137 height 28
click at [450, 260] on input "390625" at bounding box center [454, 264] width 9 height 9
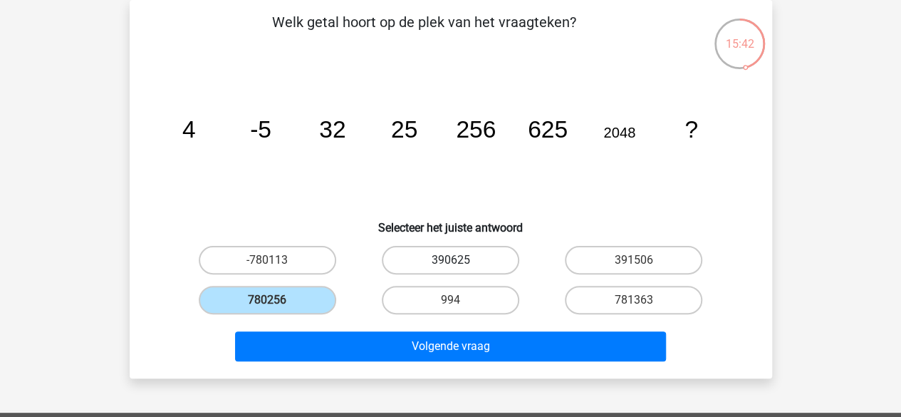
radio input "true"
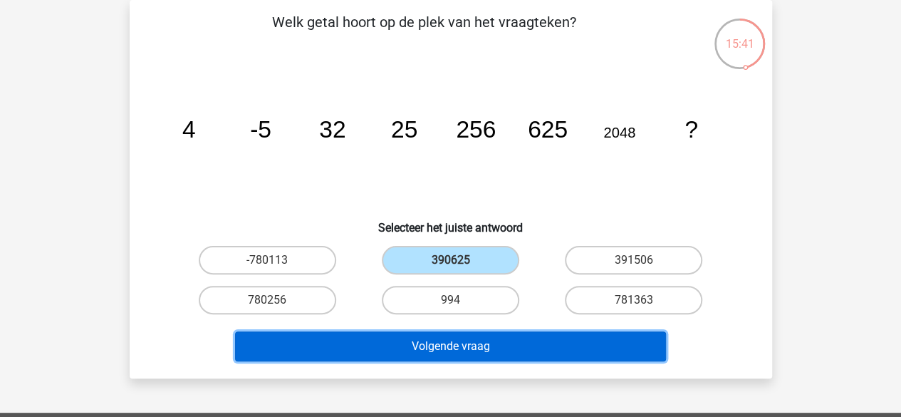
click at [395, 354] on button "Volgende vraag" at bounding box center [450, 346] width 431 height 30
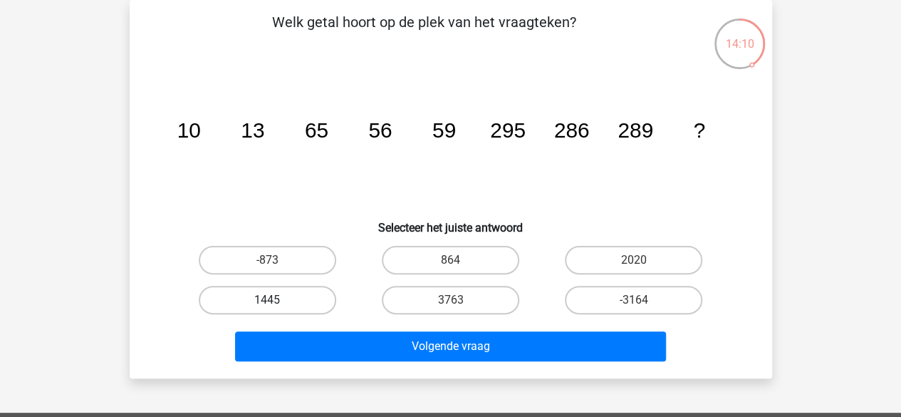
click at [296, 303] on label "1445" at bounding box center [267, 300] width 137 height 28
click at [276, 303] on input "1445" at bounding box center [271, 304] width 9 height 9
radio input "true"
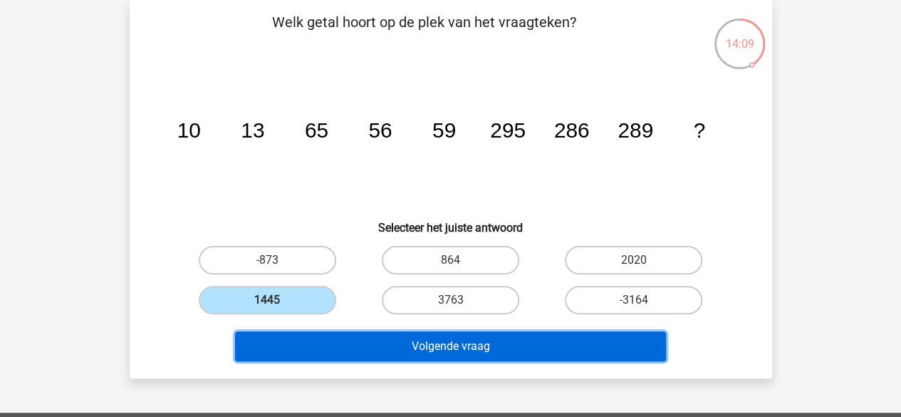
click at [318, 360] on button "Volgende vraag" at bounding box center [450, 346] width 431 height 30
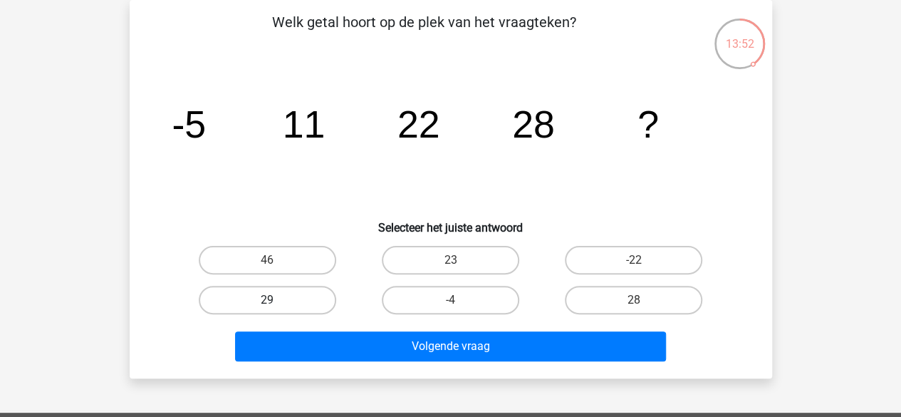
click at [289, 296] on label "29" at bounding box center [267, 300] width 137 height 28
click at [276, 300] on input "29" at bounding box center [271, 304] width 9 height 9
radio input "true"
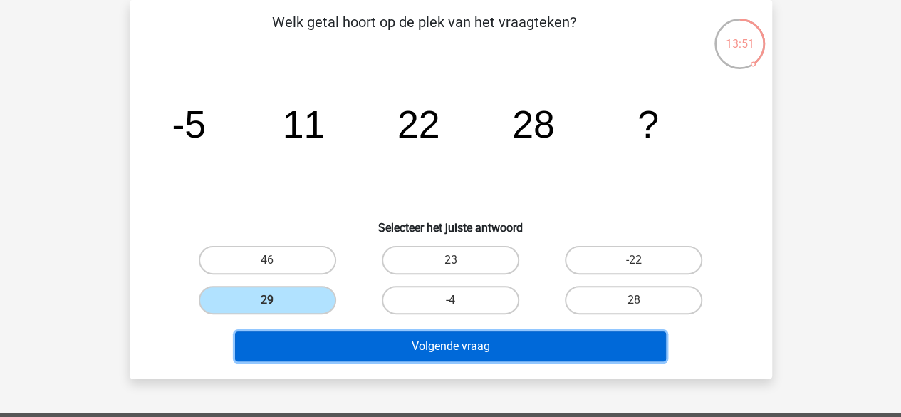
click at [338, 339] on button "Volgende vraag" at bounding box center [450, 346] width 431 height 30
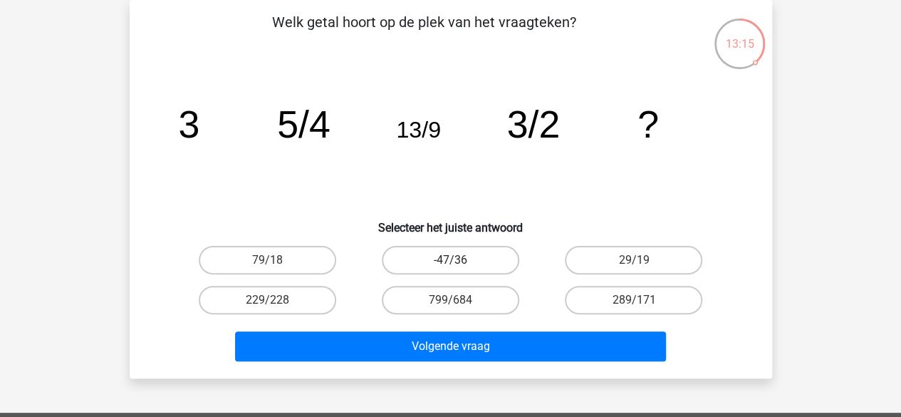
click at [412, 254] on label "-47/36" at bounding box center [450, 260] width 137 height 28
click at [450, 260] on input "-47/36" at bounding box center [454, 264] width 9 height 9
radio input "true"
click at [402, 314] on div "799/684" at bounding box center [450, 300] width 183 height 40
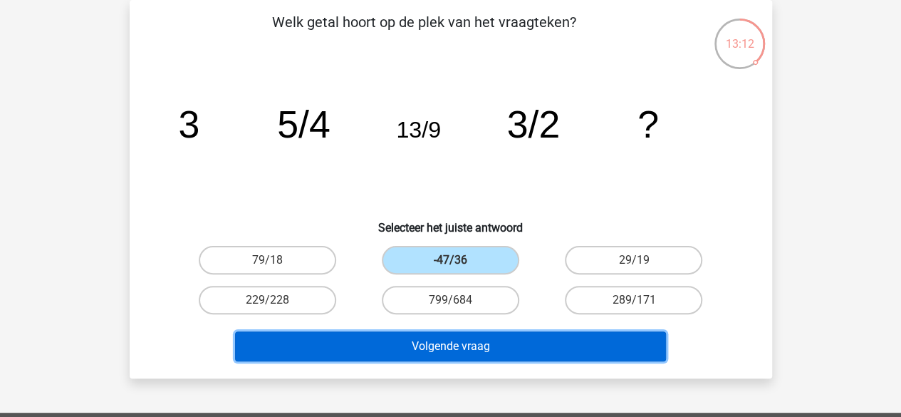
click at [405, 343] on button "Volgende vraag" at bounding box center [450, 346] width 431 height 30
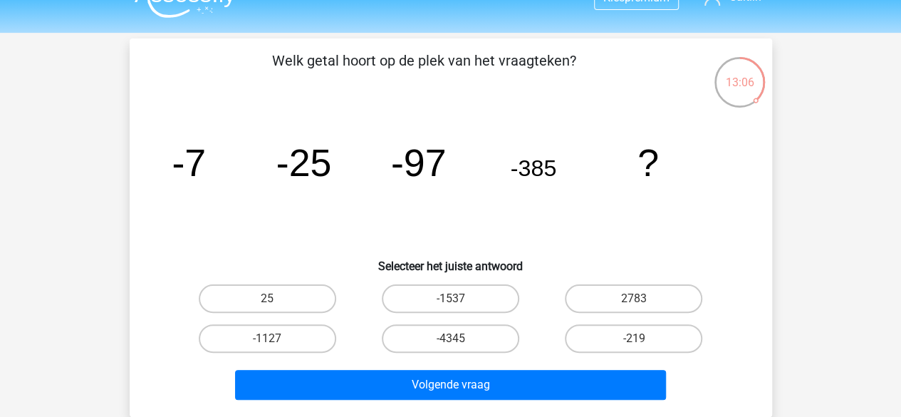
scroll to position [27, 0]
click at [467, 302] on label "-1537" at bounding box center [450, 298] width 137 height 28
click at [459, 302] on input "-1537" at bounding box center [454, 302] width 9 height 9
radio input "true"
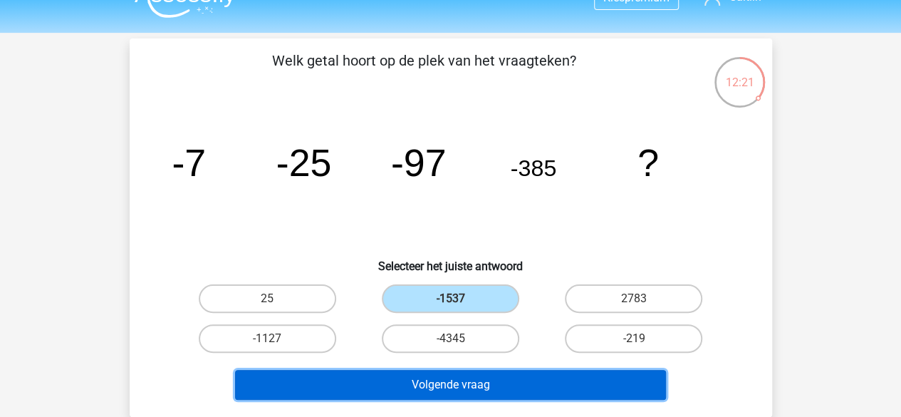
click at [422, 388] on button "Volgende vraag" at bounding box center [450, 385] width 431 height 30
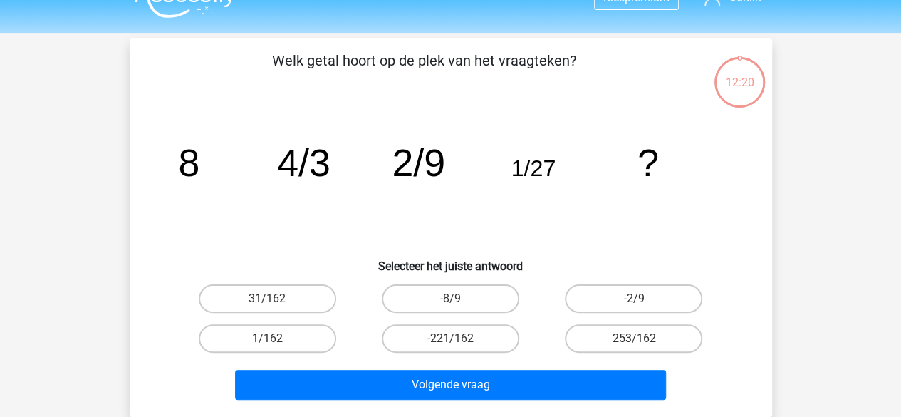
scroll to position [66, 0]
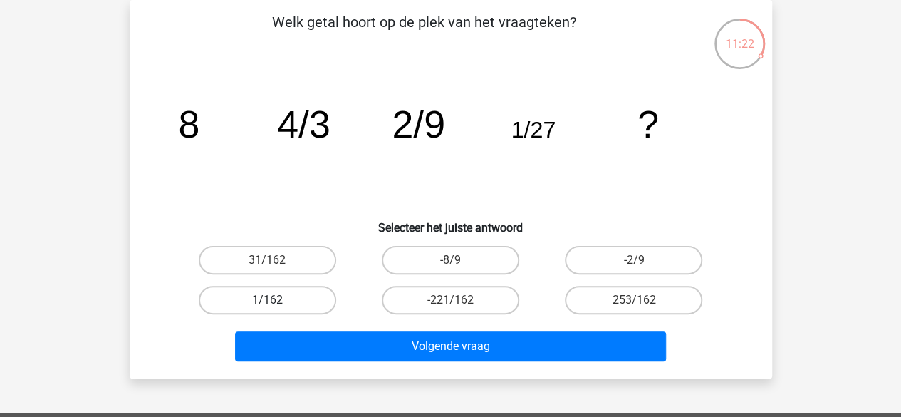
click at [298, 300] on label "1/162" at bounding box center [267, 300] width 137 height 28
click at [276, 300] on input "1/162" at bounding box center [271, 304] width 9 height 9
radio input "true"
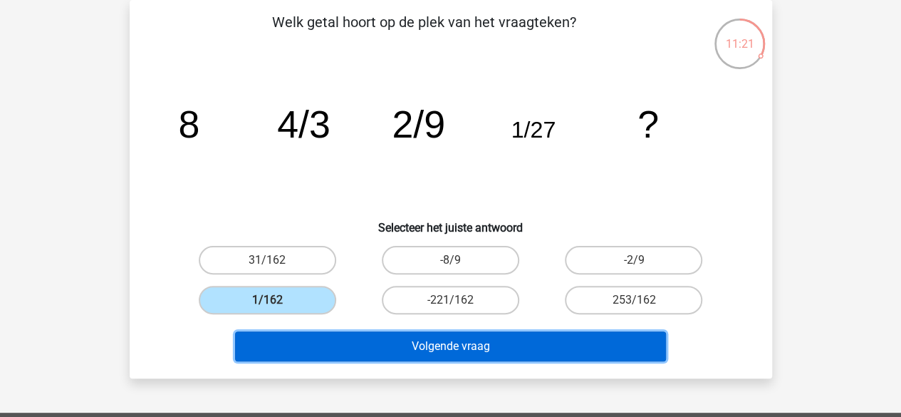
click at [306, 346] on button "Volgende vraag" at bounding box center [450, 346] width 431 height 30
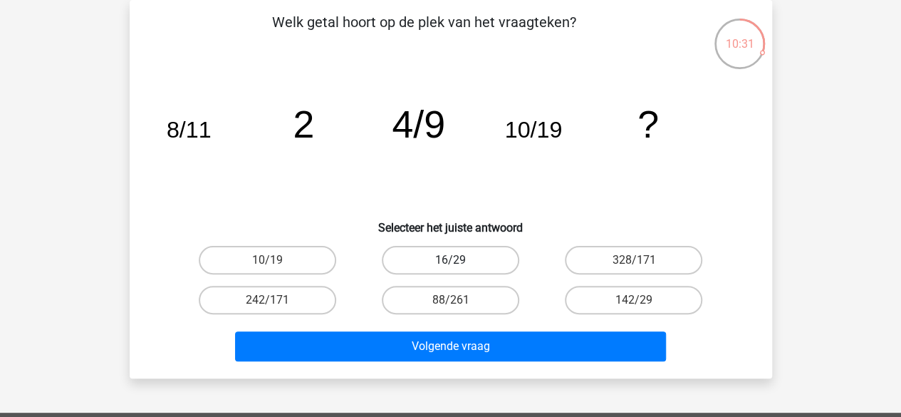
click at [451, 253] on label "16/29" at bounding box center [450, 260] width 137 height 28
click at [451, 260] on input "16/29" at bounding box center [454, 264] width 9 height 9
radio input "true"
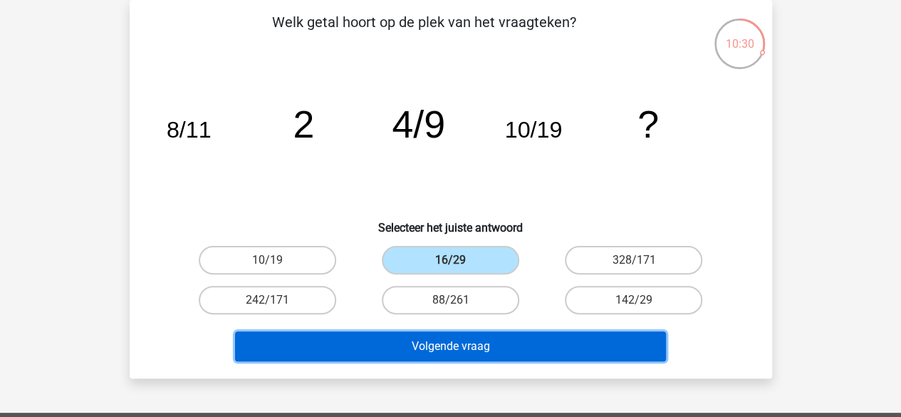
click at [445, 348] on button "Volgende vraag" at bounding box center [450, 346] width 431 height 30
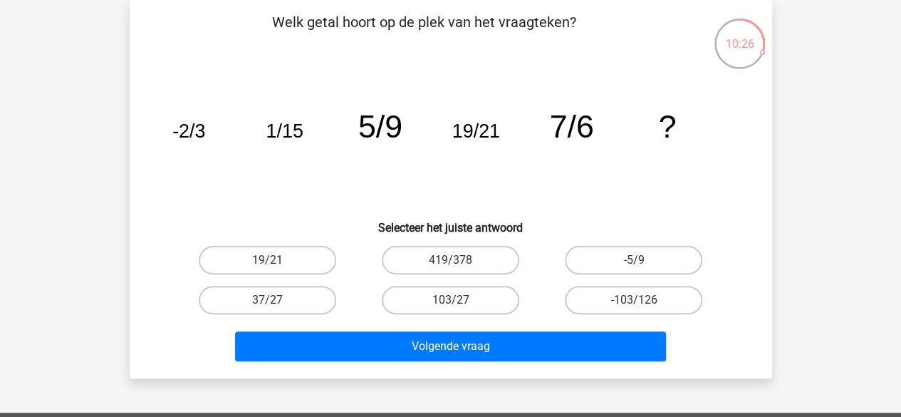
scroll to position [0, 0]
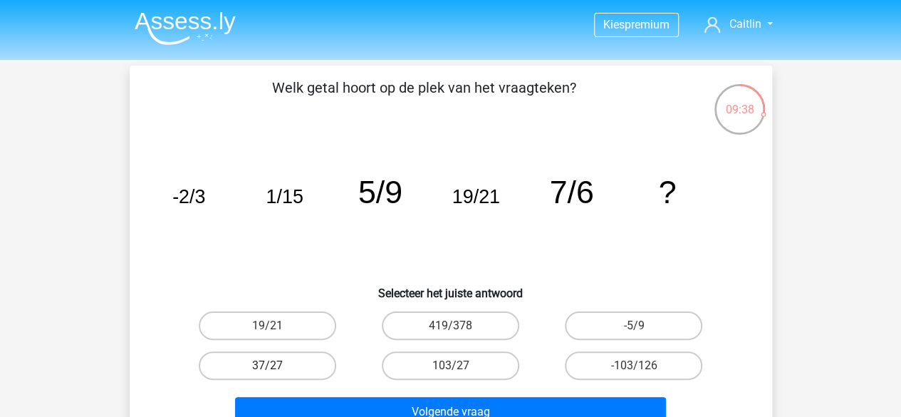
click at [312, 351] on label "37/27" at bounding box center [267, 365] width 137 height 28
click at [276, 365] on input "37/27" at bounding box center [271, 369] width 9 height 9
radio input "true"
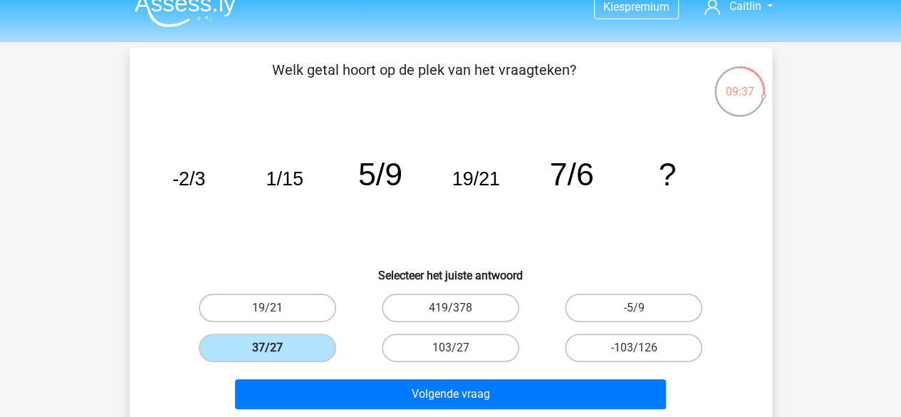
scroll to position [19, 0]
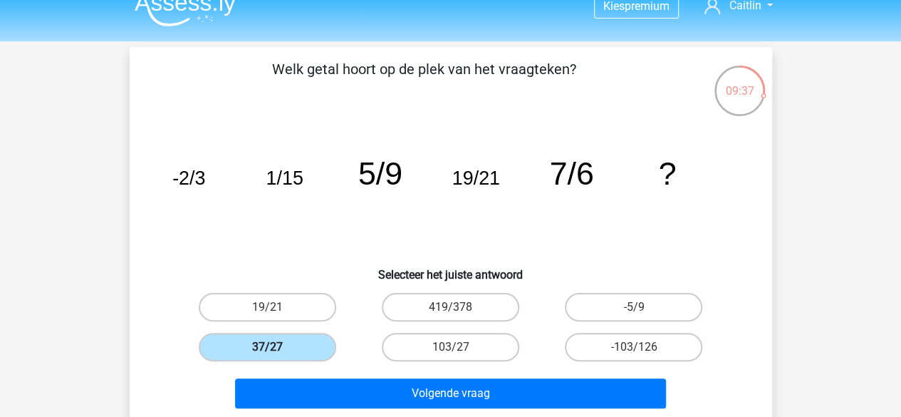
click at [326, 371] on div "Volgende vraag" at bounding box center [450, 390] width 597 height 47
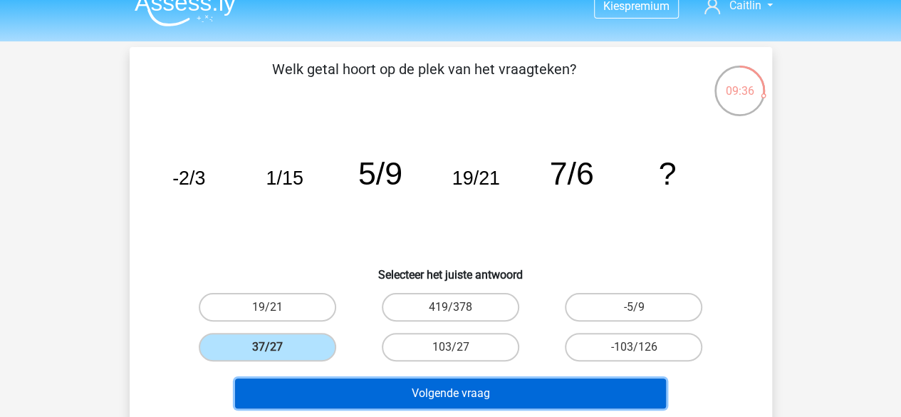
click at [329, 390] on button "Volgende vraag" at bounding box center [450, 393] width 431 height 30
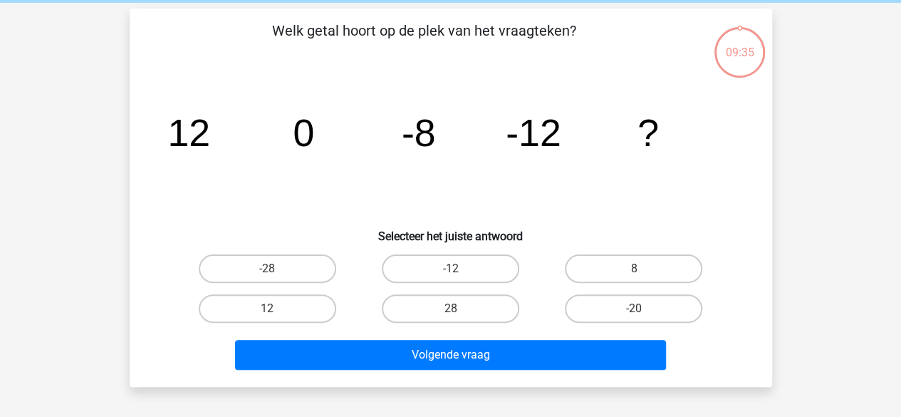
scroll to position [66, 0]
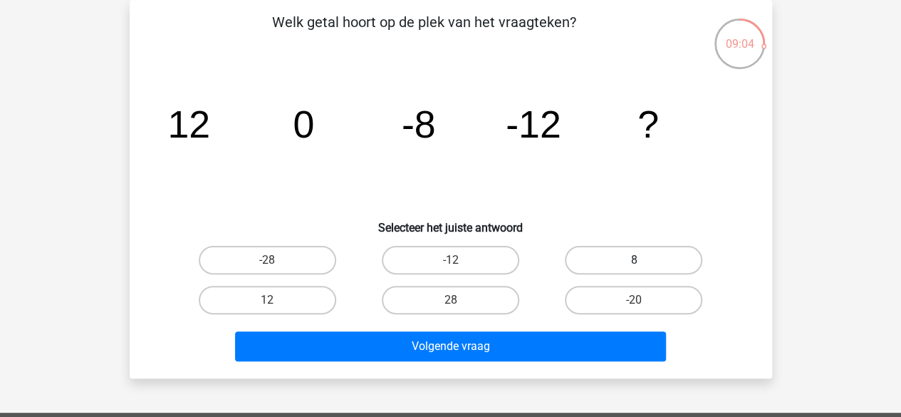
click at [588, 258] on label "8" at bounding box center [633, 260] width 137 height 28
click at [634, 260] on input "8" at bounding box center [638, 264] width 9 height 9
radio input "true"
click at [372, 324] on div "Volgende vraag" at bounding box center [450, 343] width 597 height 47
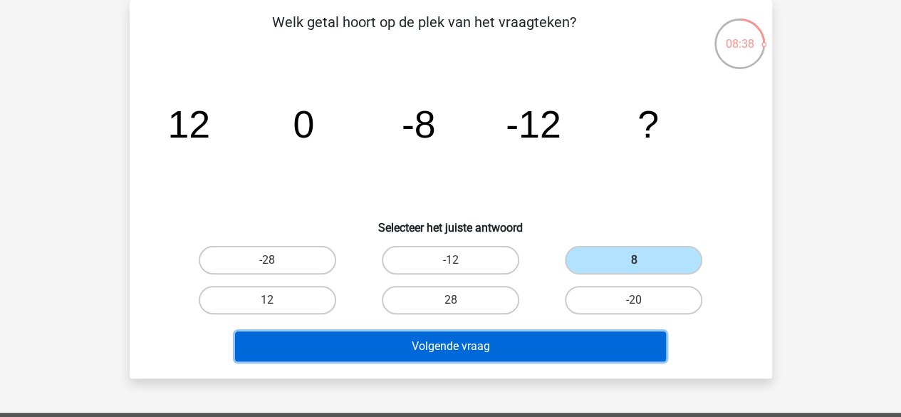
click at [370, 333] on button "Volgende vraag" at bounding box center [450, 346] width 431 height 30
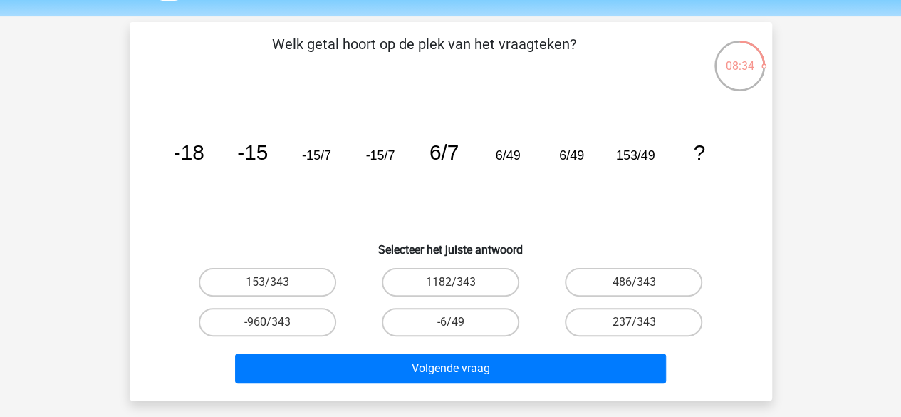
scroll to position [46, 0]
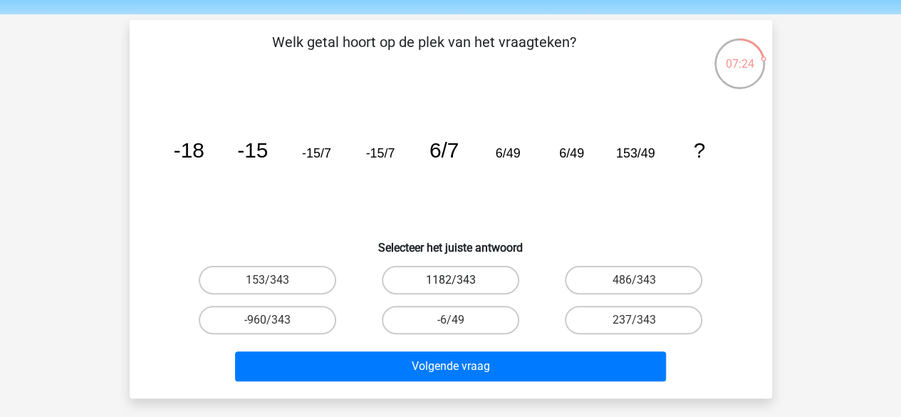
click at [440, 278] on label "1182/343" at bounding box center [450, 280] width 137 height 28
click at [450, 280] on input "1182/343" at bounding box center [454, 284] width 9 height 9
radio input "true"
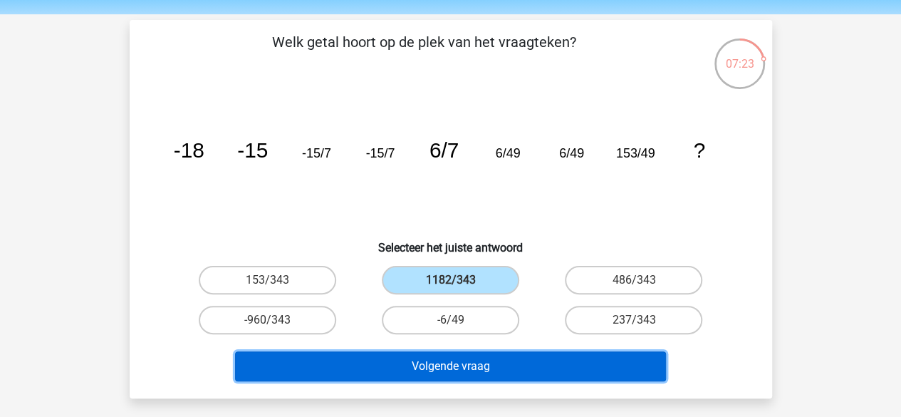
click at [454, 372] on button "Volgende vraag" at bounding box center [450, 366] width 431 height 30
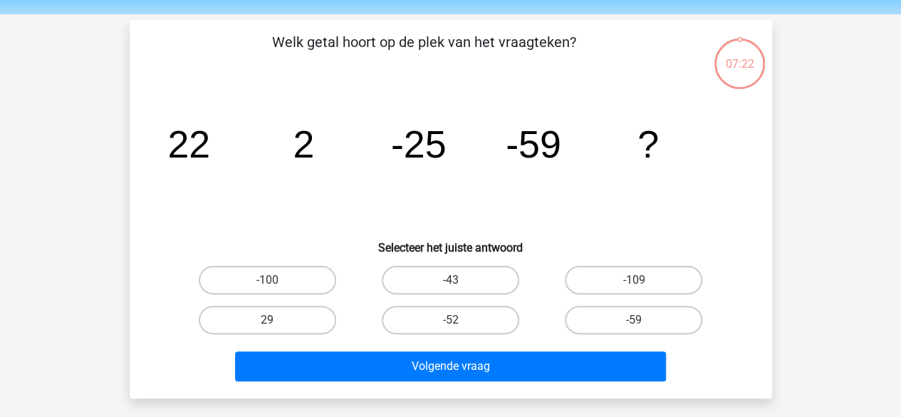
scroll to position [66, 0]
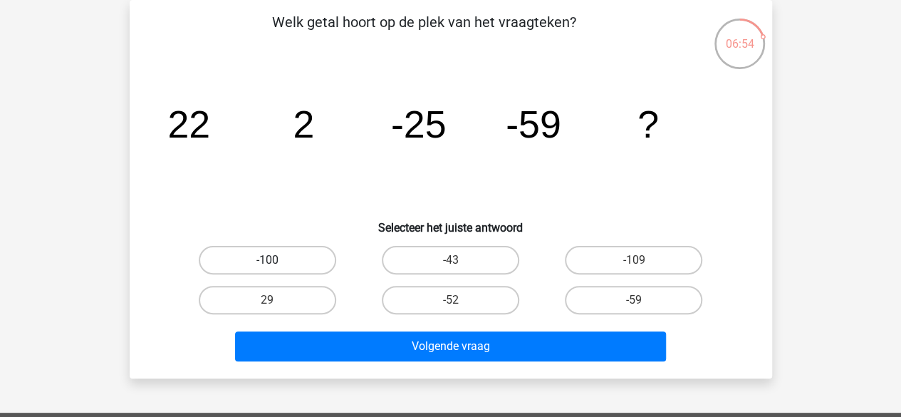
click at [323, 268] on label "-100" at bounding box center [267, 260] width 137 height 28
click at [276, 268] on input "-100" at bounding box center [271, 264] width 9 height 9
radio input "true"
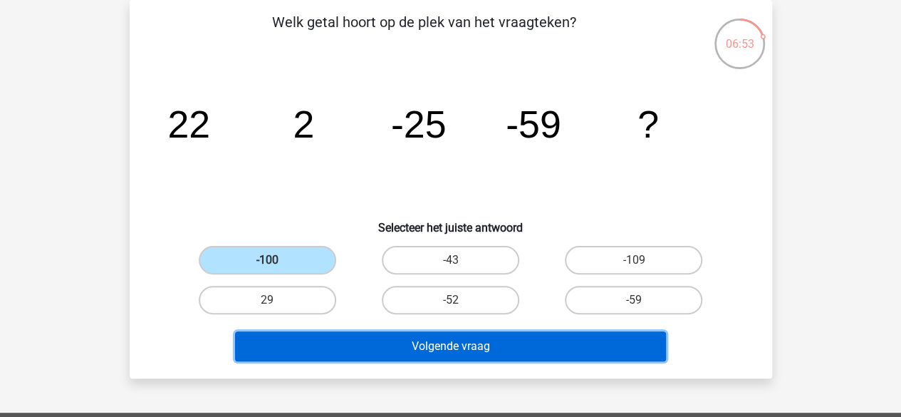
click at [352, 360] on button "Volgende vraag" at bounding box center [450, 346] width 431 height 30
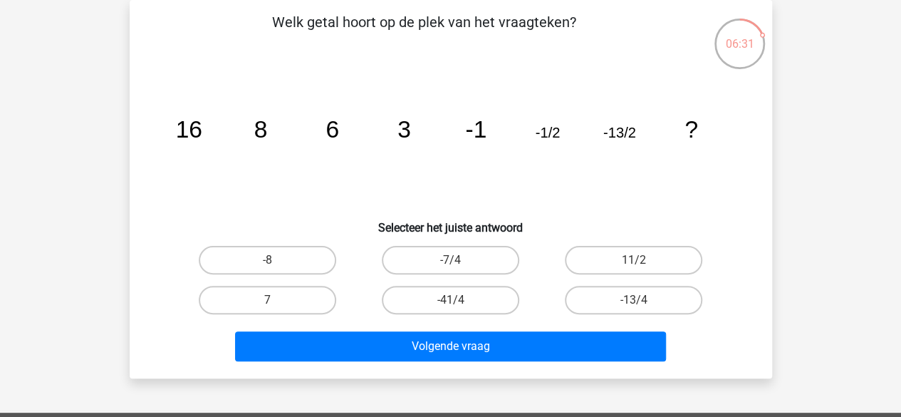
click at [584, 284] on div "-13/4" at bounding box center [633, 300] width 183 height 40
click at [584, 299] on label "-13/4" at bounding box center [633, 300] width 137 height 28
click at [634, 300] on input "-13/4" at bounding box center [638, 304] width 9 height 9
radio input "true"
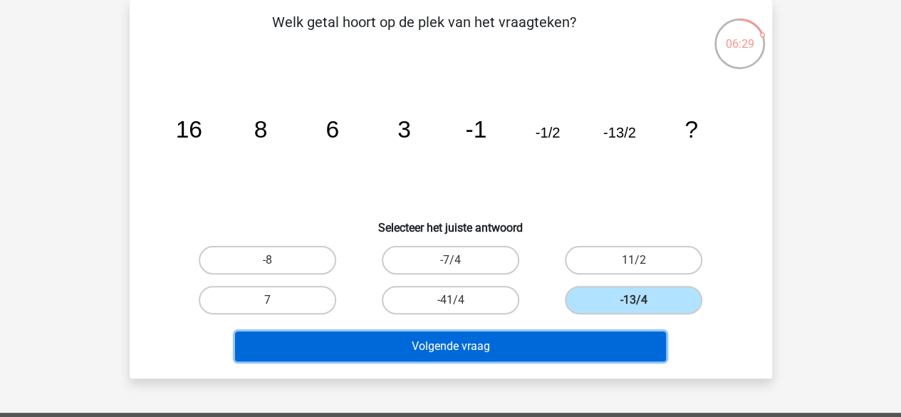
click at [574, 343] on button "Volgende vraag" at bounding box center [450, 346] width 431 height 30
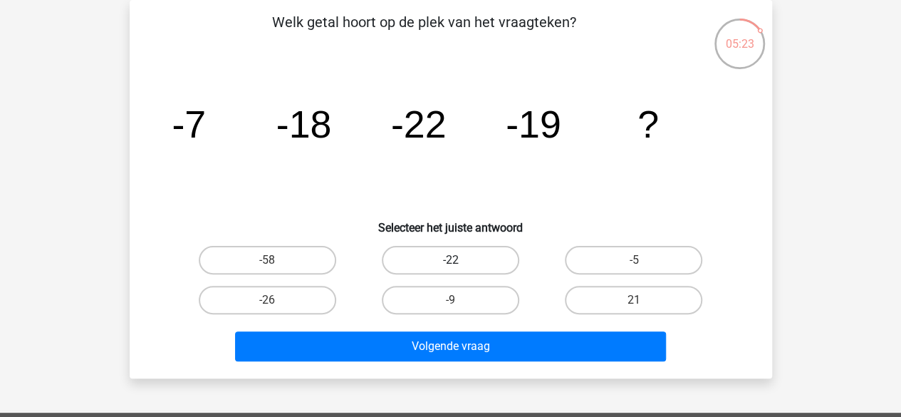
click at [471, 253] on label "-22" at bounding box center [450, 260] width 137 height 28
click at [459, 260] on input "-22" at bounding box center [454, 264] width 9 height 9
radio input "true"
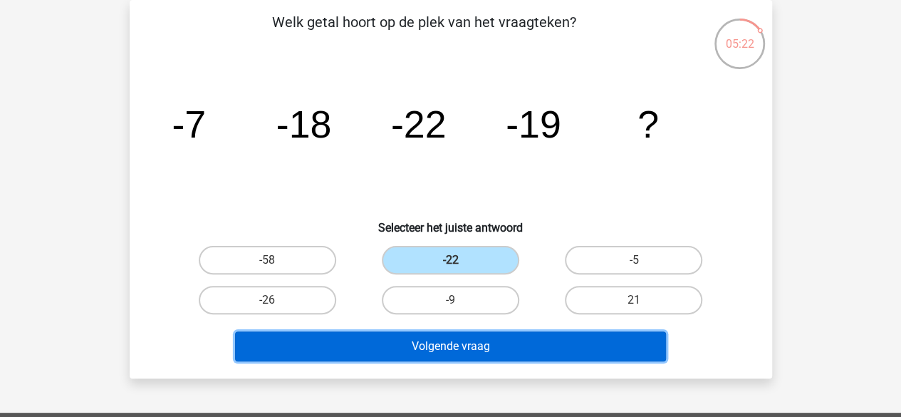
click at [478, 348] on button "Volgende vraag" at bounding box center [450, 346] width 431 height 30
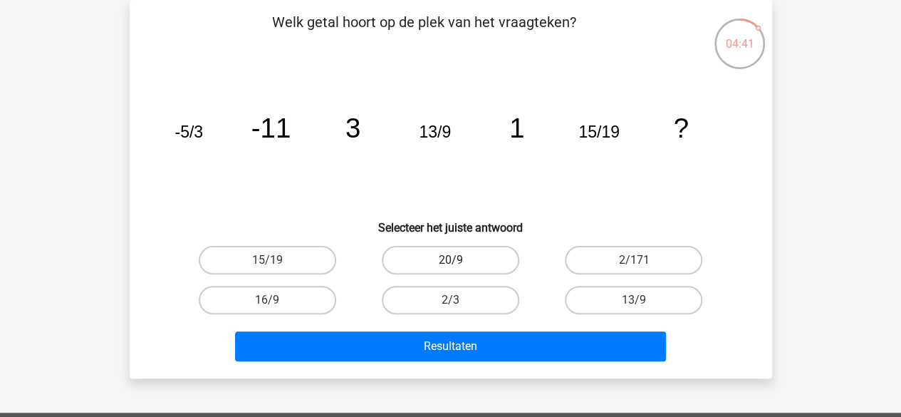
click at [430, 271] on label "20/9" at bounding box center [450, 260] width 137 height 28
click at [450, 269] on input "20/9" at bounding box center [454, 264] width 9 height 9
radio input "true"
click at [439, 367] on div "Welk getal hoort op de plek van het vraagteken? image/svg+xml -5/3 -11 3 13/9 1…" at bounding box center [451, 189] width 642 height 378
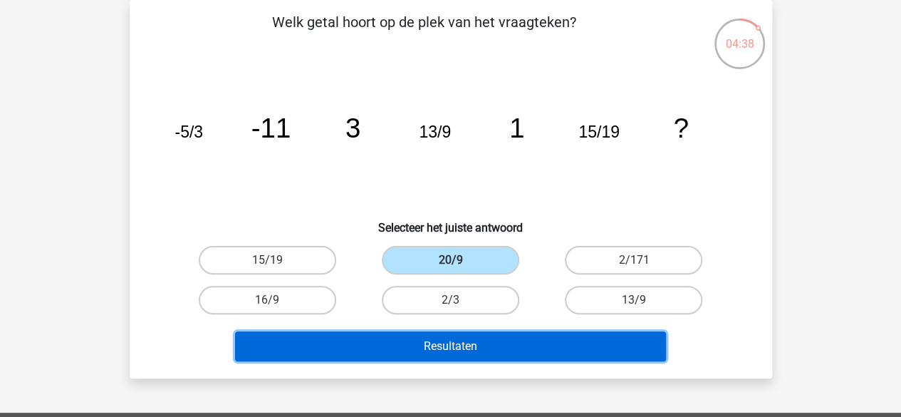
click at [433, 351] on button "Resultaten" at bounding box center [450, 346] width 431 height 30
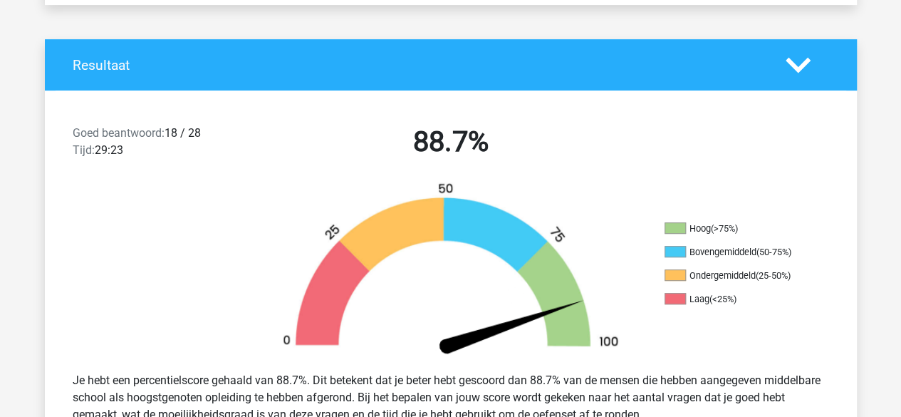
scroll to position [273, 0]
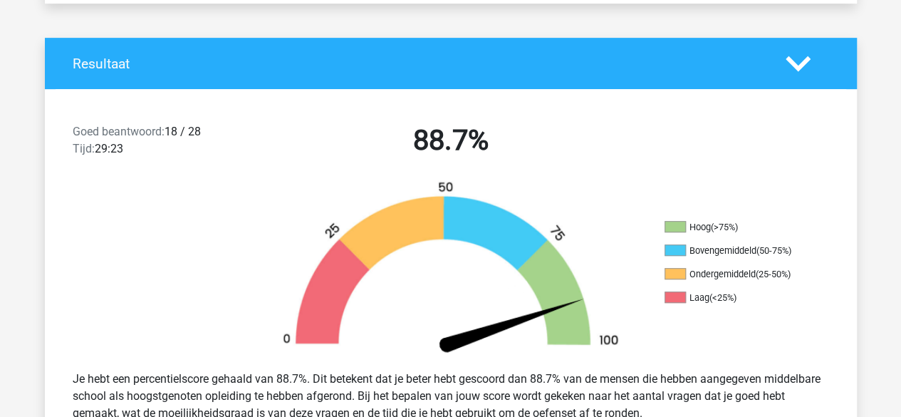
click at [433, 351] on img at bounding box center [451, 269] width 385 height 179
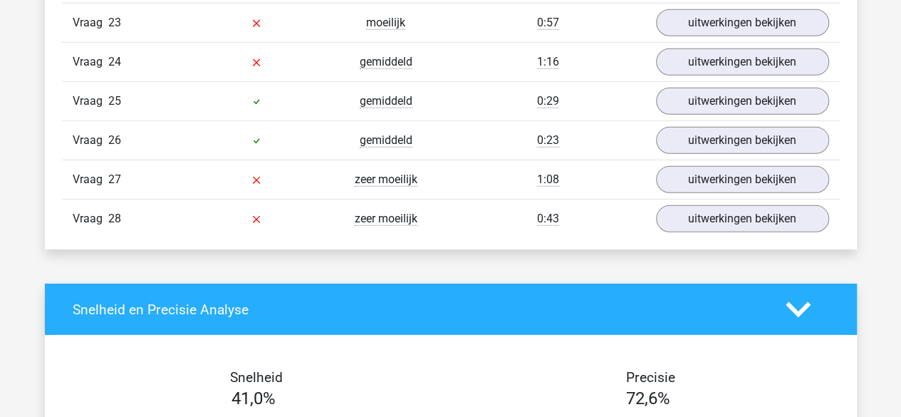
scroll to position [2085, 0]
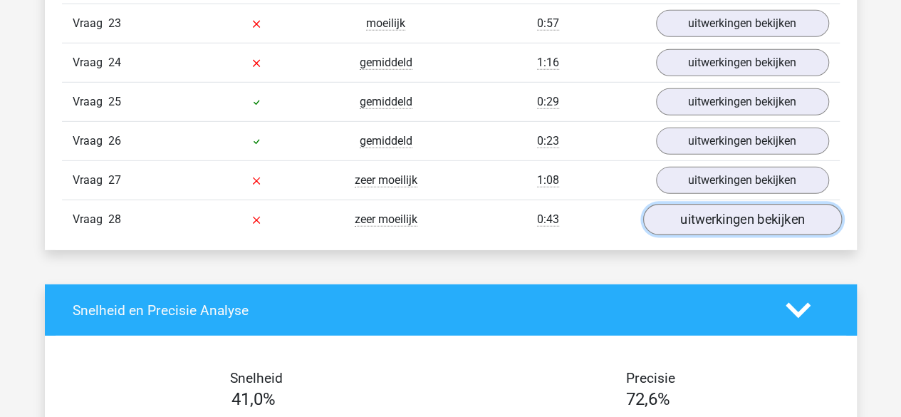
click at [682, 206] on link "uitwerkingen bekijken" at bounding box center [741, 219] width 199 height 31
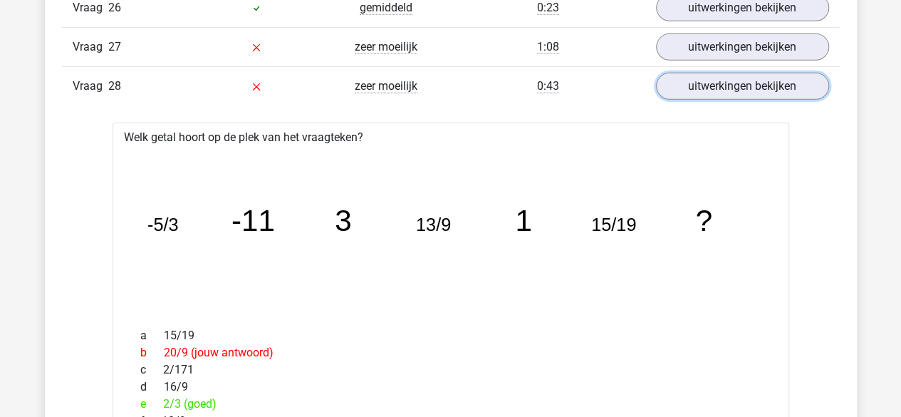
scroll to position [2112, 0]
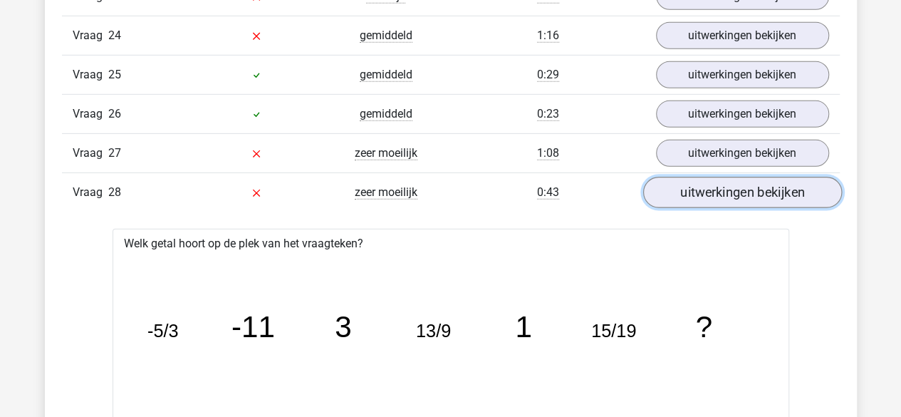
click at [686, 177] on link "uitwerkingen bekijken" at bounding box center [741, 192] width 199 height 31
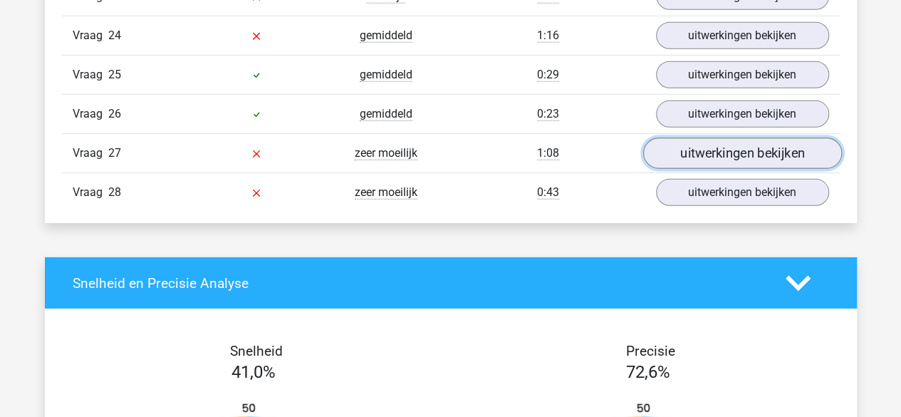
click at [687, 138] on link "uitwerkingen bekijken" at bounding box center [741, 153] width 199 height 31
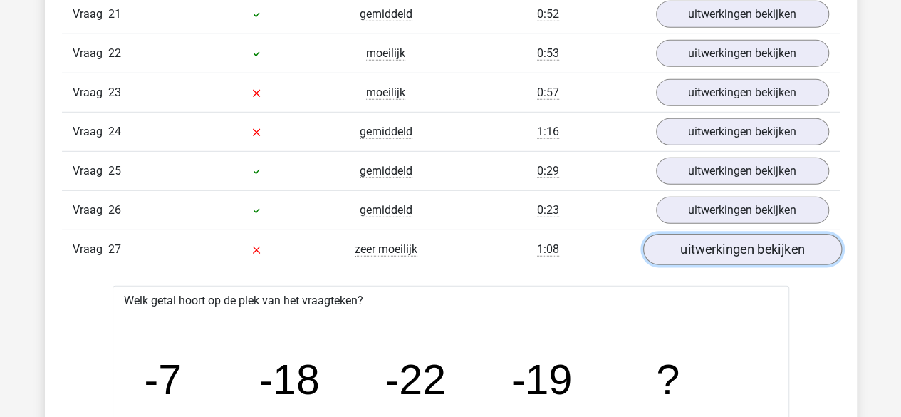
scroll to position [2012, 0]
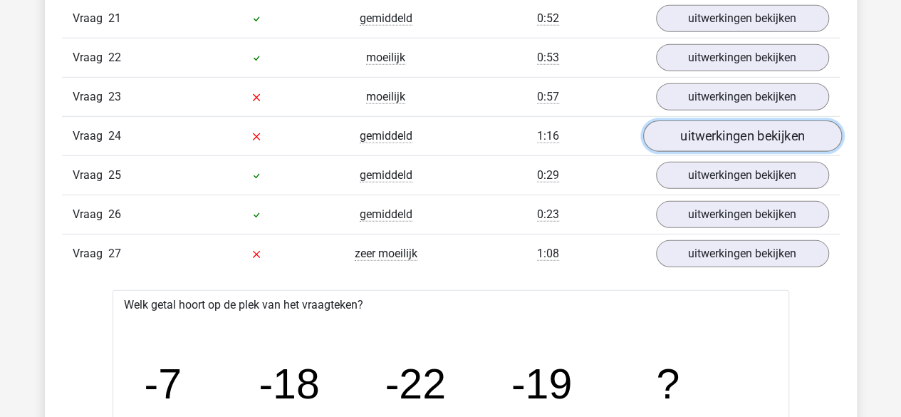
click at [687, 123] on link "uitwerkingen bekijken" at bounding box center [741, 136] width 199 height 31
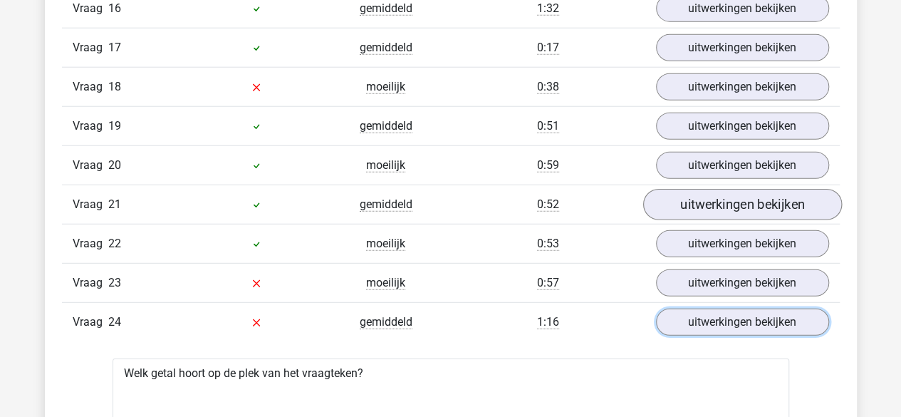
scroll to position [1819, 0]
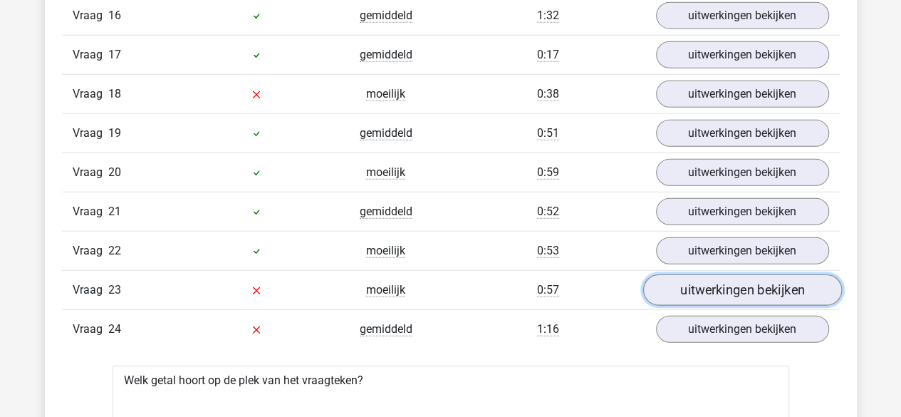
click at [696, 275] on link "uitwerkingen bekijken" at bounding box center [741, 290] width 199 height 31
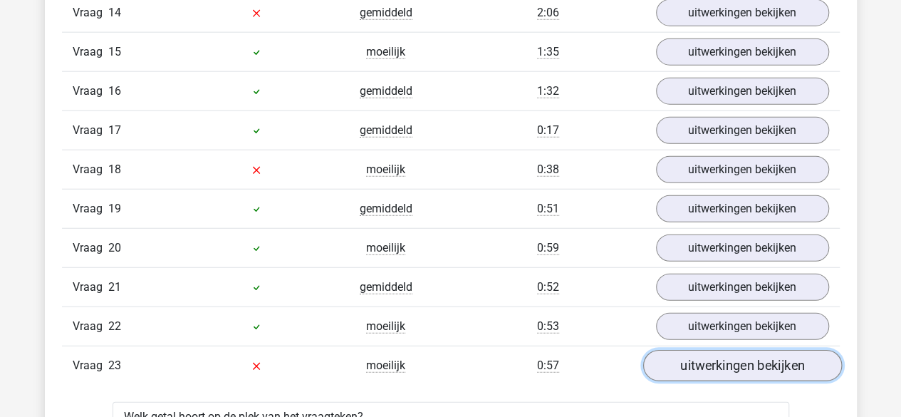
scroll to position [1736, 0]
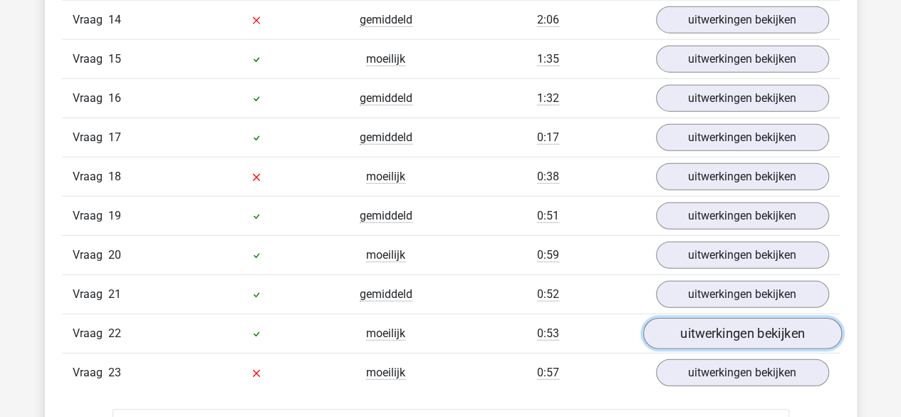
click at [694, 318] on link "uitwerkingen bekijken" at bounding box center [741, 333] width 199 height 31
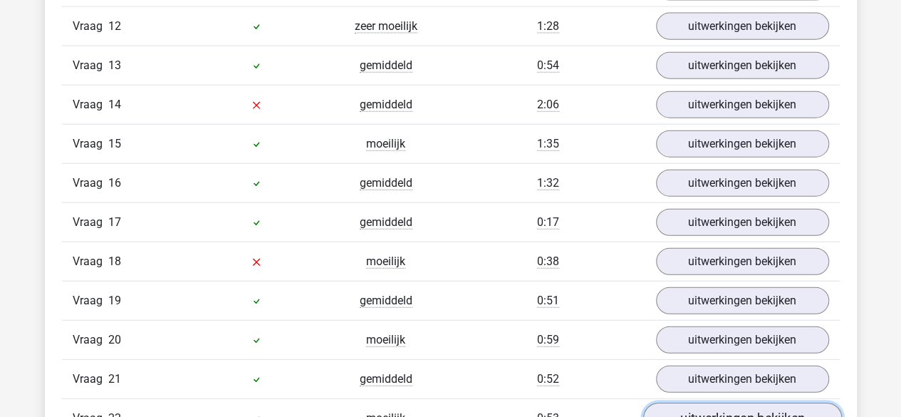
scroll to position [1646, 0]
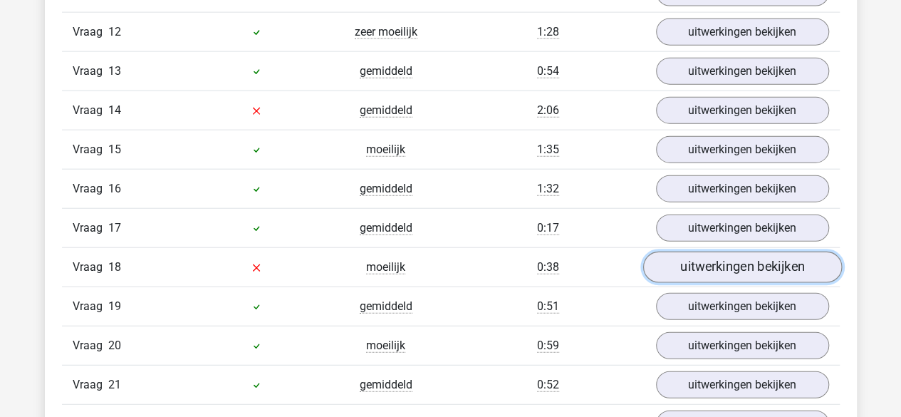
click at [692, 252] on link "uitwerkingen bekijken" at bounding box center [741, 267] width 199 height 31
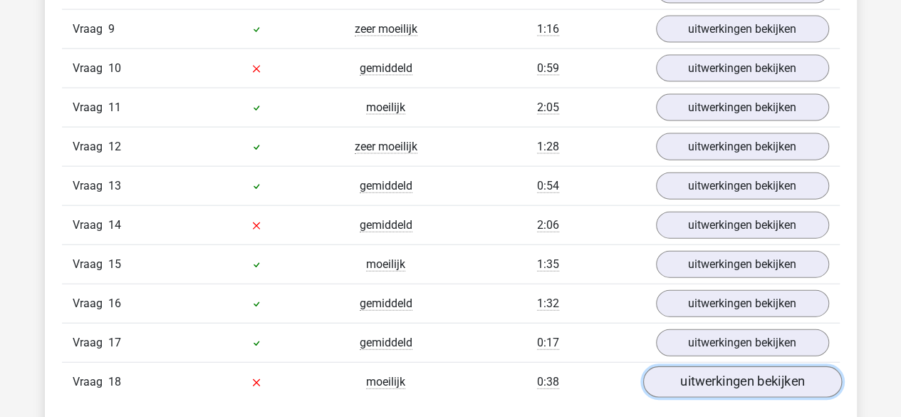
scroll to position [1530, 0]
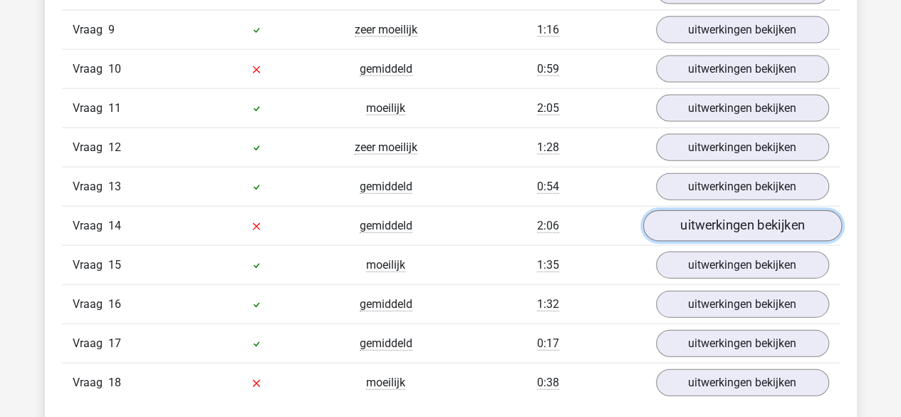
click at [686, 215] on link "uitwerkingen bekijken" at bounding box center [741, 226] width 199 height 31
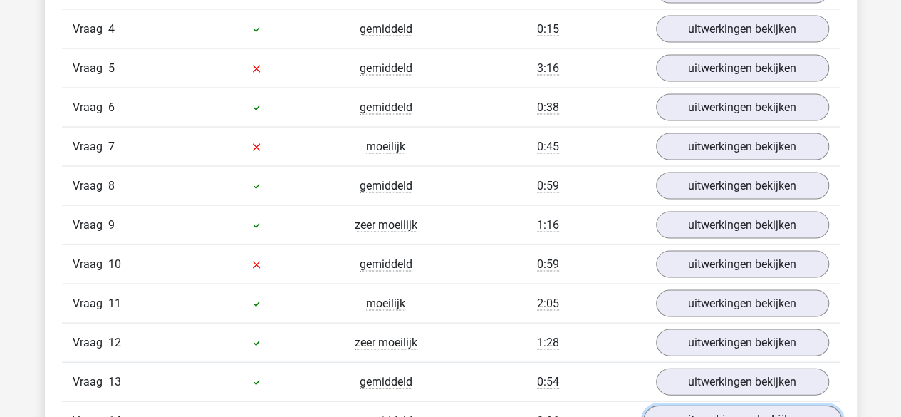
scroll to position [1335, 0]
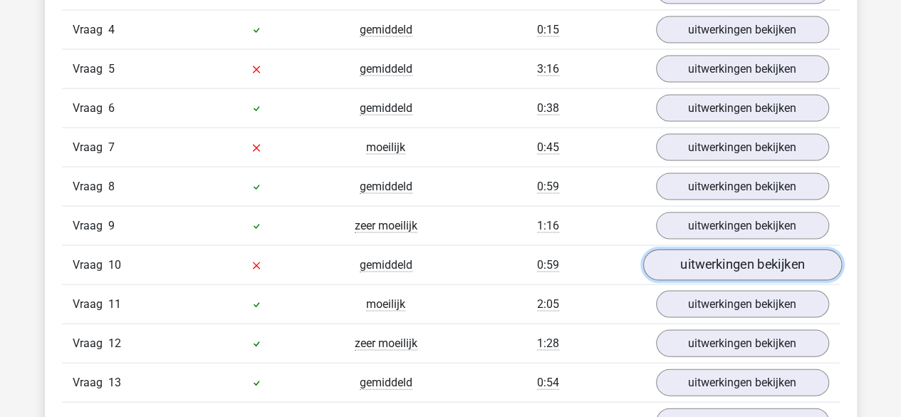
click at [684, 256] on link "uitwerkingen bekijken" at bounding box center [741, 264] width 199 height 31
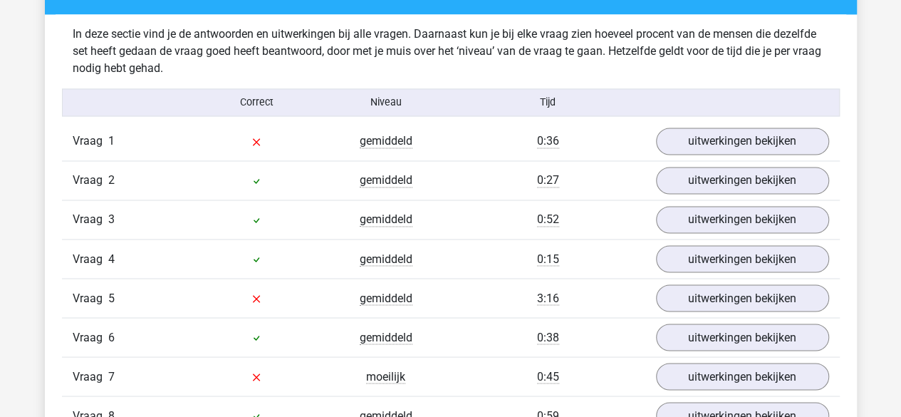
scroll to position [1104, 0]
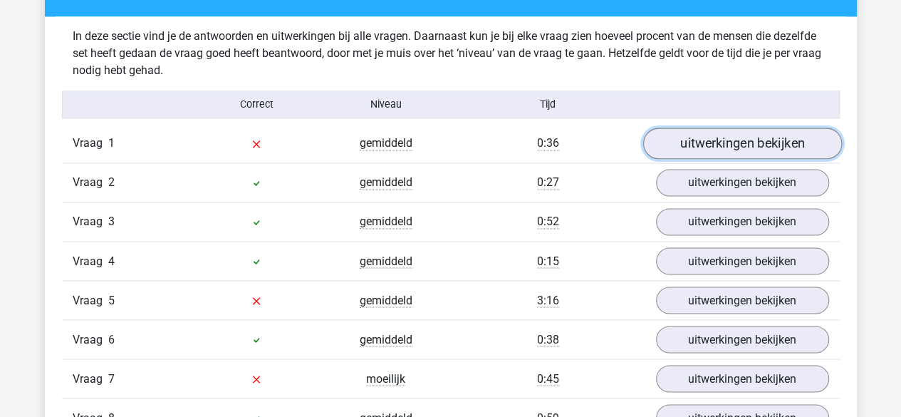
click at [701, 142] on link "uitwerkingen bekijken" at bounding box center [741, 143] width 199 height 31
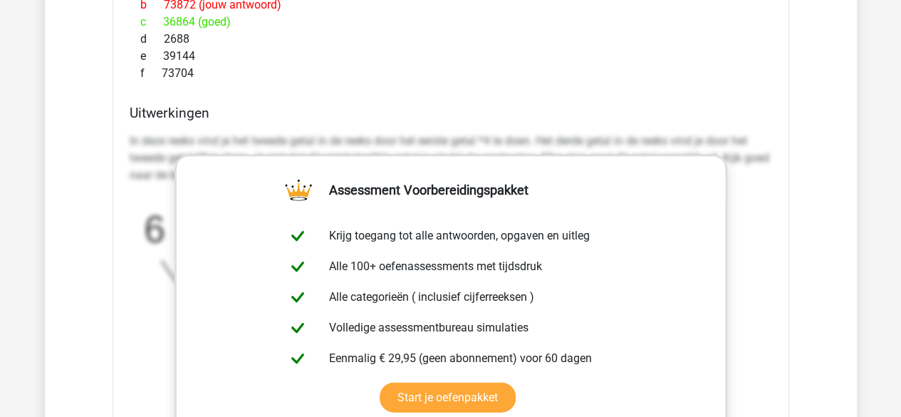
scroll to position [1508, 0]
